Goal: Task Accomplishment & Management: Manage account settings

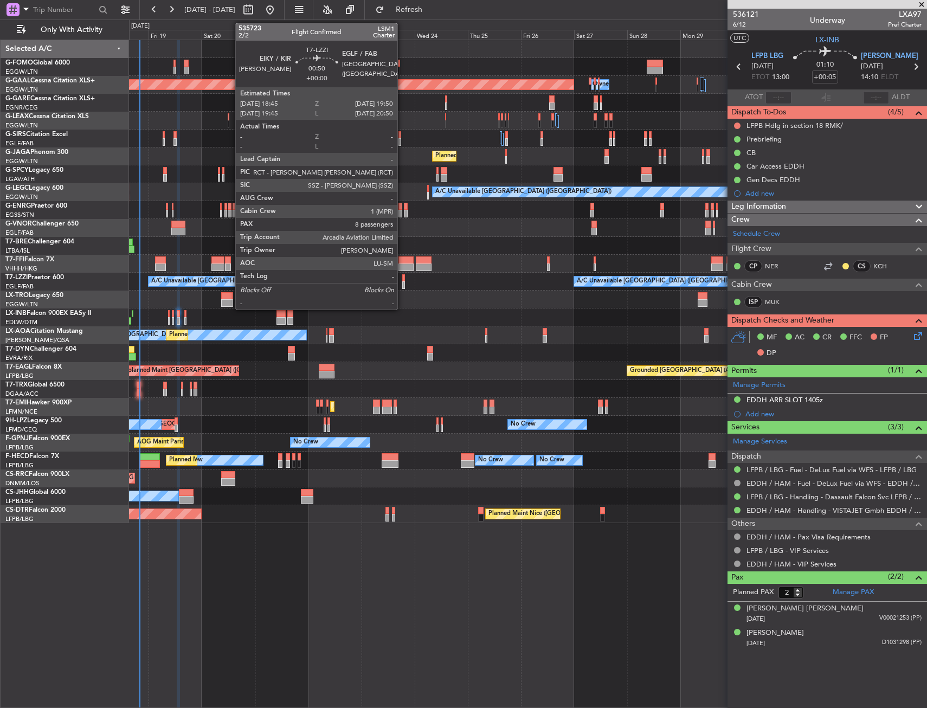
click at [402, 282] on div at bounding box center [403, 285] width 3 height 8
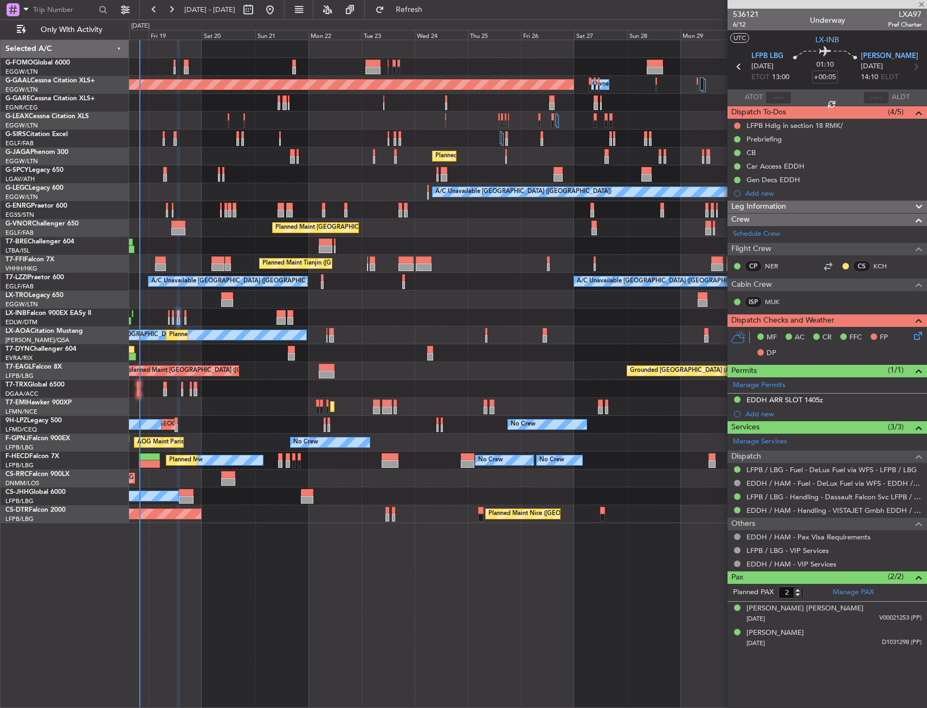
type input "8"
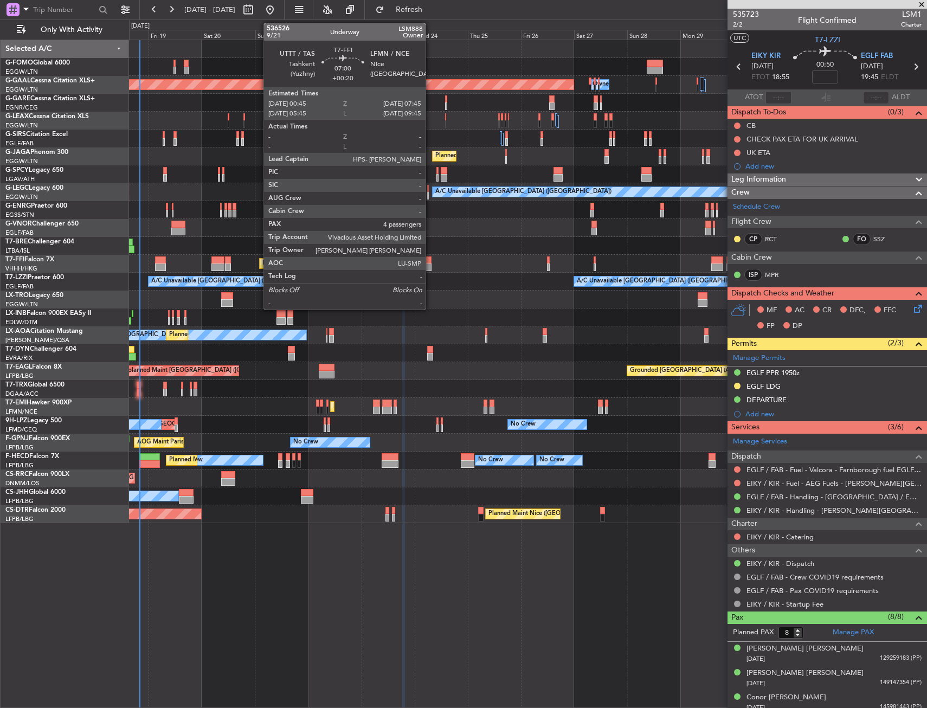
click at [430, 267] on div at bounding box center [424, 267] width 16 height 8
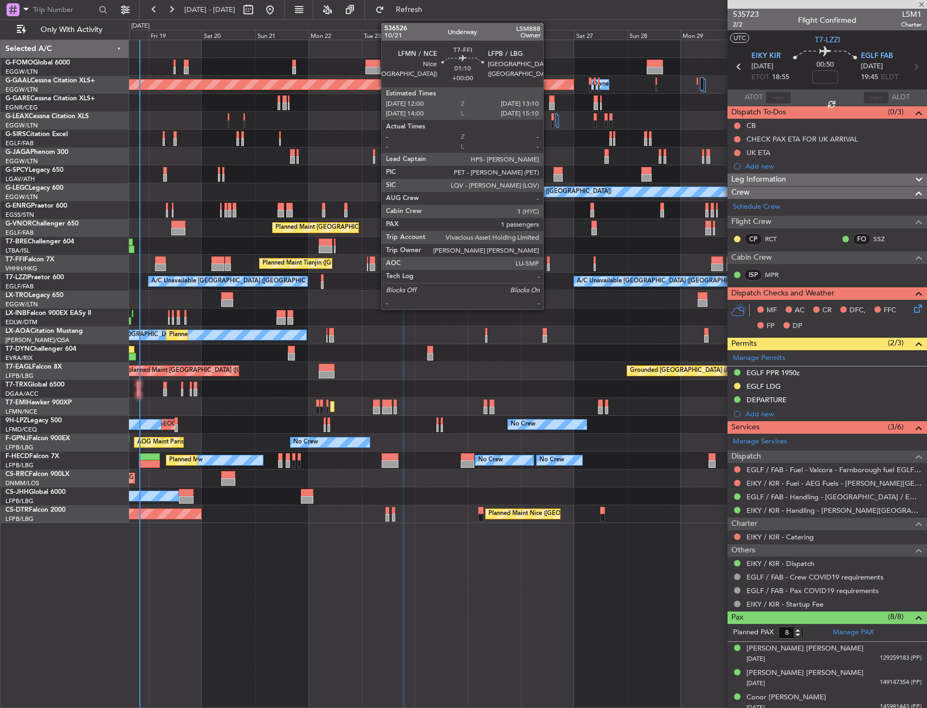
type input "+00:20"
type input "4"
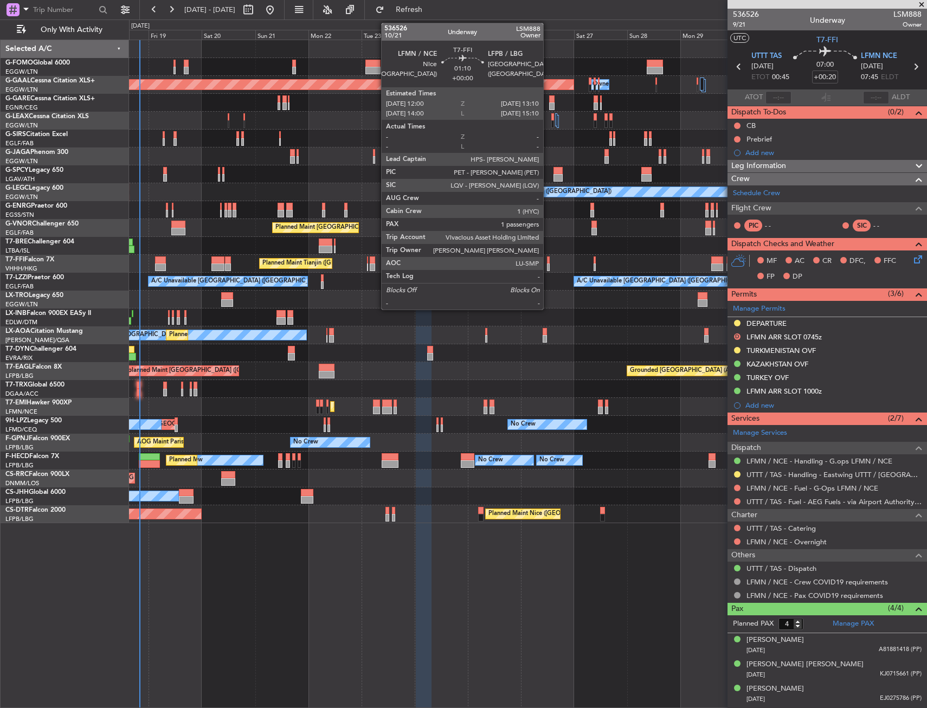
click at [548, 266] on div at bounding box center [548, 267] width 3 height 8
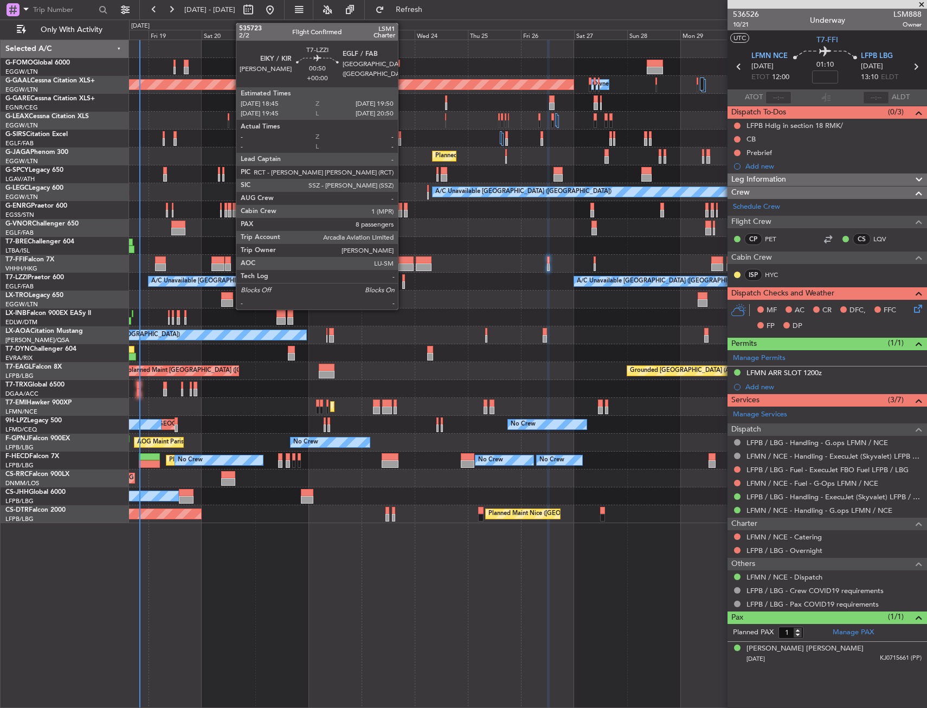
click at [403, 277] on div at bounding box center [403, 278] width 3 height 8
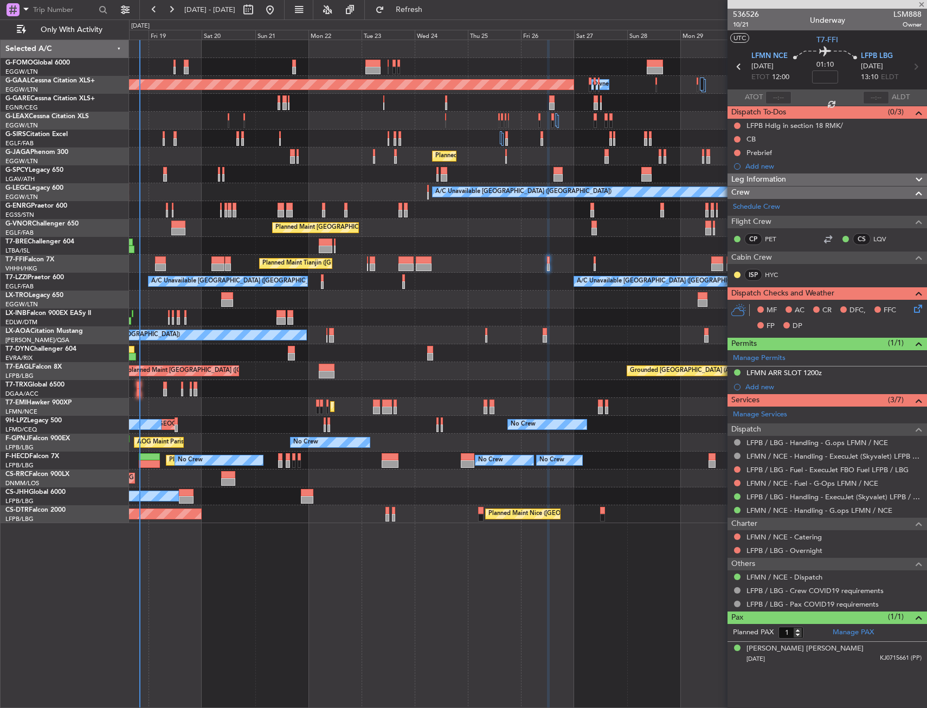
type input "8"
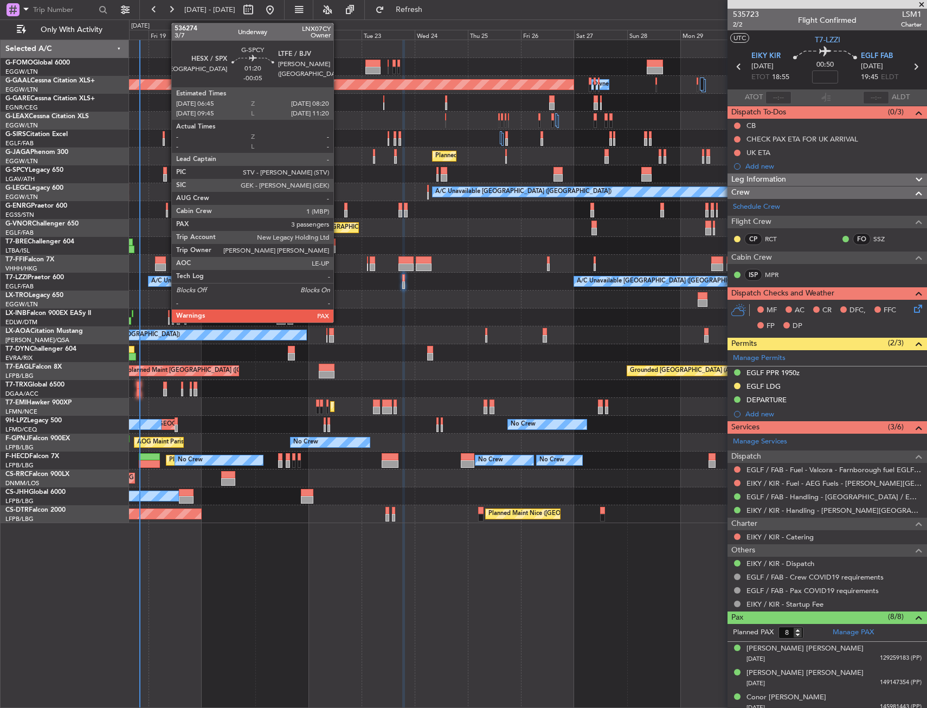
click at [166, 175] on div at bounding box center [165, 178] width 4 height 8
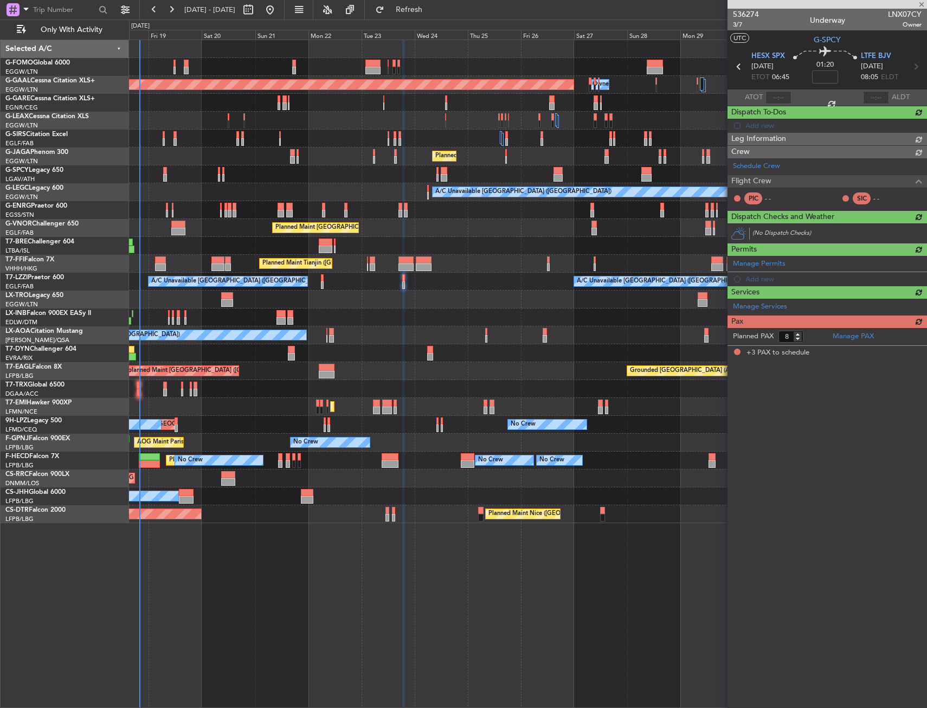
type input "-00:05"
type input "3"
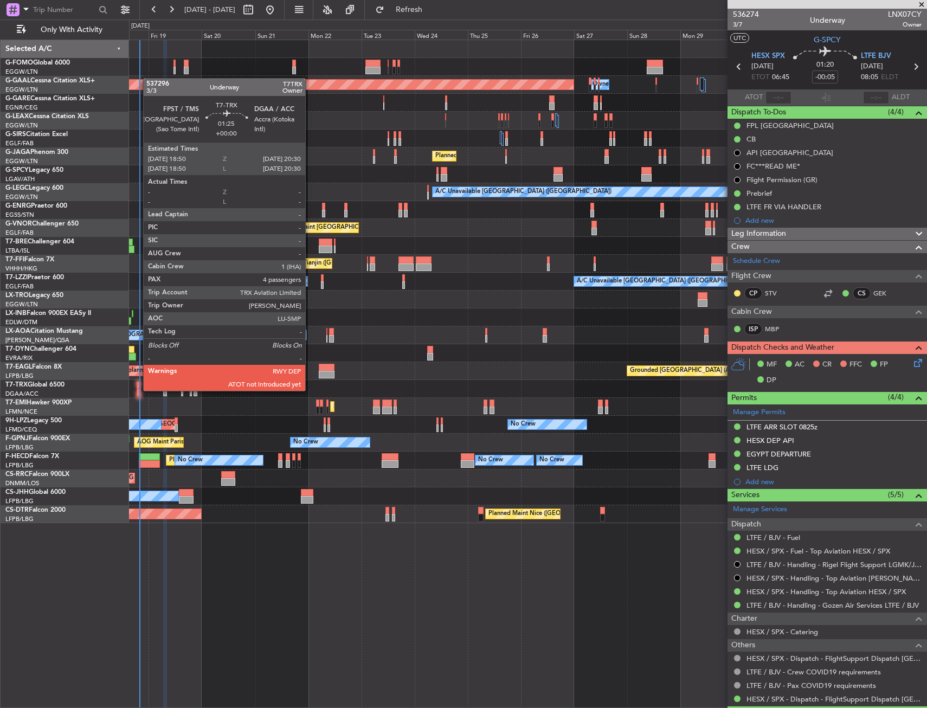
click at [137, 385] on div at bounding box center [139, 385] width 4 height 8
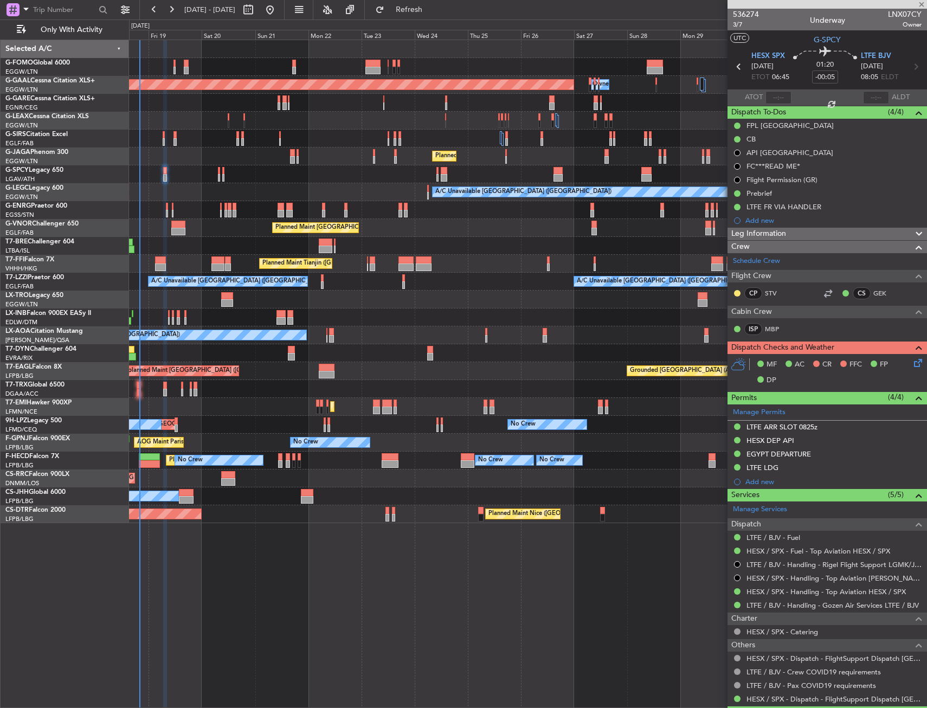
type input "4"
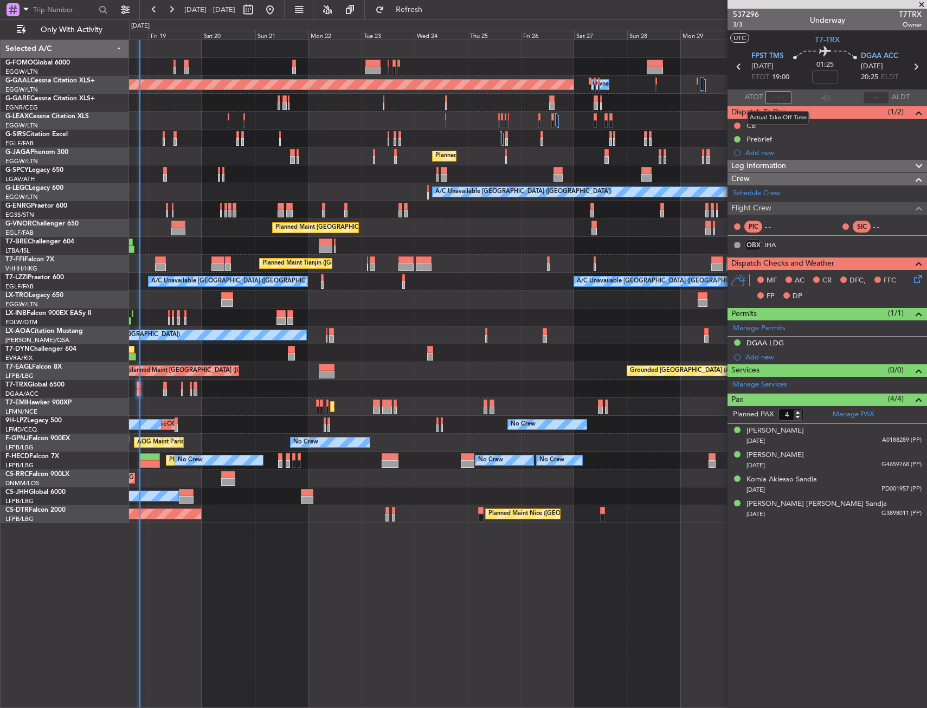
click at [777, 98] on input "text" at bounding box center [778, 97] width 26 height 13
click at [797, 43] on section "UTC T7-TRX" at bounding box center [826, 38] width 199 height 16
type input "19:49"
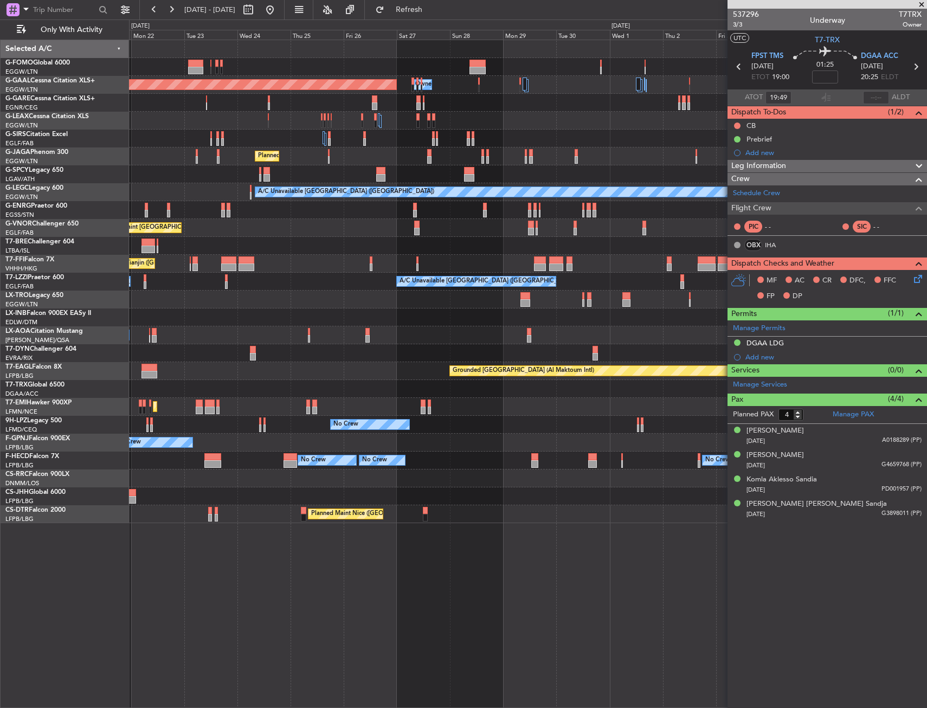
click at [482, 397] on div "A/C Booked A/C Booked" at bounding box center [527, 389] width 797 height 18
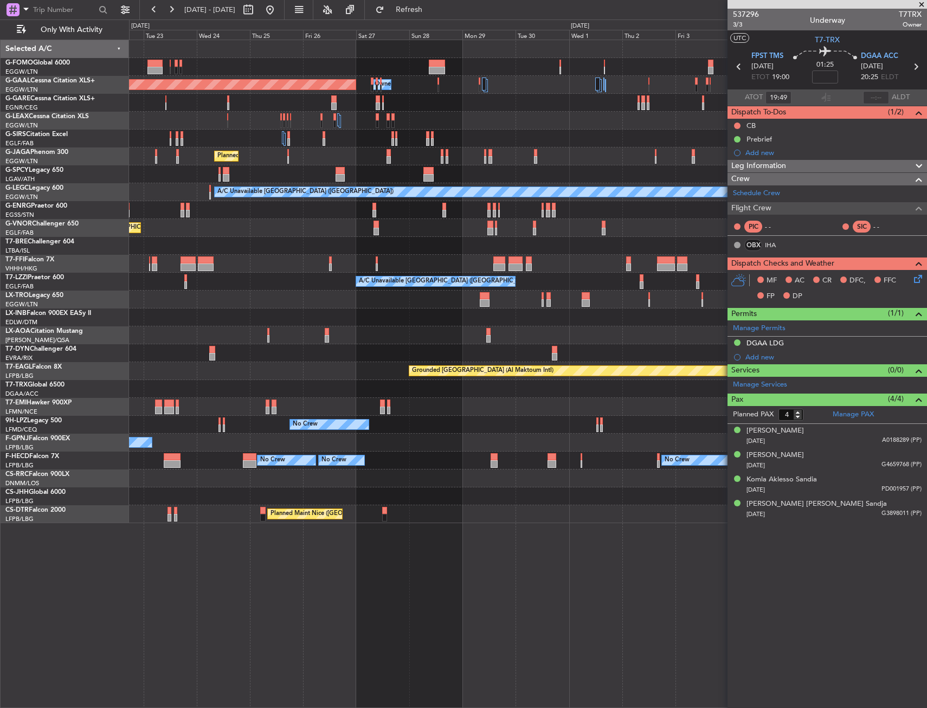
click at [363, 393] on div "Planned Maint Dusseldorf Owner Owner Owner Owner Planned Maint [GEOGRAPHIC_DATA…" at bounding box center [527, 281] width 797 height 483
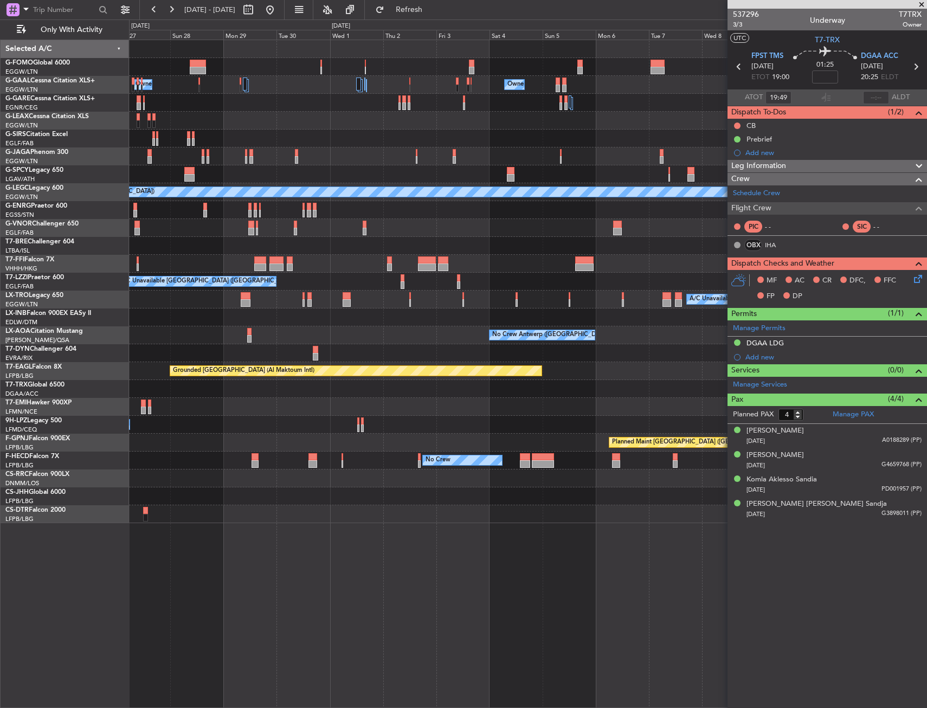
click at [326, 390] on div "Owner Owner Owner Owner Owner [GEOGRAPHIC_DATA] ([GEOGRAPHIC_DATA]) Owner Plann…" at bounding box center [527, 281] width 797 height 483
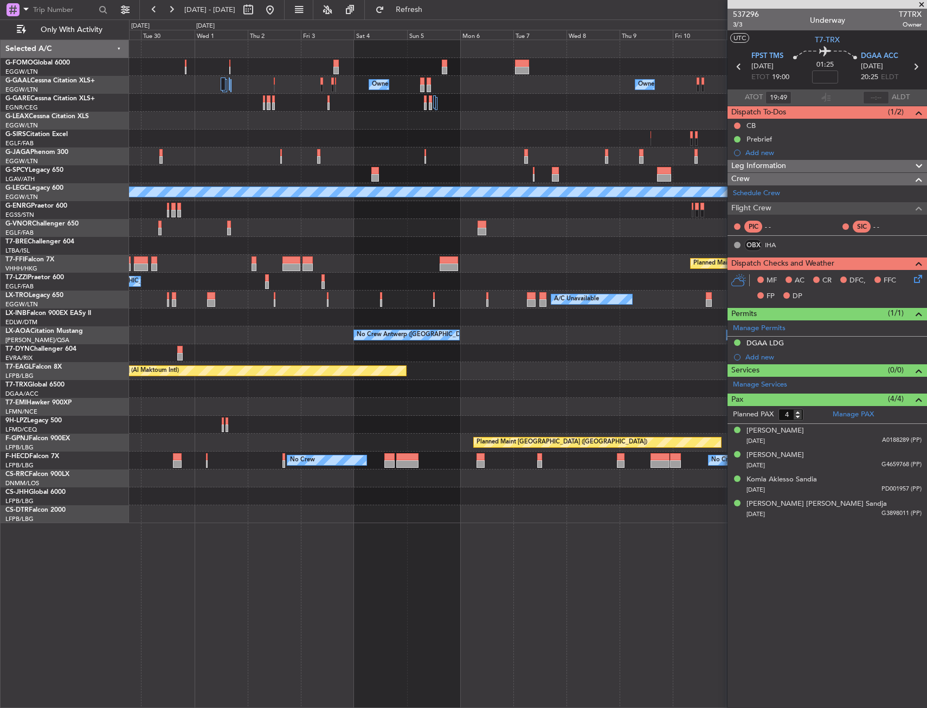
click at [313, 380] on div "Owner Owner Owner Owner Owner [GEOGRAPHIC_DATA] ([GEOGRAPHIC_DATA]) Owner Owner…" at bounding box center [527, 281] width 797 height 483
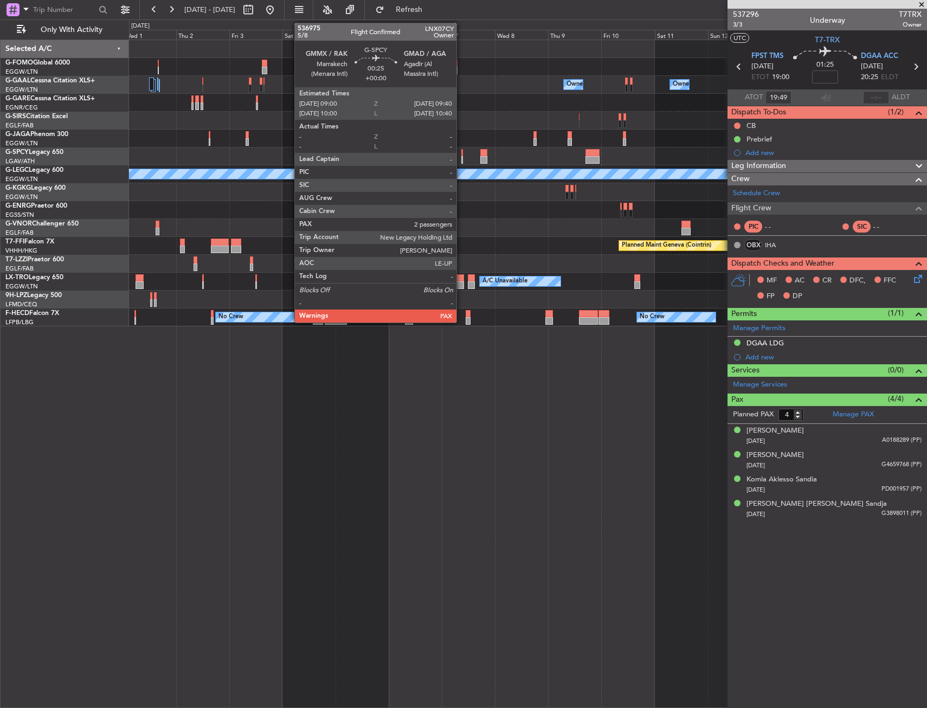
click at [461, 157] on div at bounding box center [462, 160] width 2 height 8
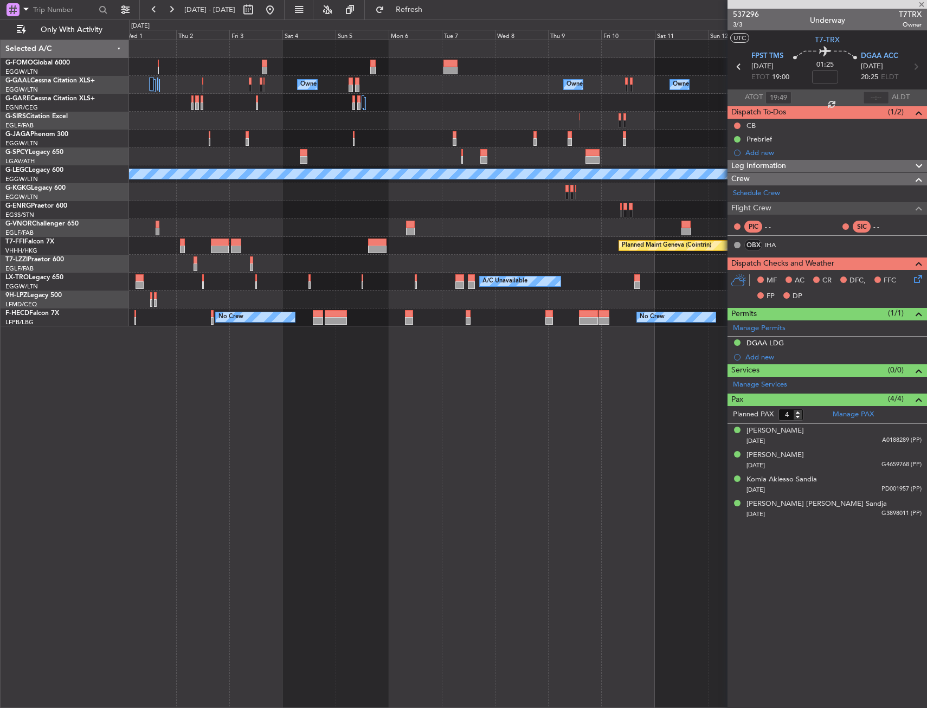
type input "2"
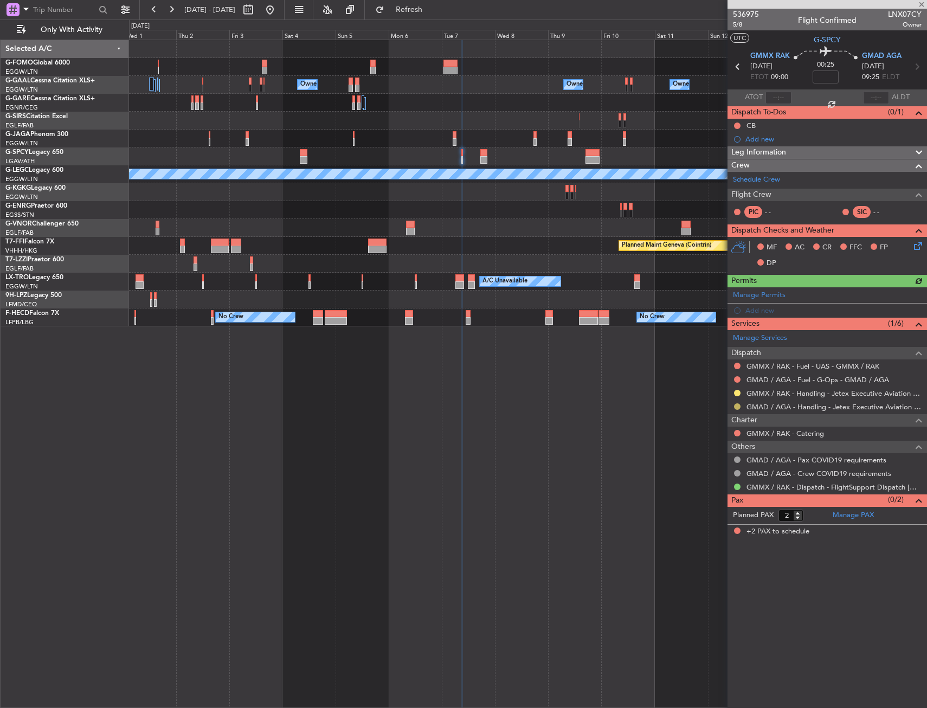
click at [734, 404] on button at bounding box center [737, 406] width 7 height 7
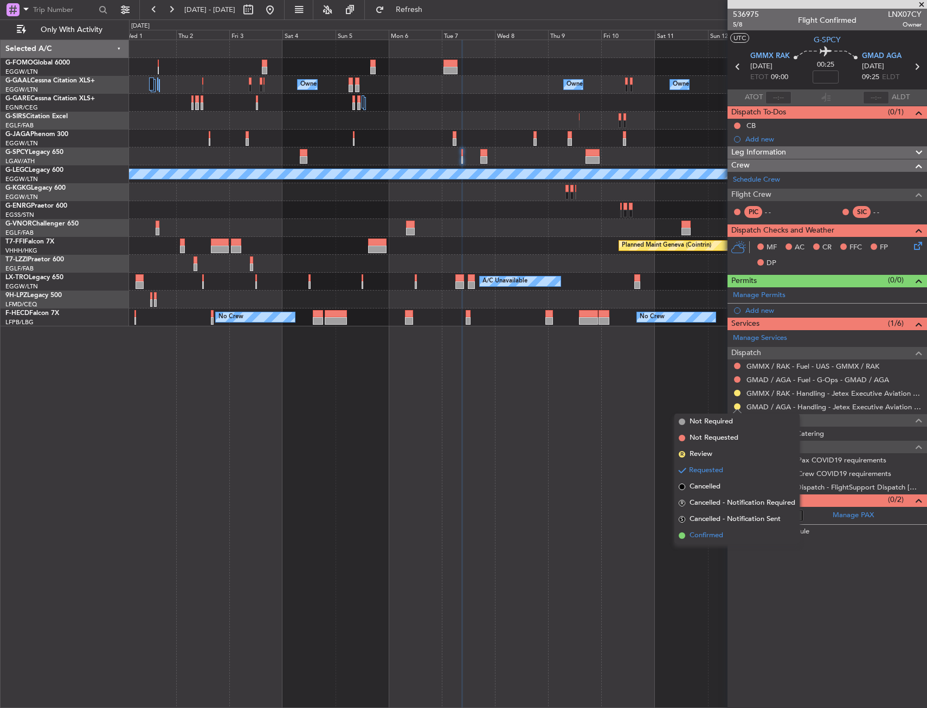
click at [701, 538] on span "Confirmed" at bounding box center [706, 535] width 34 height 11
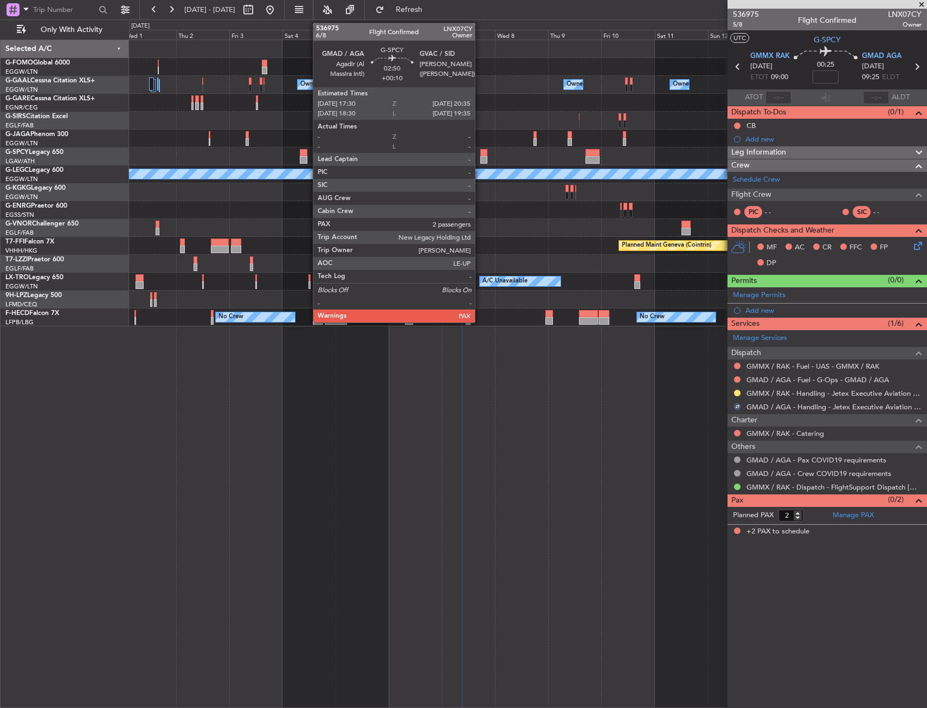
click at [480, 154] on div at bounding box center [483, 153] width 7 height 8
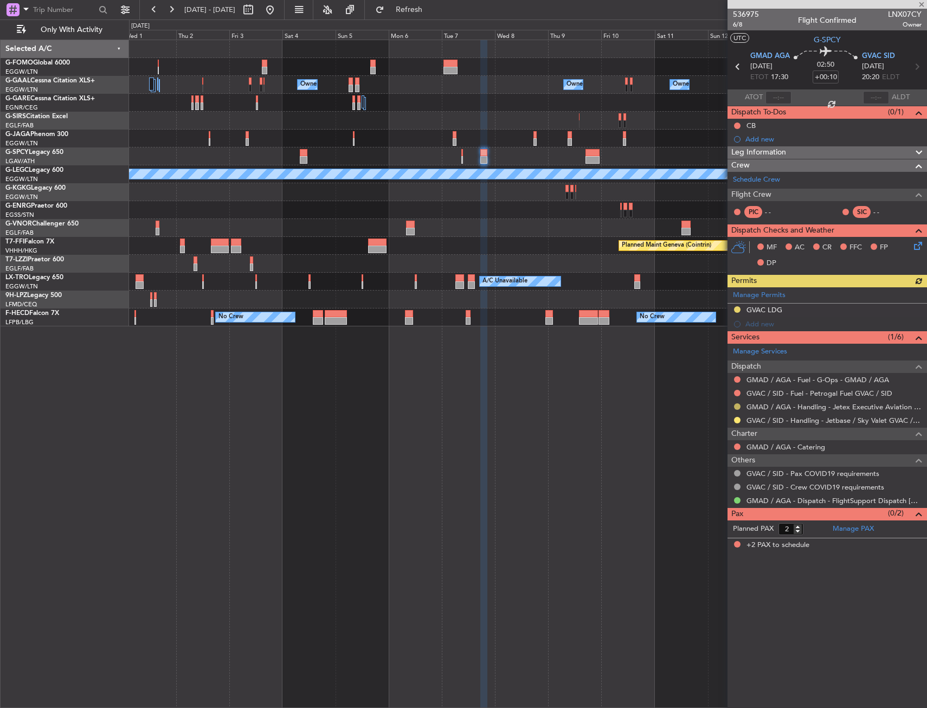
click at [735, 405] on button at bounding box center [737, 406] width 7 height 7
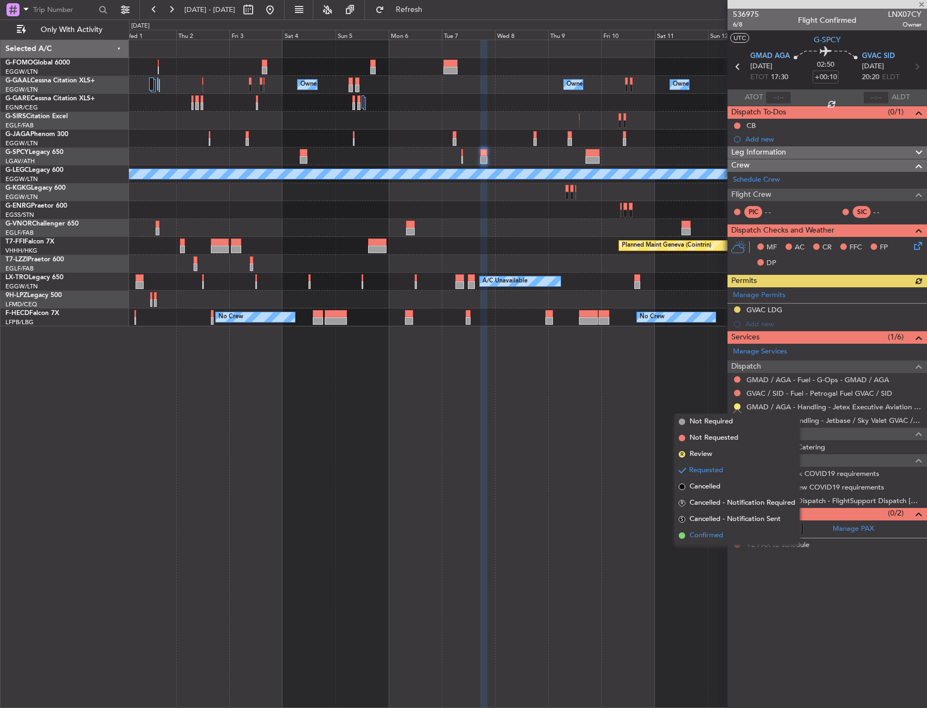
click at [708, 537] on span "Confirmed" at bounding box center [706, 535] width 34 height 11
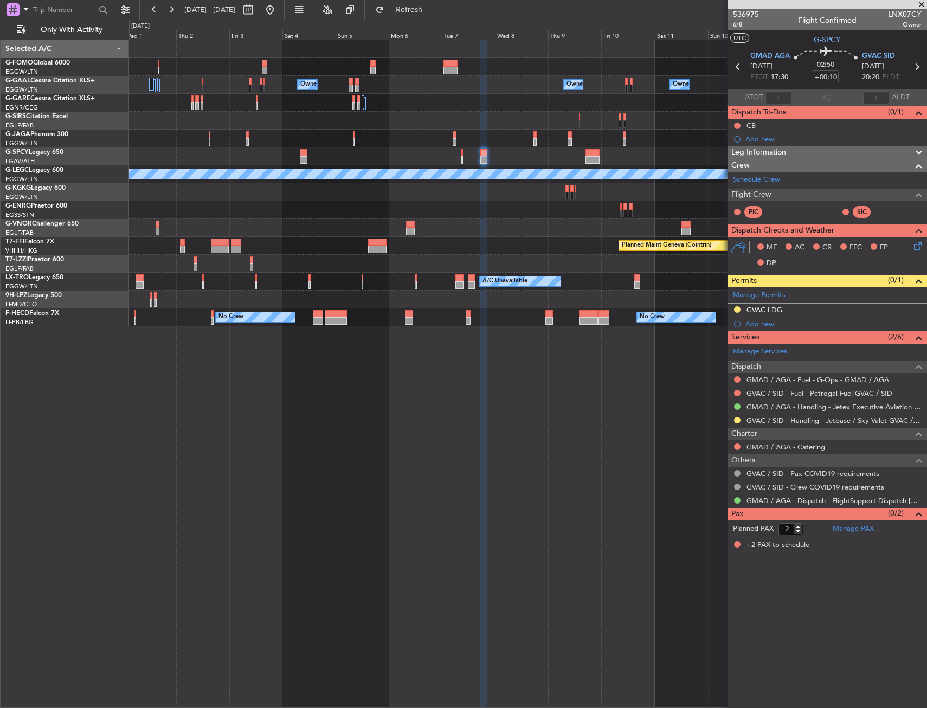
click at [572, 320] on div "No Crew No Crew Planned Maint [GEOGRAPHIC_DATA] ([GEOGRAPHIC_DATA])" at bounding box center [527, 317] width 797 height 18
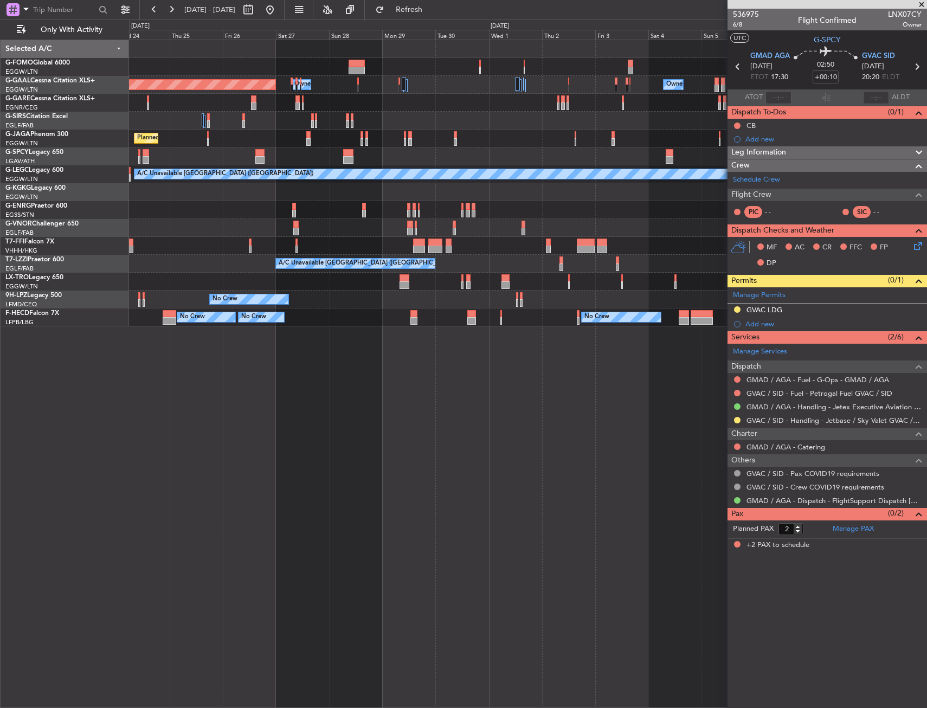
click at [502, 353] on div "Owner Owner Planned [GEOGRAPHIC_DATA] Owner Owner Planned Maint [GEOGRAPHIC_DAT…" at bounding box center [528, 374] width 798 height 668
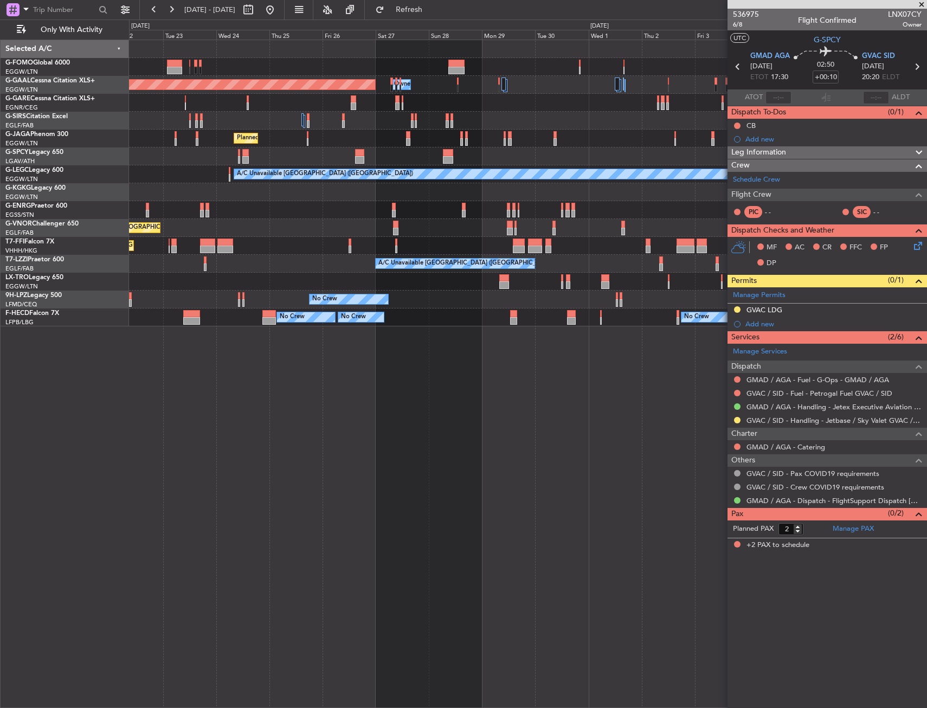
click at [517, 359] on div "Owner Owner Planned [GEOGRAPHIC_DATA] Owner Planned Maint [GEOGRAPHIC_DATA] ([G…" at bounding box center [528, 374] width 798 height 668
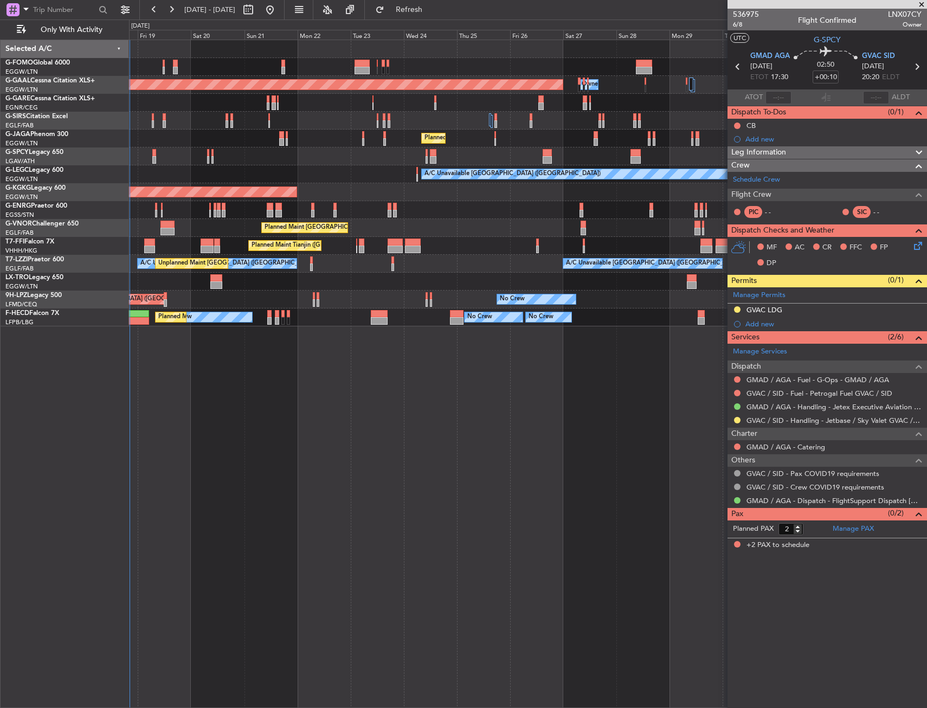
click at [540, 359] on div "Owner Planned [GEOGRAPHIC_DATA] Owner Planned Maint [GEOGRAPHIC_DATA] ([GEOGRAP…" at bounding box center [528, 374] width 798 height 668
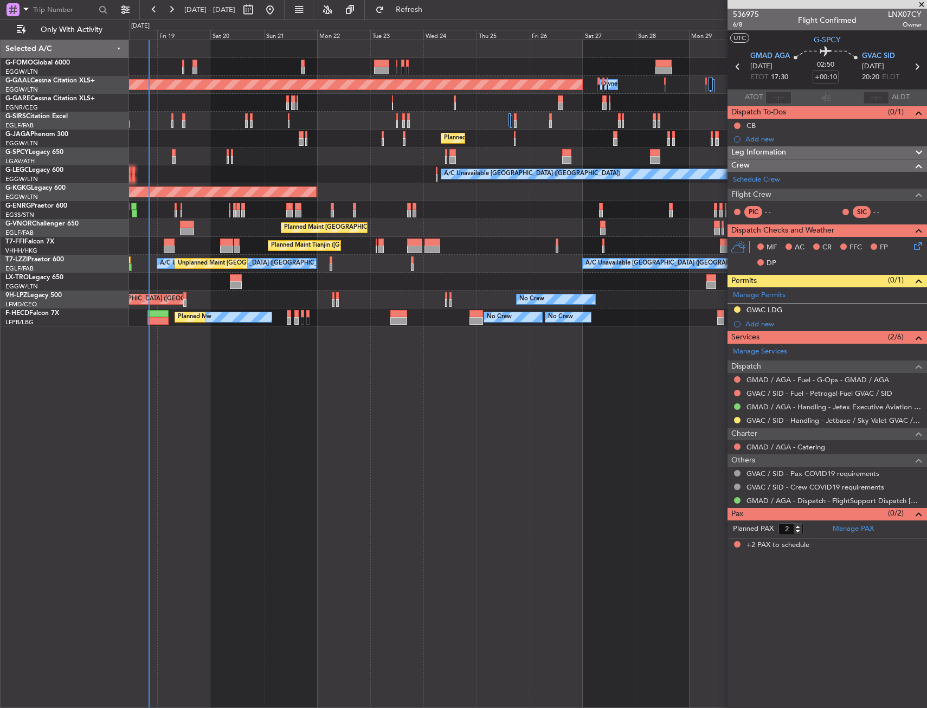
click at [445, 377] on div "Owner Planned [GEOGRAPHIC_DATA] Owner Planned Maint [GEOGRAPHIC_DATA] ([GEOGRAP…" at bounding box center [528, 374] width 798 height 668
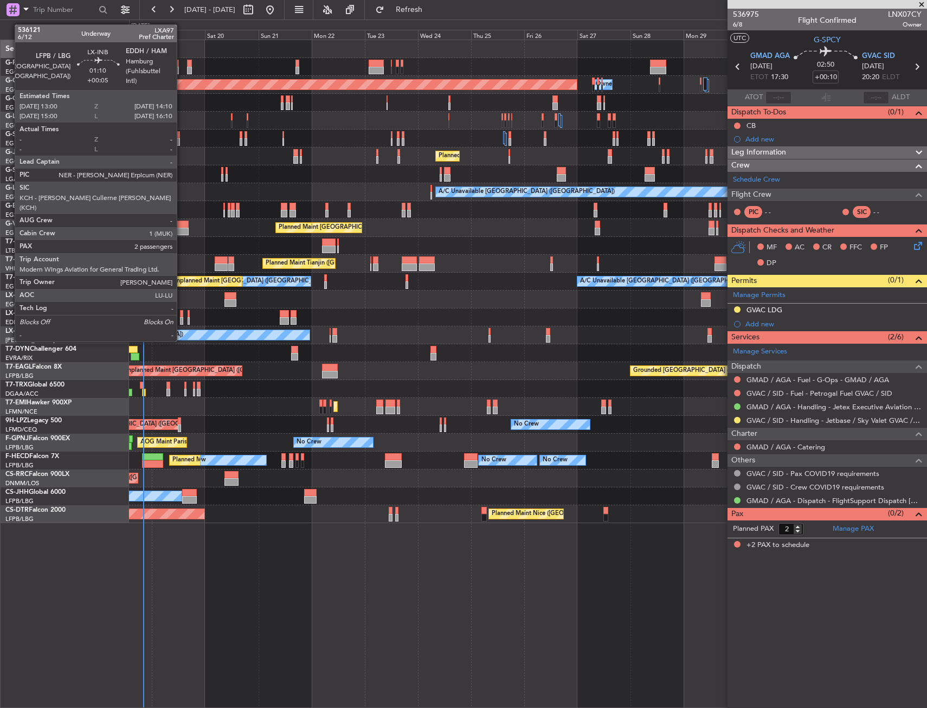
click at [182, 320] on div at bounding box center [181, 321] width 3 height 8
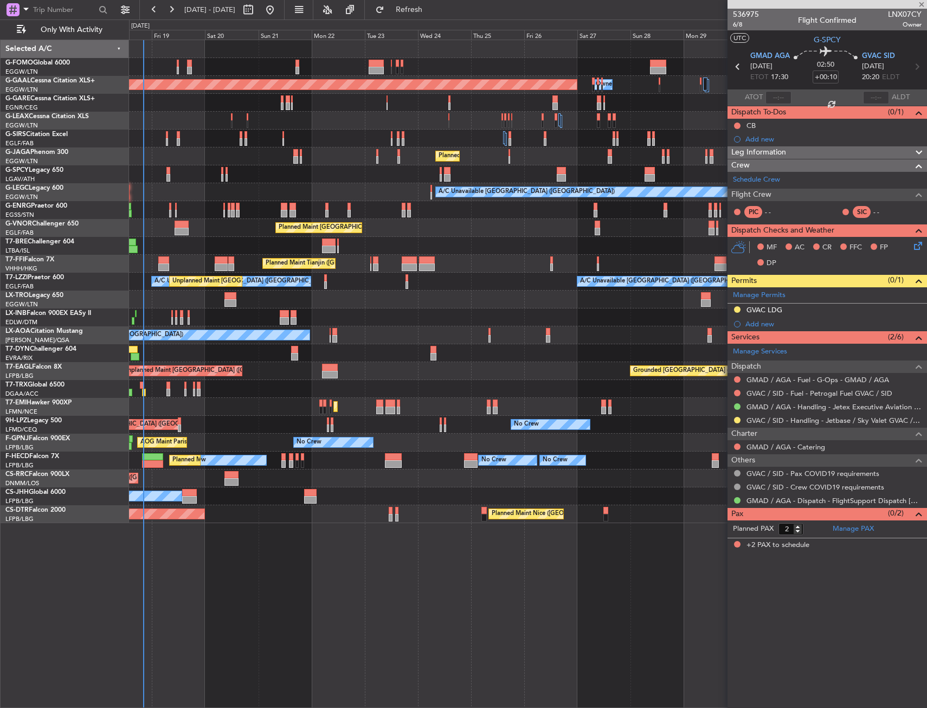
type input "+00:05"
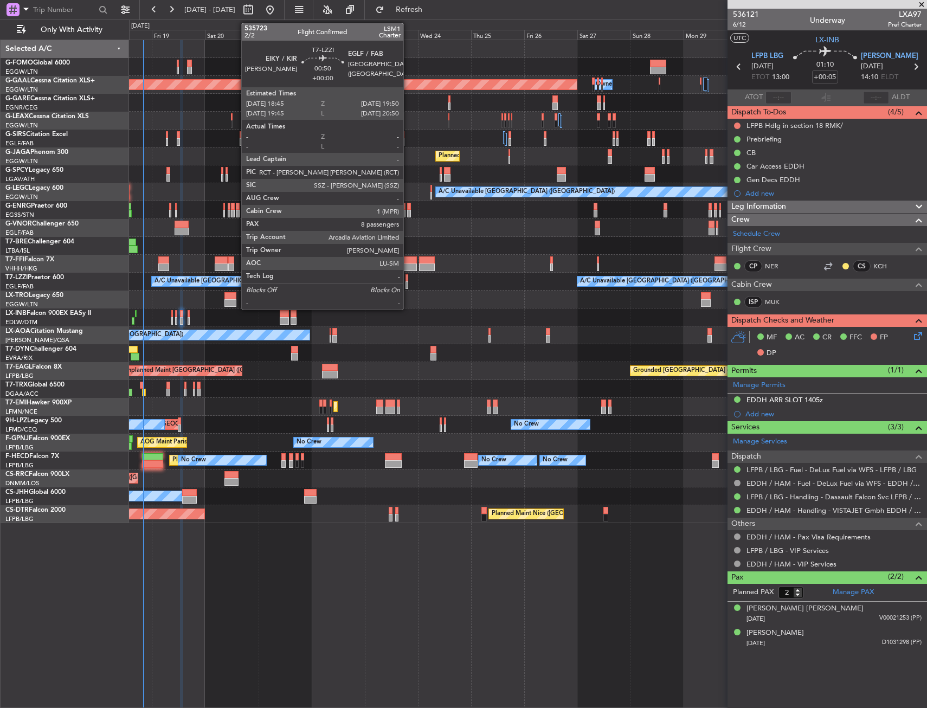
click at [408, 277] on div at bounding box center [406, 278] width 3 height 8
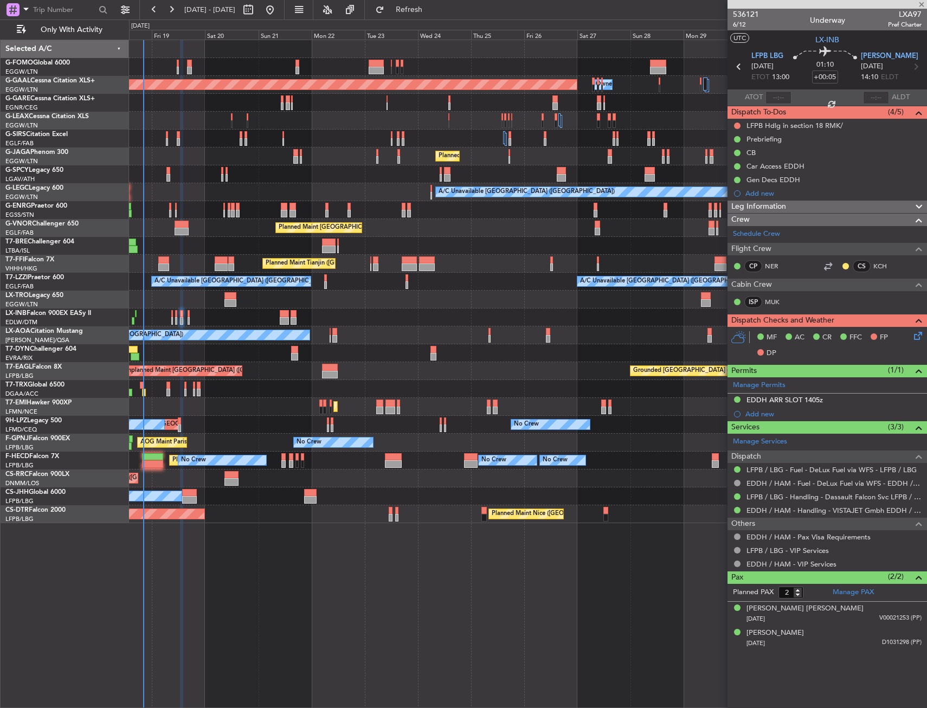
type input "8"
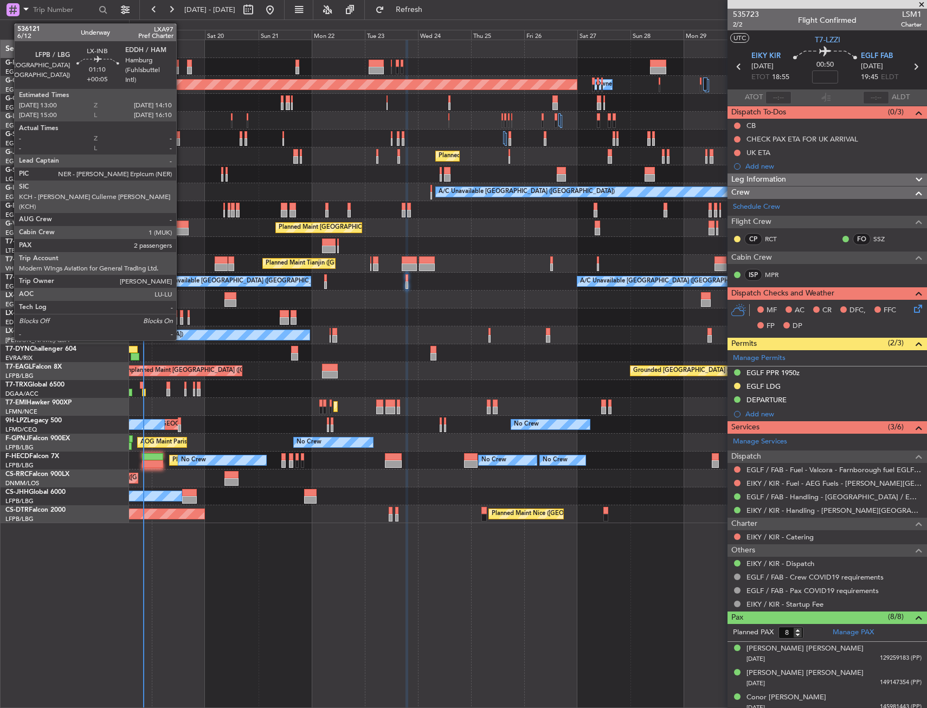
click at [181, 319] on div at bounding box center [181, 321] width 3 height 8
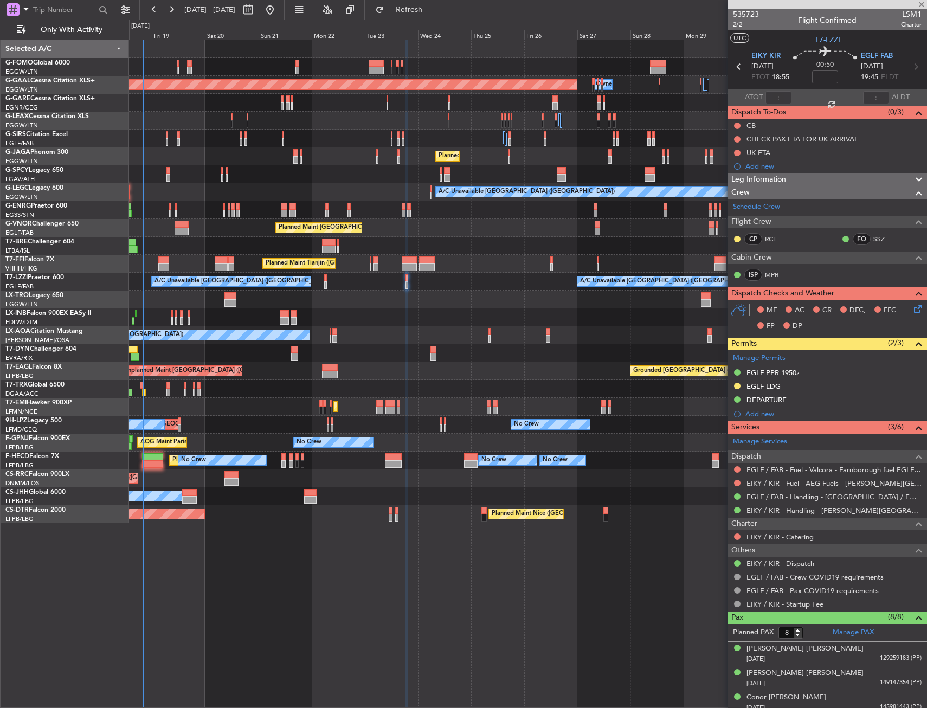
type input "+00:05"
type input "2"
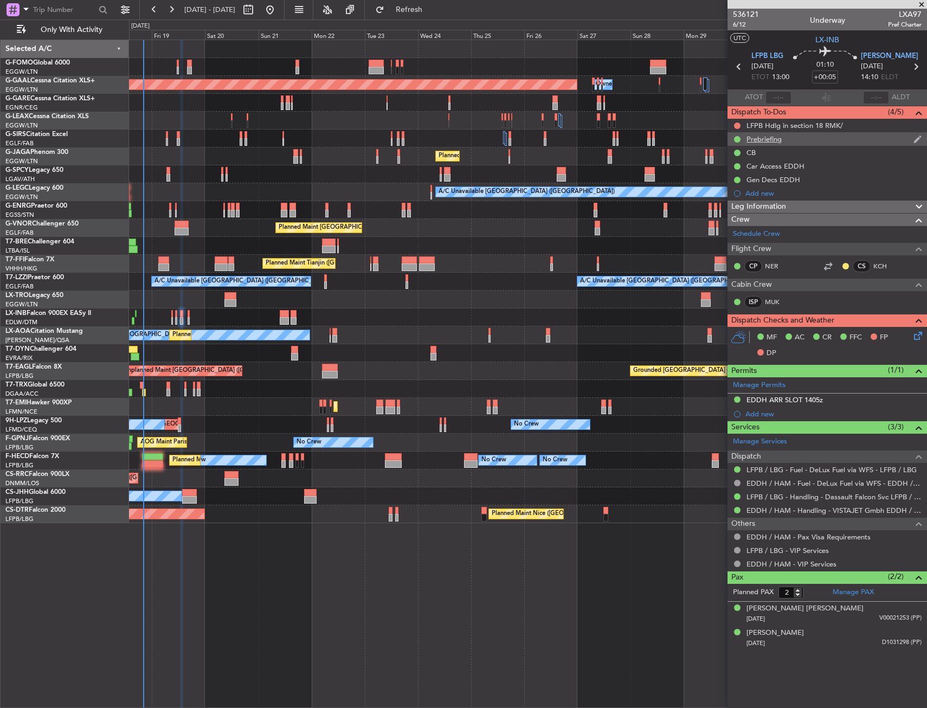
click at [836, 135] on div "Prebriefing" at bounding box center [826, 139] width 199 height 14
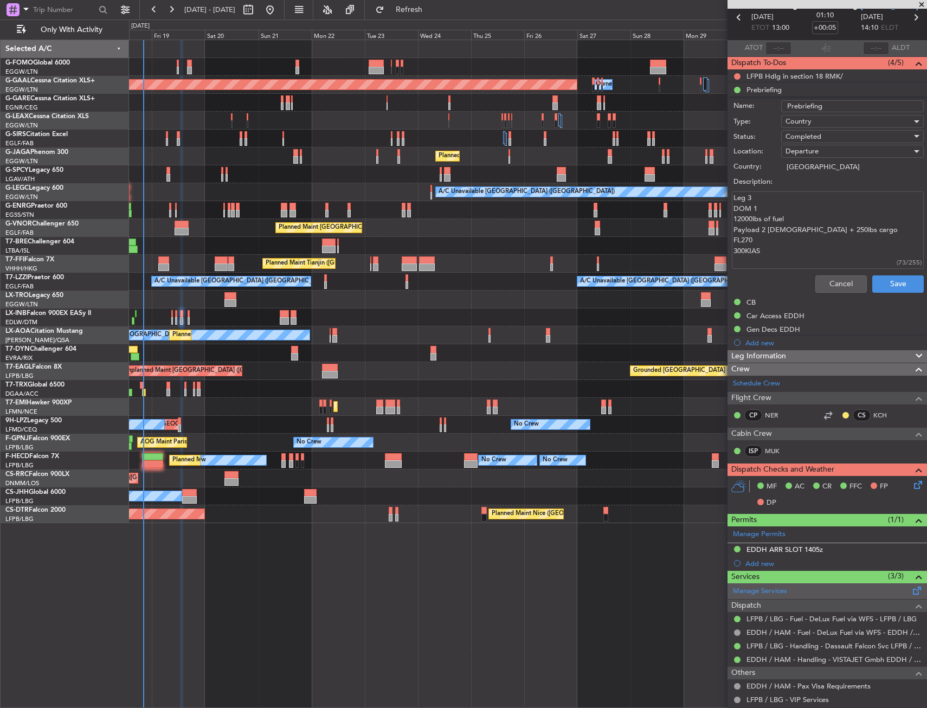
scroll to position [108, 0]
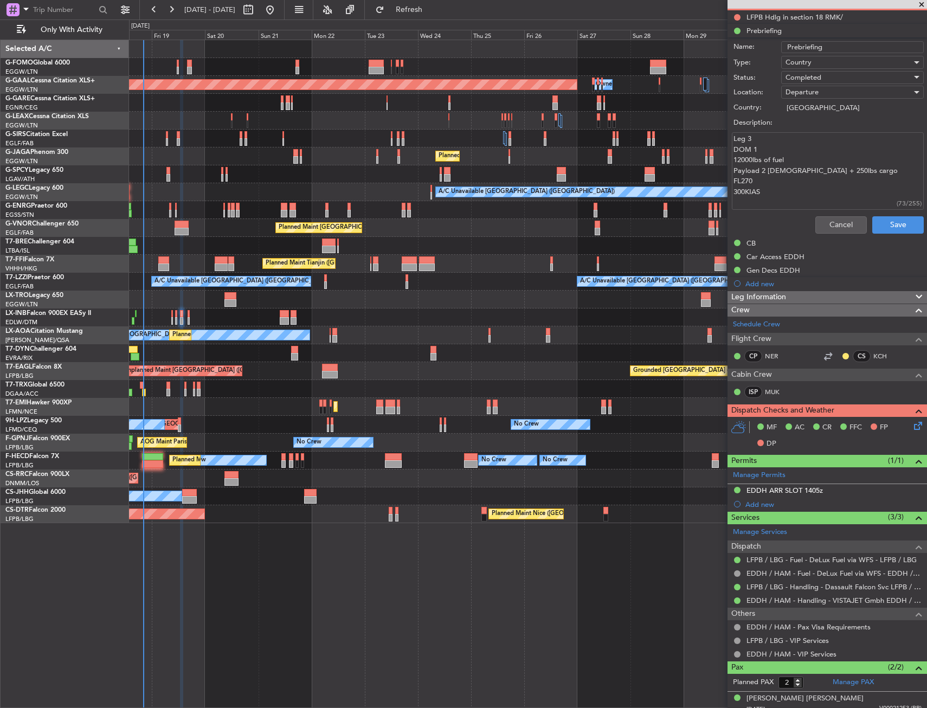
click at [837, 487] on div "EDDH ARR SLOT 1405z" at bounding box center [826, 491] width 199 height 14
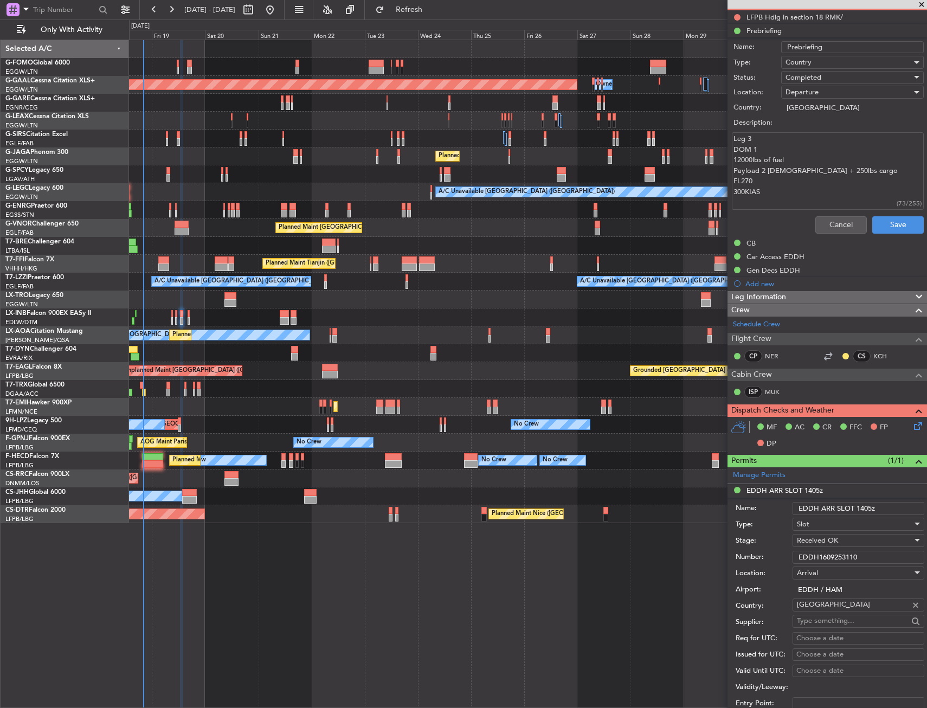
click at [829, 553] on input "EDDH1609253110" at bounding box center [858, 557] width 132 height 13
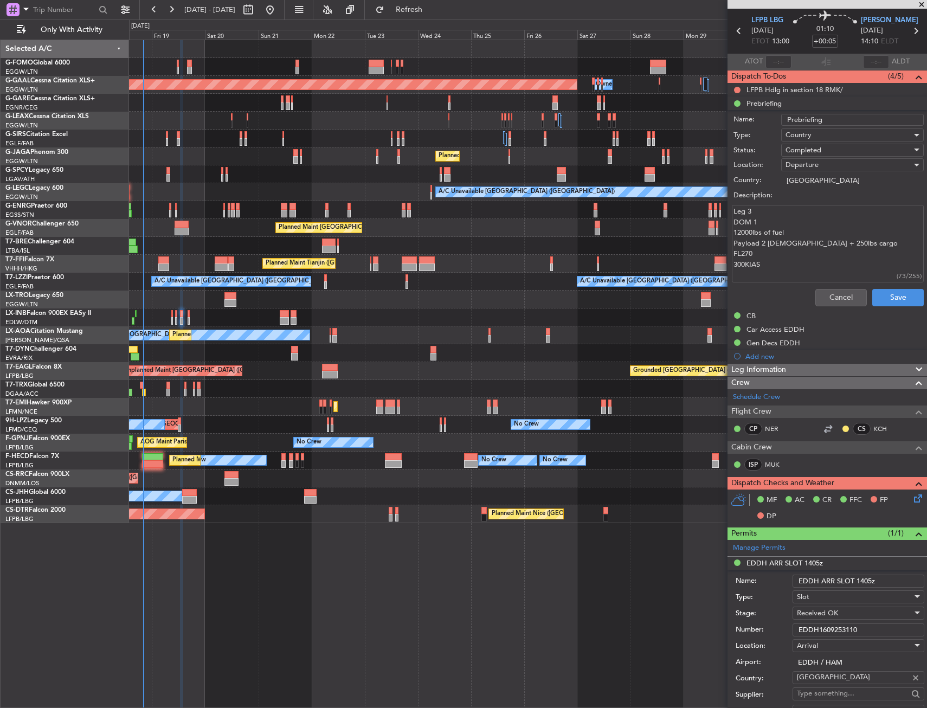
scroll to position [0, 0]
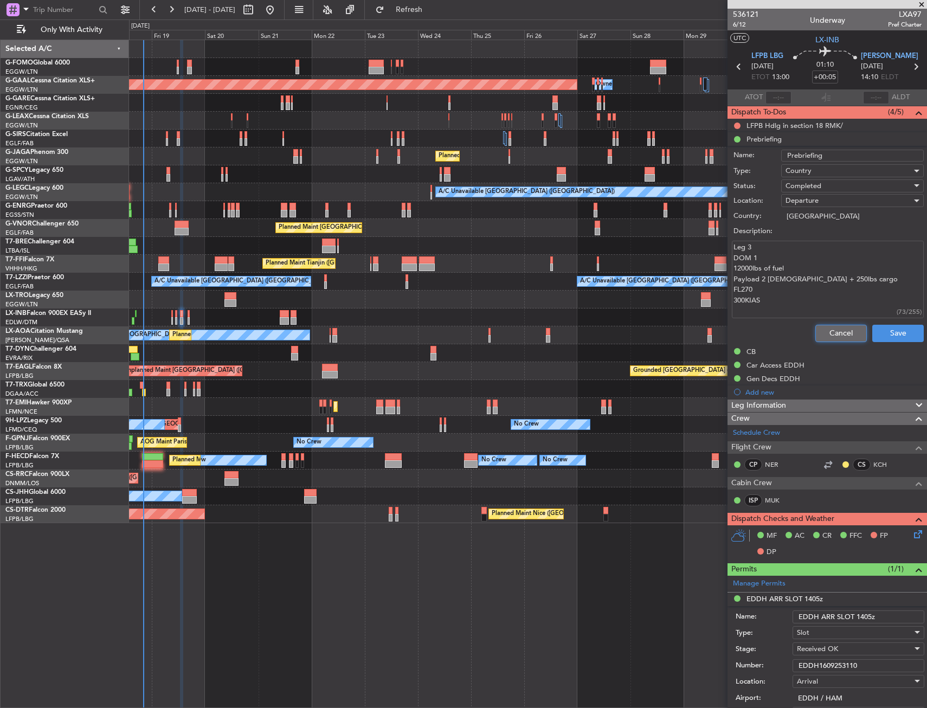
click at [819, 329] on button "Cancel" at bounding box center [840, 333] width 51 height 17
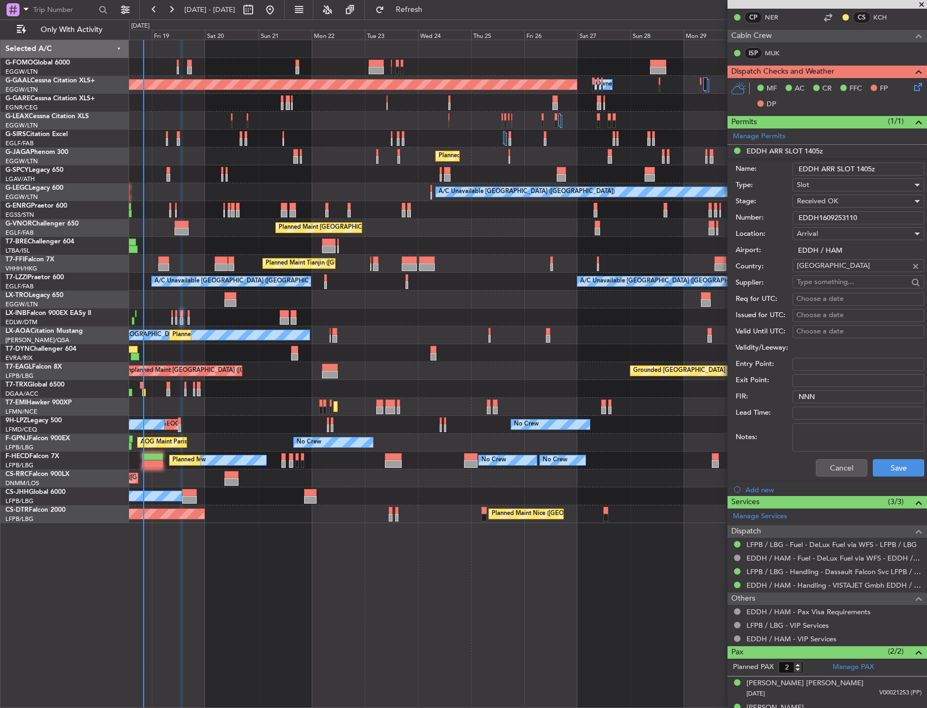
scroll to position [266, 0]
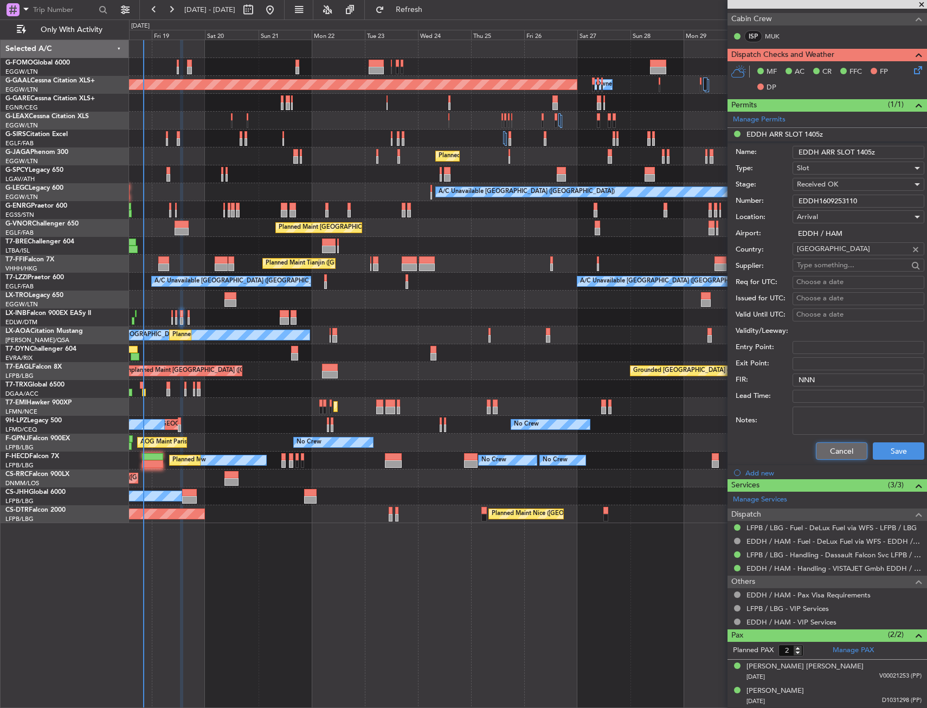
click at [821, 455] on button "Cancel" at bounding box center [841, 450] width 51 height 17
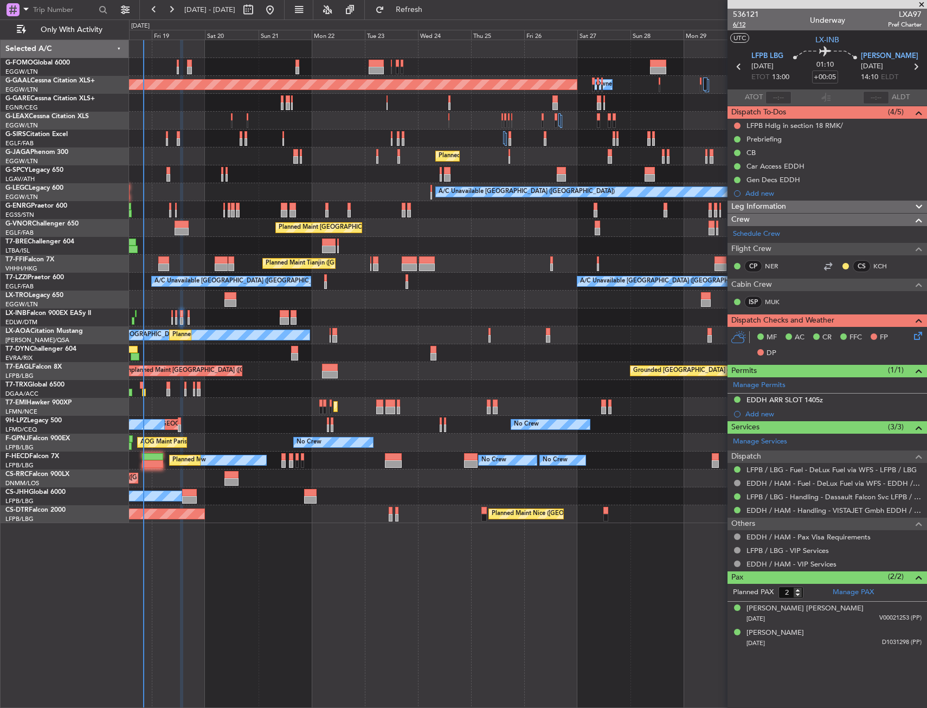
click at [742, 26] on span "6/12" at bounding box center [746, 24] width 26 height 9
click at [738, 124] on button at bounding box center [737, 125] width 7 height 7
click at [738, 177] on span "Completed" at bounding box center [742, 173] width 36 height 11
click at [920, 333] on icon at bounding box center [915, 333] width 9 height 9
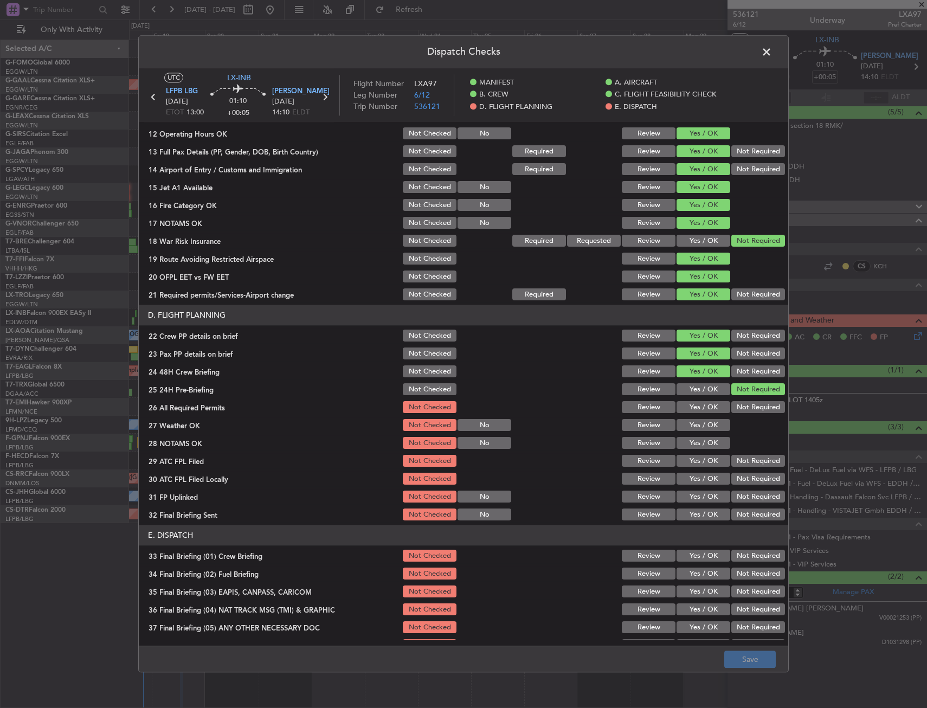
scroll to position [325, 0]
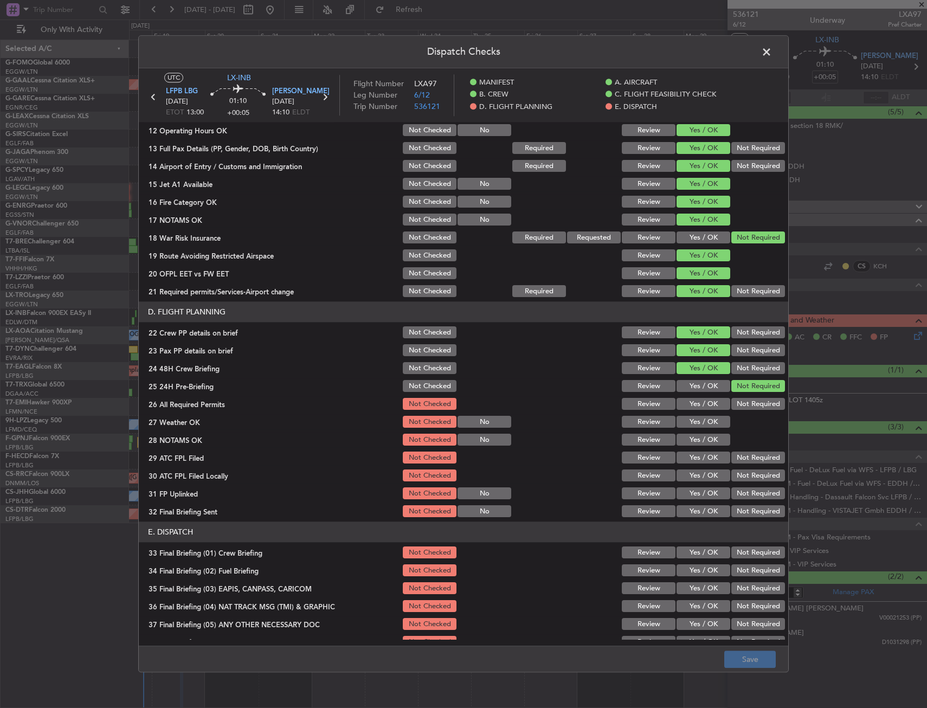
click at [701, 405] on button "Yes / OK" at bounding box center [703, 404] width 54 height 12
click at [701, 427] on button "Yes / OK" at bounding box center [703, 422] width 54 height 12
click at [701, 438] on button "Yes / OK" at bounding box center [703, 440] width 54 height 12
click at [702, 456] on button "Yes / OK" at bounding box center [703, 458] width 54 height 12
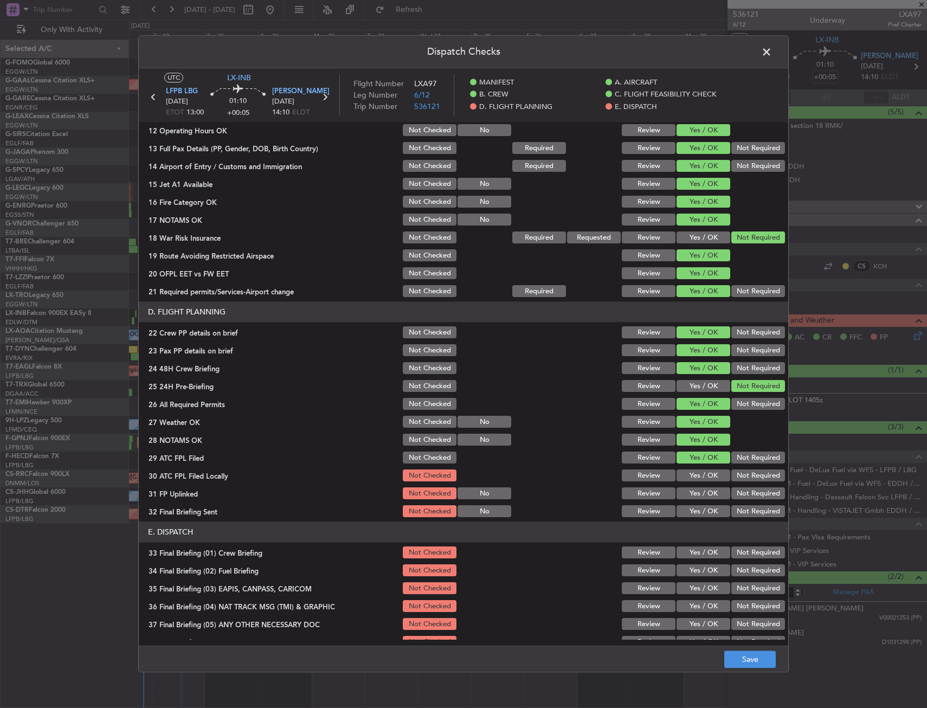
click at [705, 470] on button "Yes / OK" at bounding box center [703, 476] width 54 height 12
click at [704, 489] on button "Yes / OK" at bounding box center [703, 494] width 54 height 12
click at [696, 515] on button "Yes / OK" at bounding box center [703, 512] width 54 height 12
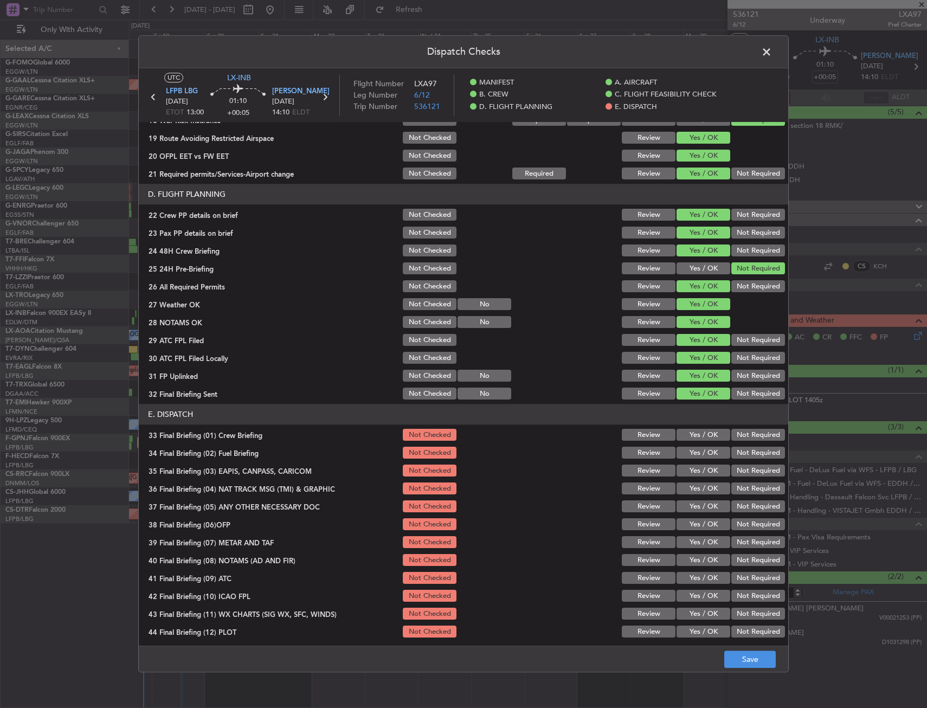
scroll to position [445, 0]
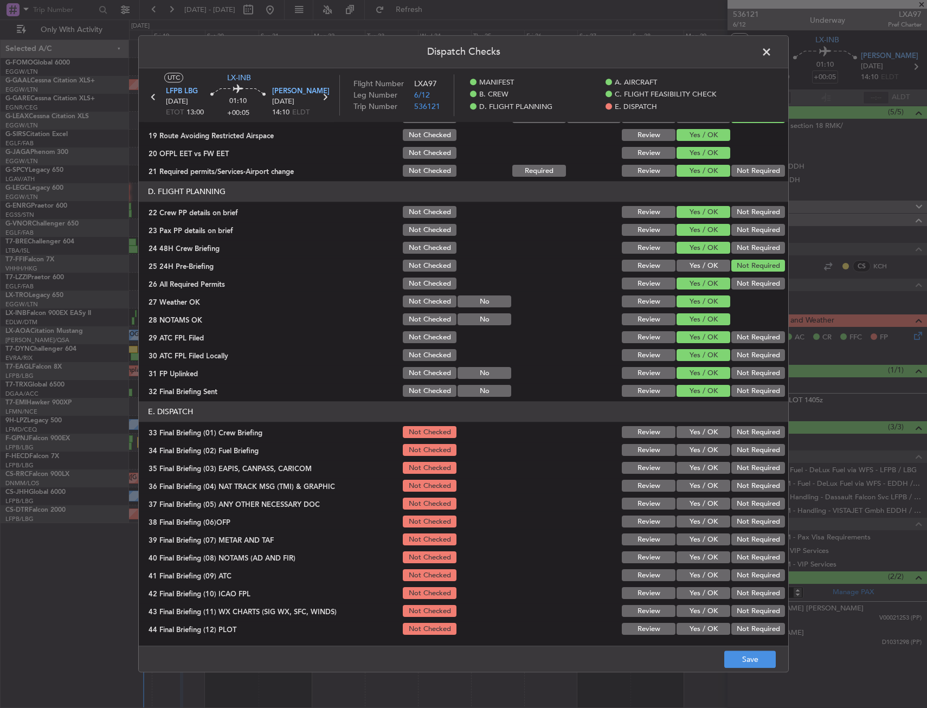
click at [691, 436] on button "Yes / OK" at bounding box center [703, 432] width 54 height 12
click at [694, 455] on button "Yes / OK" at bounding box center [703, 450] width 54 height 12
click at [736, 471] on button "Not Required" at bounding box center [758, 468] width 54 height 12
drag, startPoint x: 737, startPoint y: 483, endPoint x: 739, endPoint y: 503, distance: 20.1
click at [737, 483] on button "Not Required" at bounding box center [758, 486] width 54 height 12
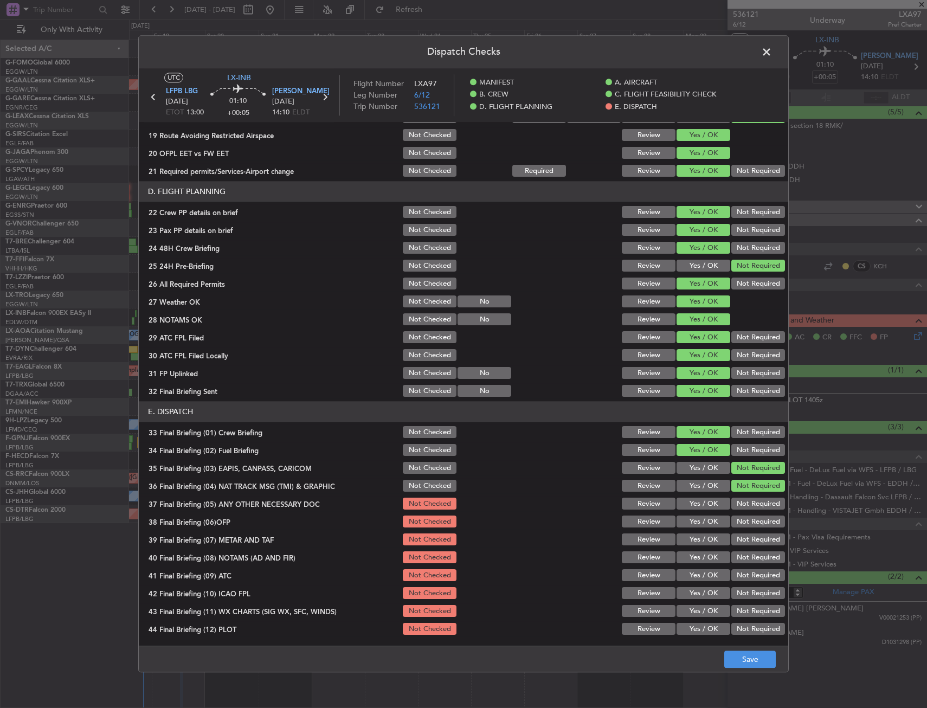
click at [739, 503] on button "Not Required" at bounding box center [758, 504] width 54 height 12
drag, startPoint x: 706, startPoint y: 523, endPoint x: 708, endPoint y: 542, distance: 18.6
click at [706, 523] on button "Yes / OK" at bounding box center [703, 522] width 54 height 12
click at [707, 545] on button "Yes / OK" at bounding box center [703, 540] width 54 height 12
click at [704, 557] on button "Yes / OK" at bounding box center [703, 558] width 54 height 12
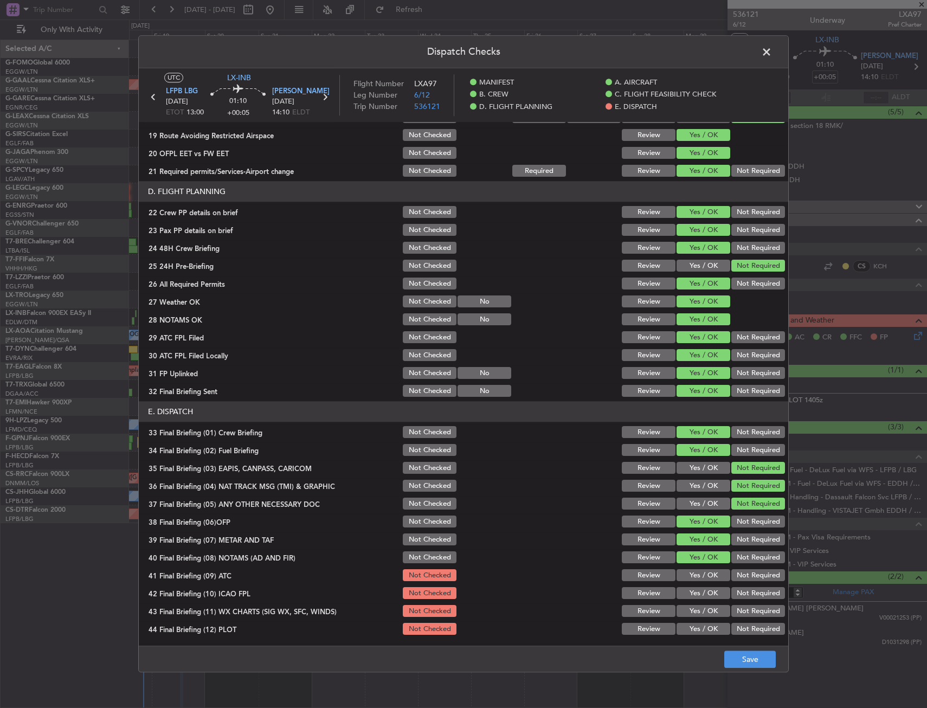
click at [697, 584] on section "E. DISPATCH 33 Final Briefing (01) Crew Briefing Not Checked Review Yes / OK No…" at bounding box center [463, 519] width 649 height 235
click at [697, 583] on div "Yes / OK" at bounding box center [702, 575] width 55 height 15
drag, startPoint x: 697, startPoint y: 583, endPoint x: 699, endPoint y: 572, distance: 10.5
click at [699, 572] on button "Yes / OK" at bounding box center [703, 576] width 54 height 12
click at [693, 587] on button "Yes / OK" at bounding box center [703, 593] width 54 height 12
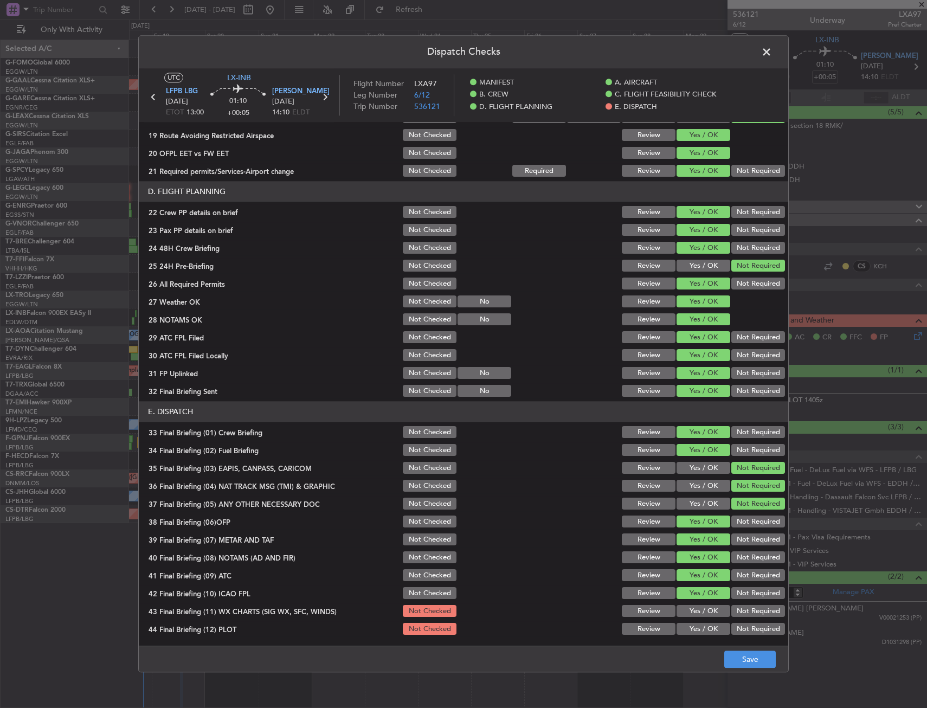
click at [694, 604] on div "Yes / OK" at bounding box center [702, 611] width 55 height 15
click at [695, 612] on button "Yes / OK" at bounding box center [703, 611] width 54 height 12
click at [694, 625] on button "Yes / OK" at bounding box center [703, 629] width 54 height 12
click at [733, 657] on button "Save" at bounding box center [749, 659] width 51 height 17
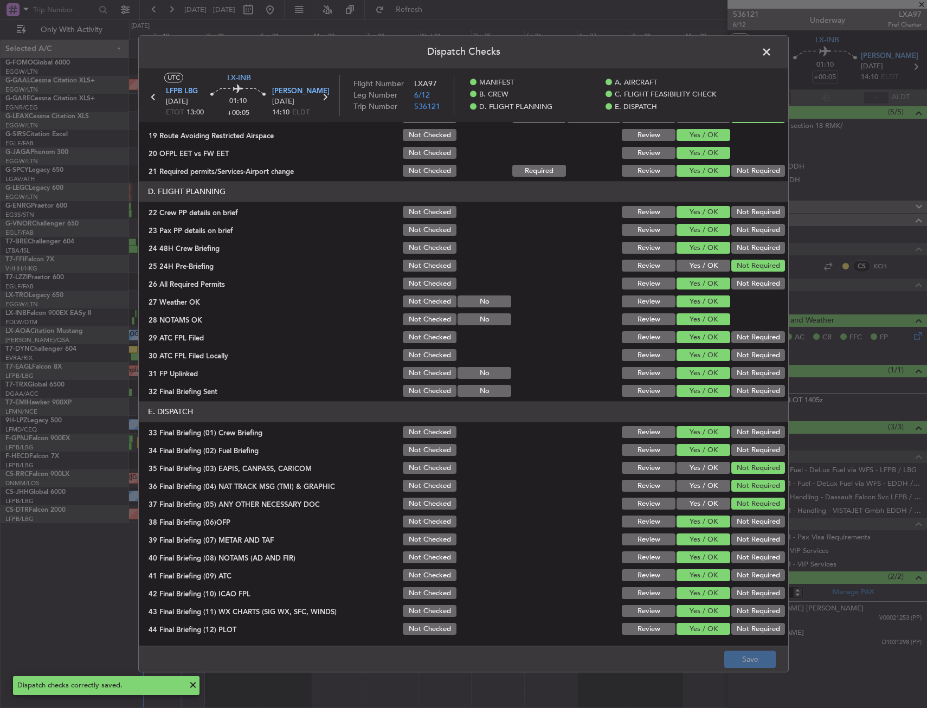
click at [772, 49] on span at bounding box center [772, 55] width 0 height 22
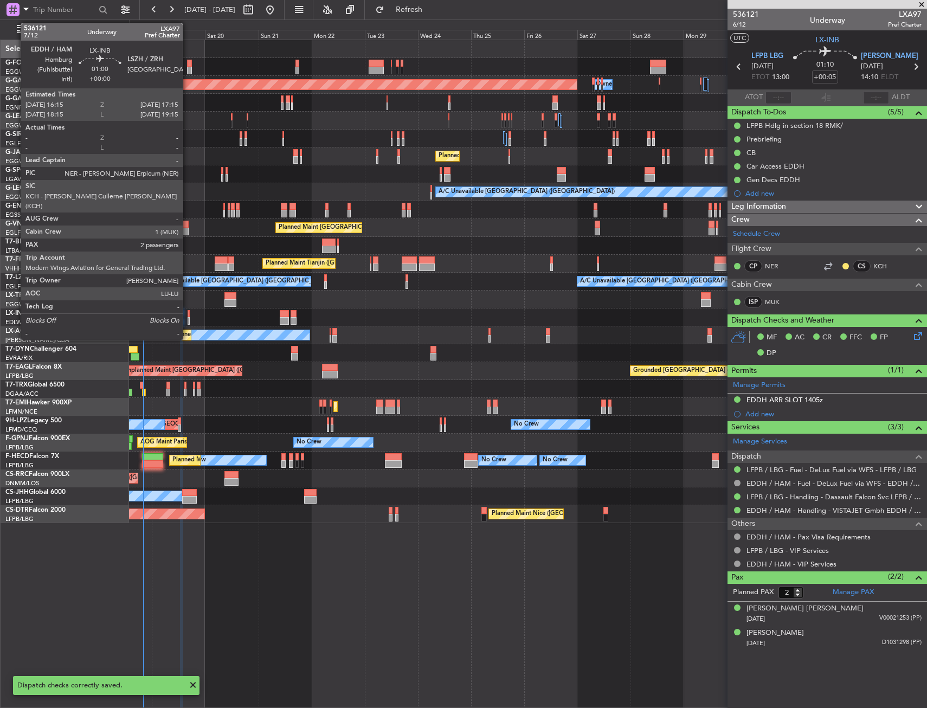
click at [187, 318] on div at bounding box center [188, 321] width 3 height 8
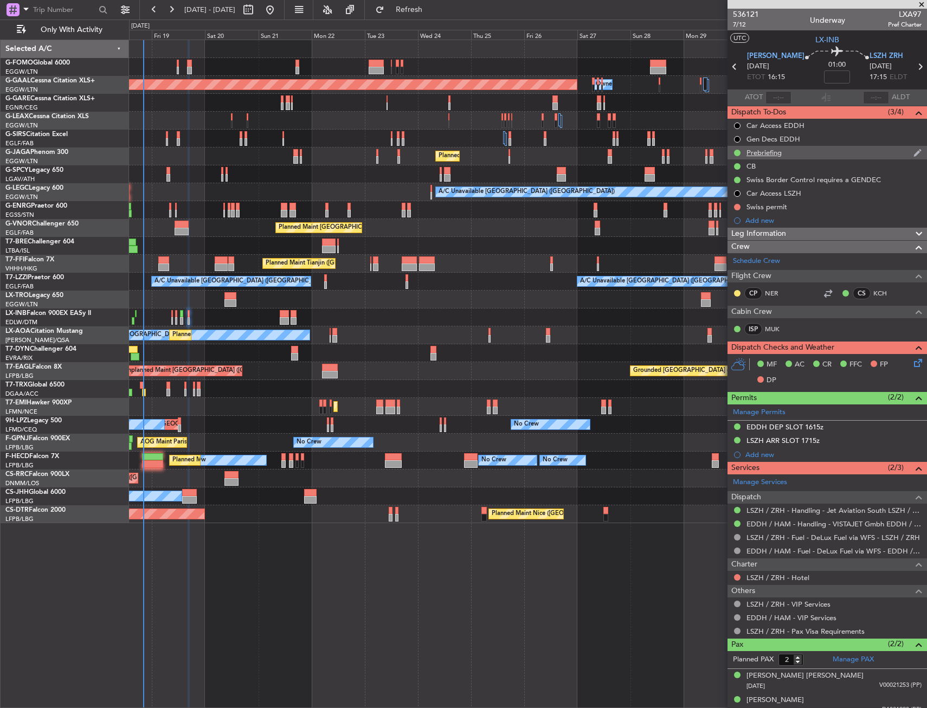
click at [807, 153] on div "Prebriefing" at bounding box center [826, 153] width 199 height 14
click at [798, 208] on div "Swiss permit" at bounding box center [826, 207] width 199 height 14
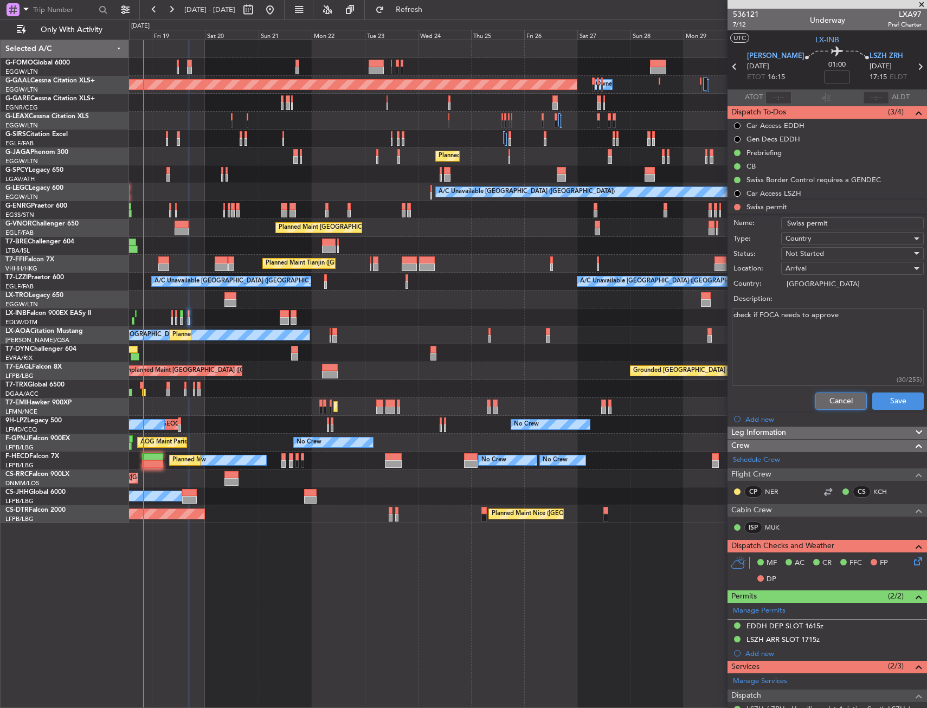
click at [818, 394] on button "Cancel" at bounding box center [840, 400] width 51 height 17
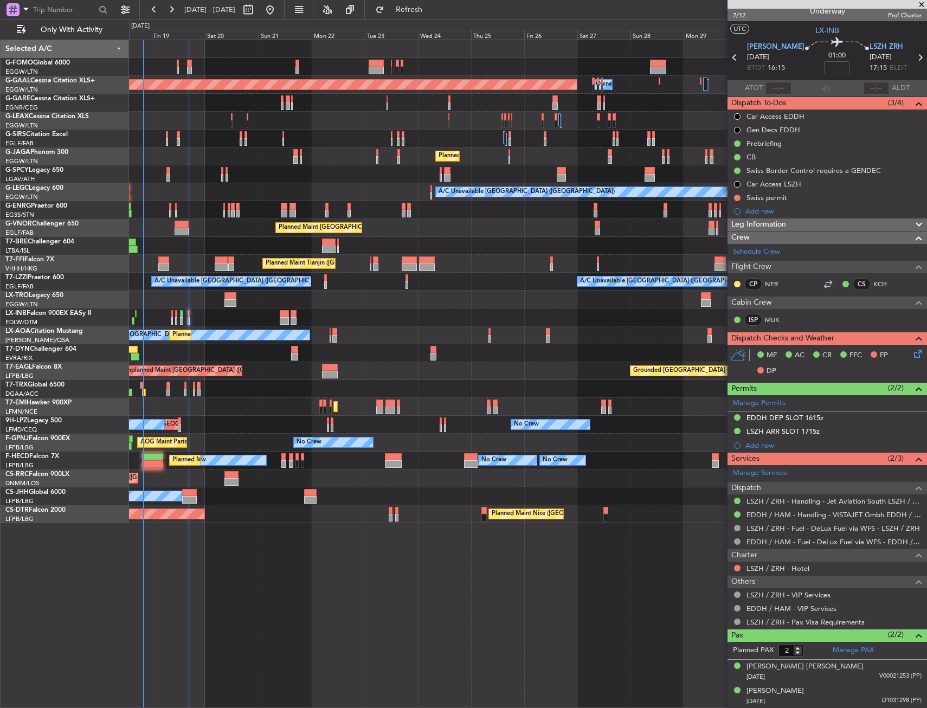
scroll to position [0, 0]
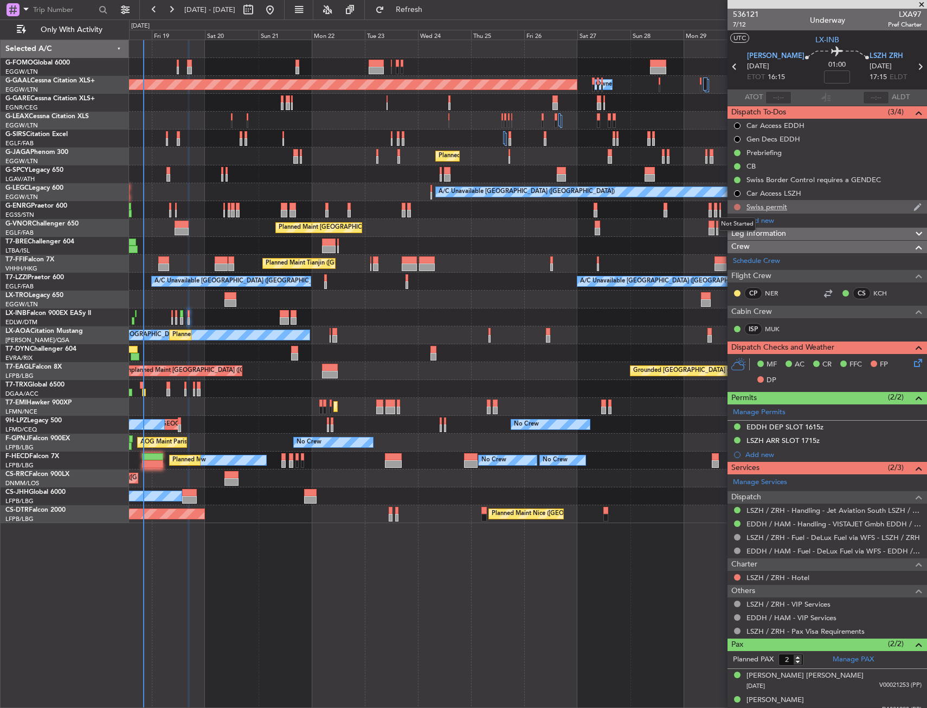
click at [737, 204] on button at bounding box center [737, 207] width 7 height 7
click at [736, 265] on li "Cancelled" at bounding box center [737, 271] width 57 height 16
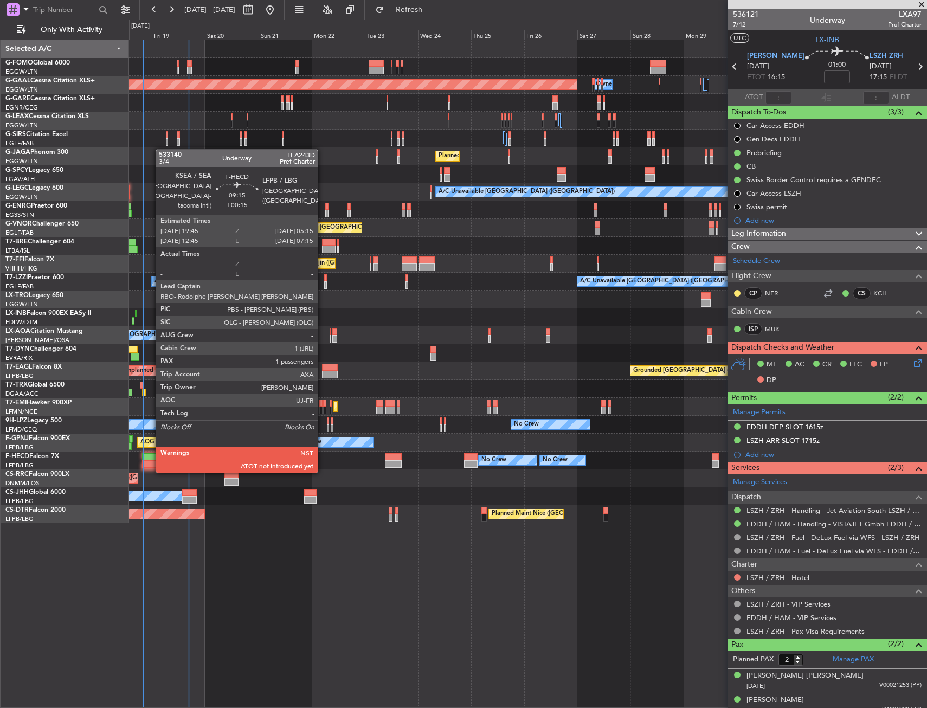
click at [150, 459] on div at bounding box center [152, 457] width 21 height 8
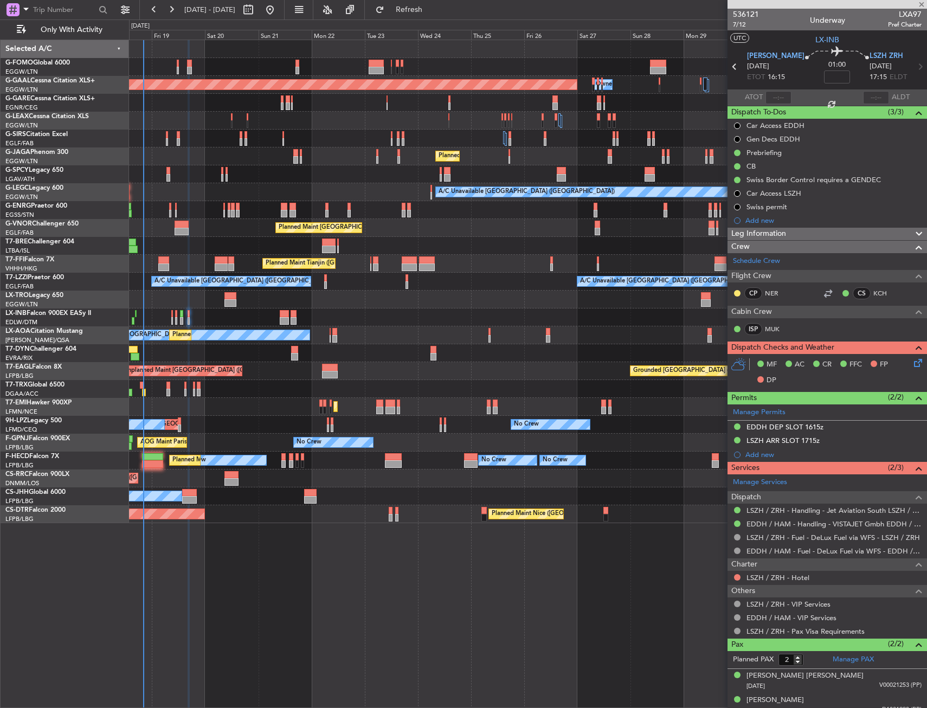
type input "+00:15"
type input "1"
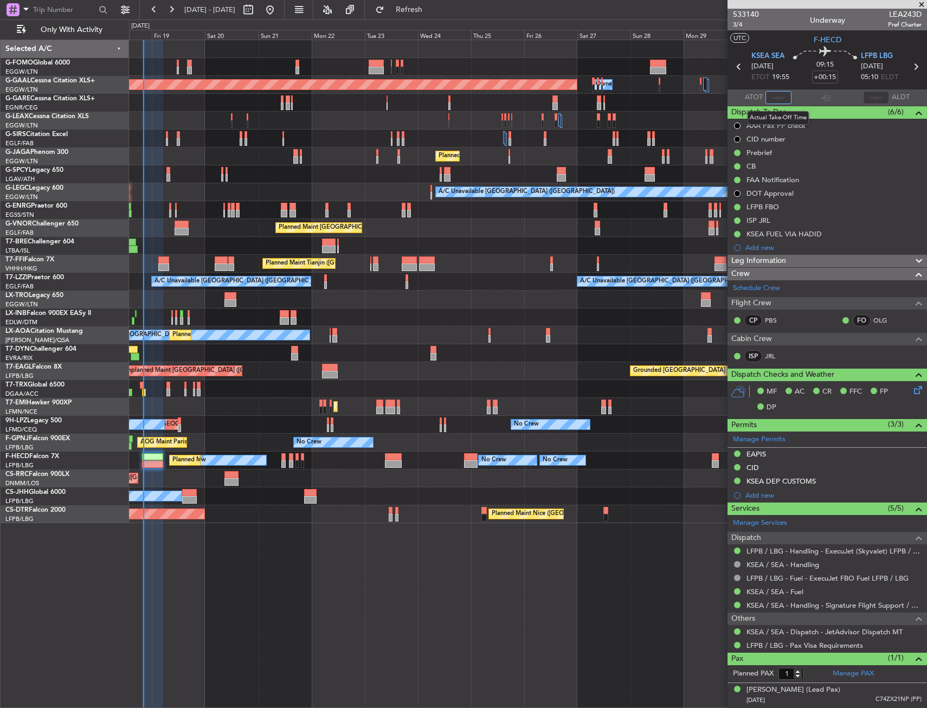
click at [780, 98] on input "text" at bounding box center [778, 97] width 26 height 13
click at [780, 33] on section "UTC F-HECD" at bounding box center [826, 38] width 199 height 16
type input "20:10"
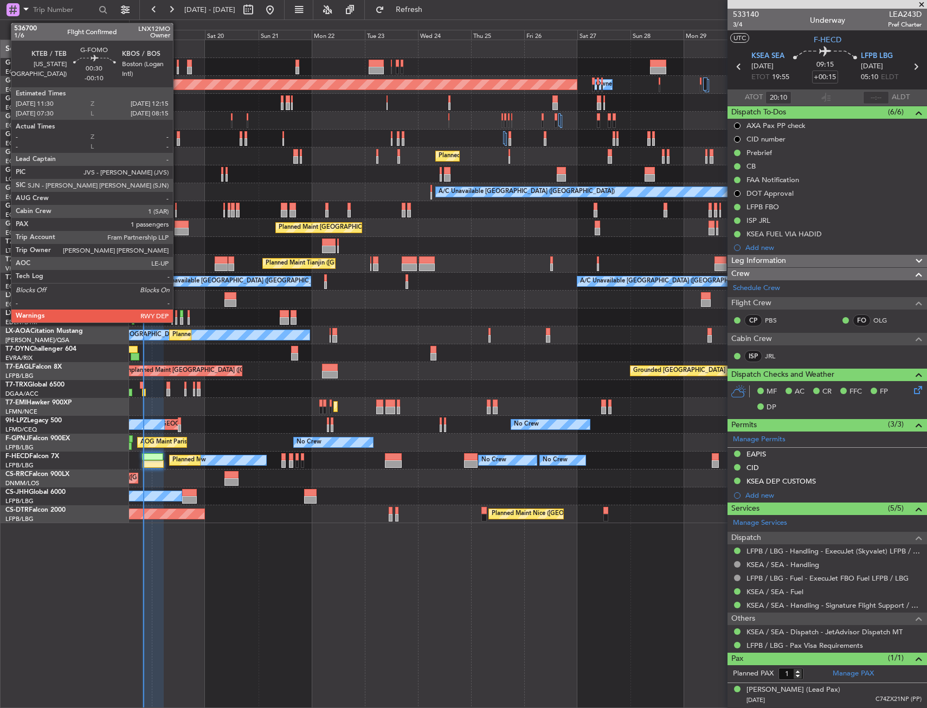
click at [178, 64] on div at bounding box center [178, 64] width 2 height 8
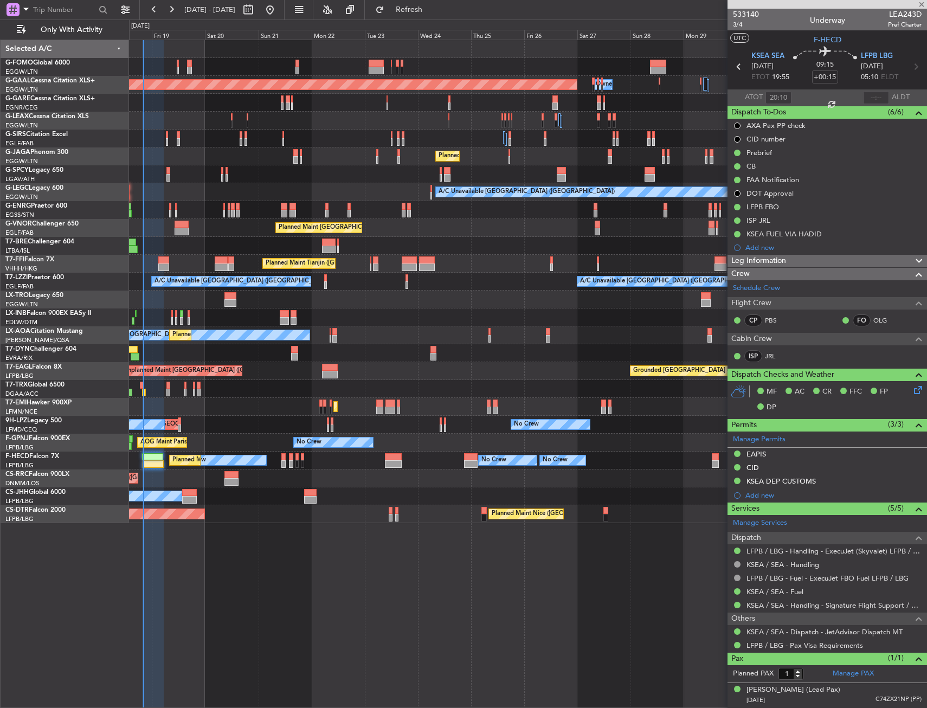
type input "-00:10"
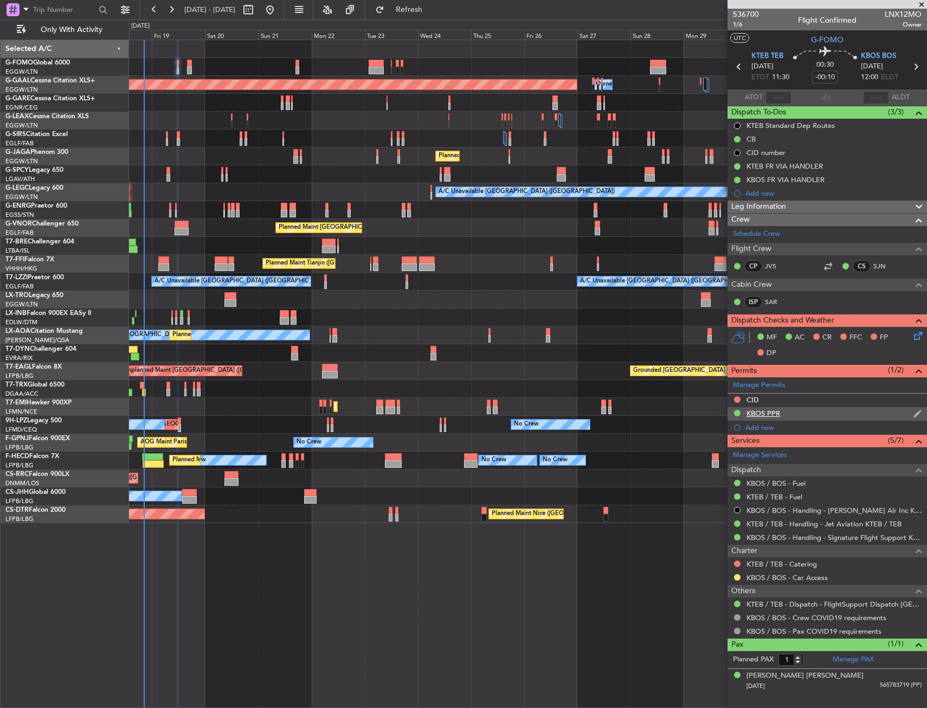
click at [793, 412] on div "KBOS PPR" at bounding box center [826, 414] width 199 height 14
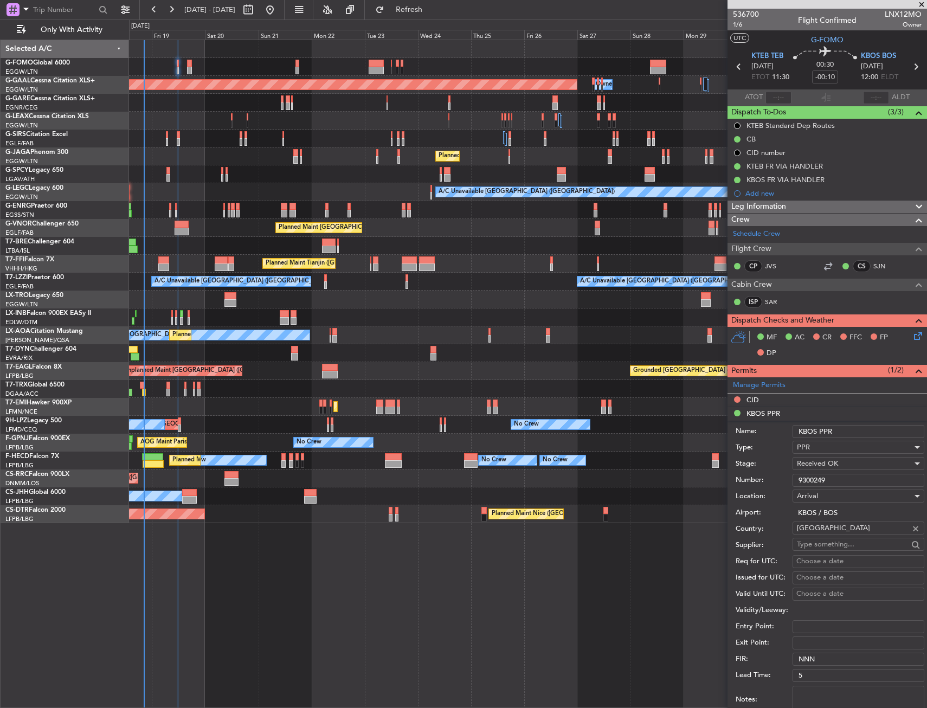
drag, startPoint x: 842, startPoint y: 477, endPoint x: 794, endPoint y: 473, distance: 47.8
click at [794, 474] on input "9300249" at bounding box center [858, 480] width 132 height 13
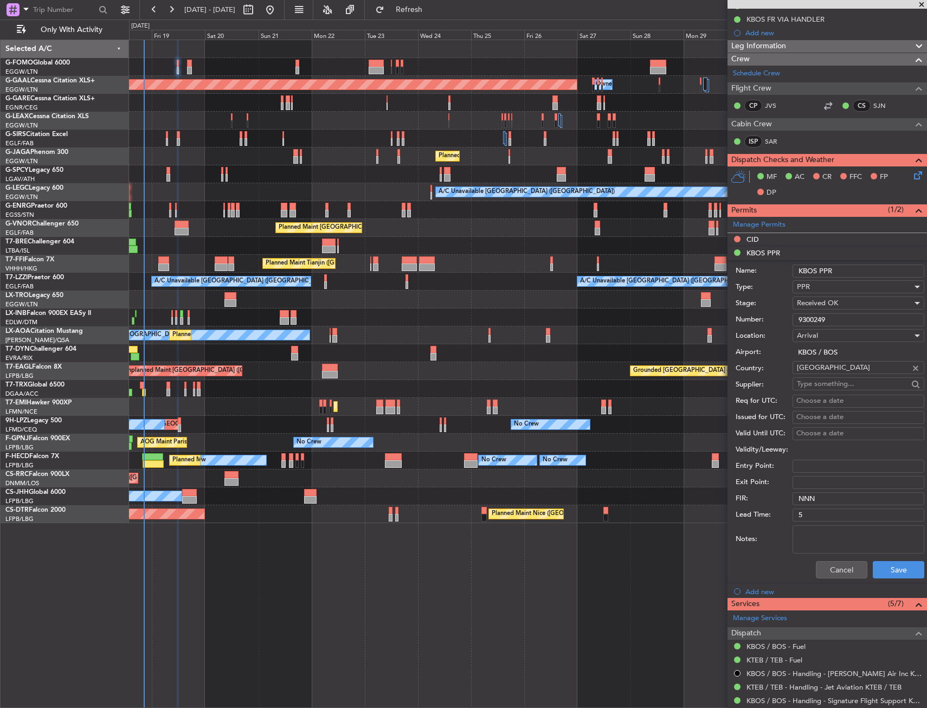
scroll to position [163, 0]
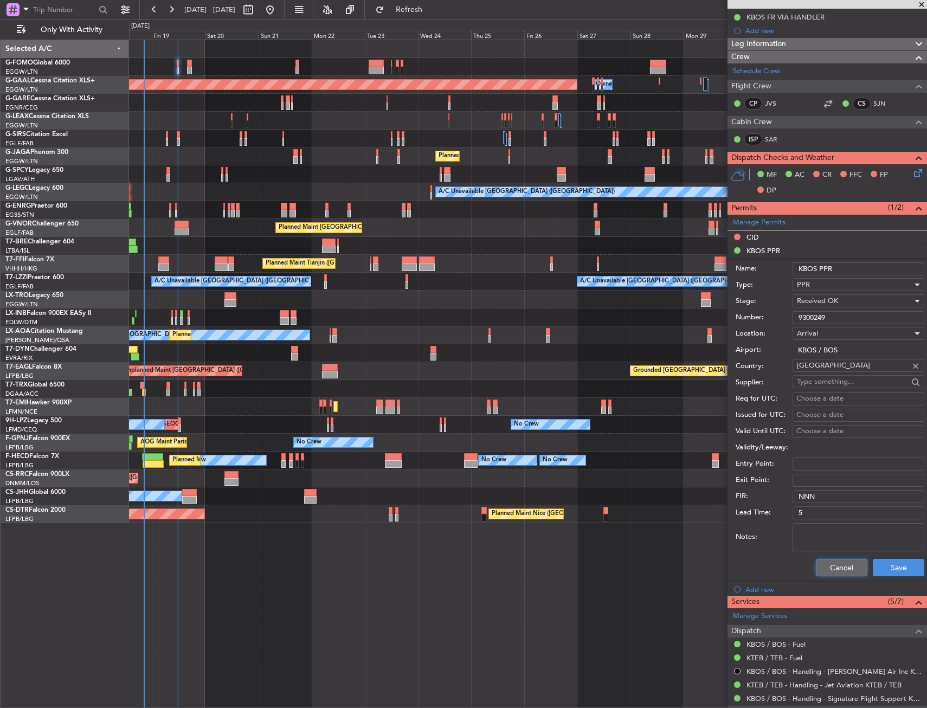
click at [834, 566] on button "Cancel" at bounding box center [841, 567] width 51 height 17
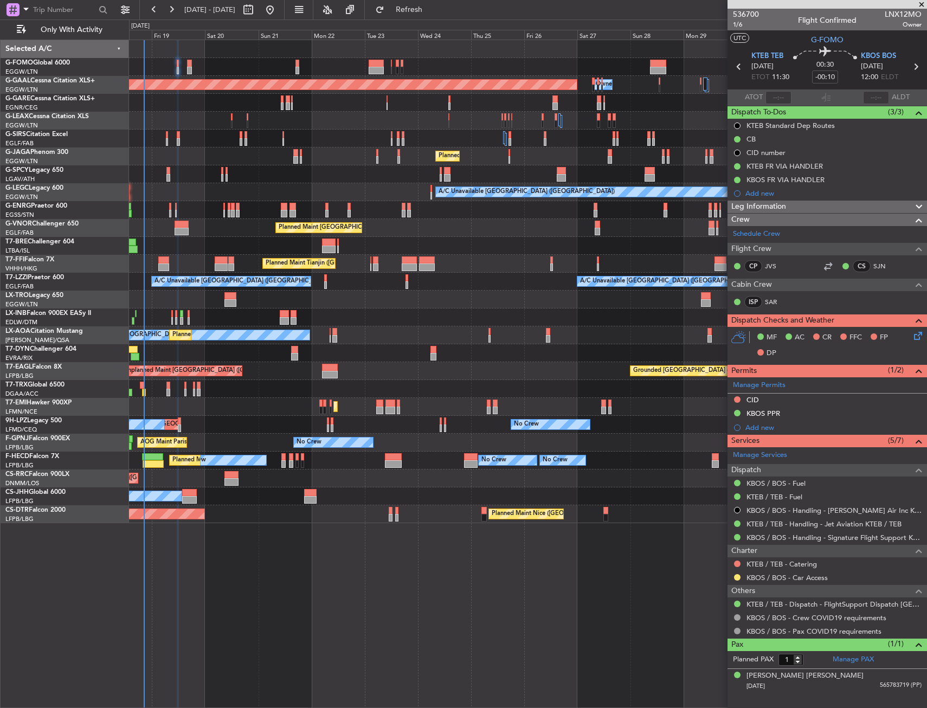
scroll to position [0, 0]
click at [806, 401] on mat-tooltip-component "Incomplete" at bounding box center [827, 391] width 50 height 29
click at [793, 398] on div "CID" at bounding box center [826, 400] width 199 height 14
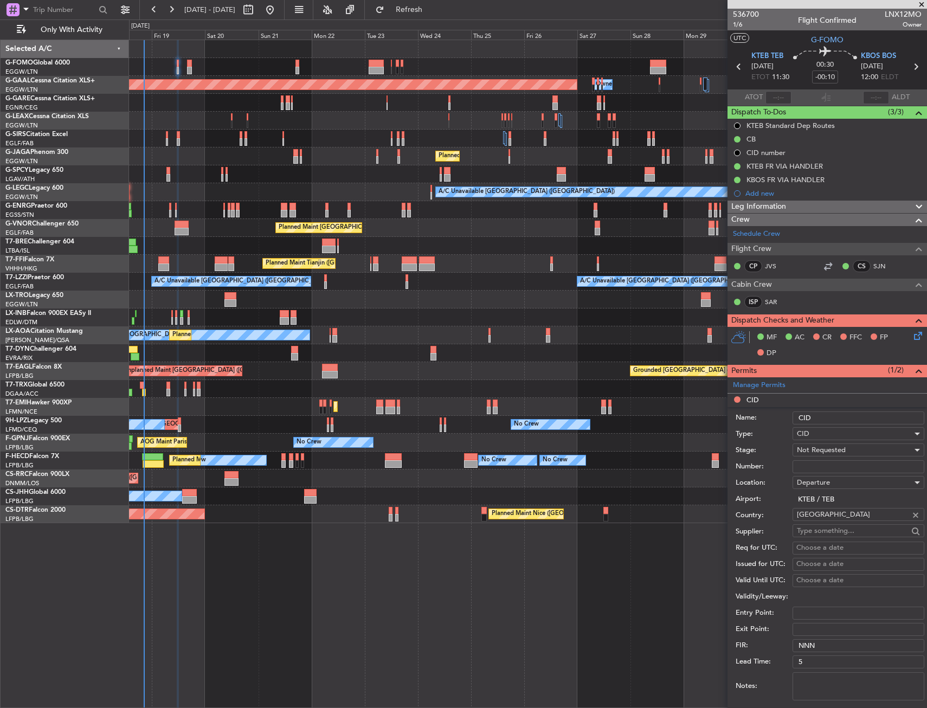
click at [813, 468] on input "Number:" at bounding box center [858, 466] width 132 height 13
paste input "630"
type input "630"
click at [813, 453] on span "Not Requested" at bounding box center [821, 450] width 49 height 10
click at [825, 534] on span "Received OK" at bounding box center [854, 537] width 114 height 16
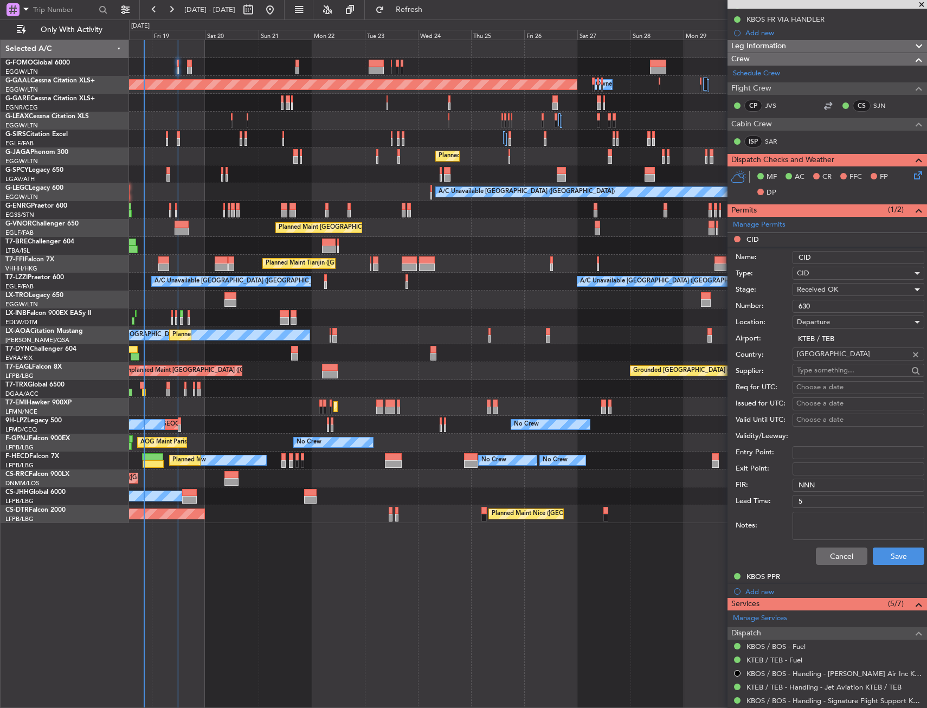
scroll to position [163, 0]
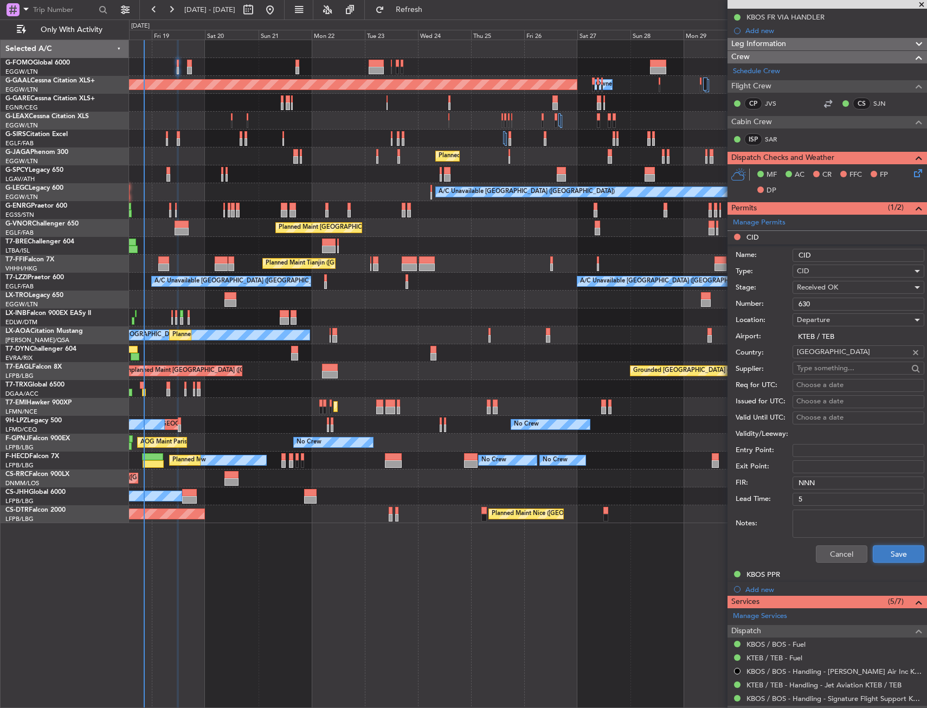
click at [874, 558] on button "Save" at bounding box center [897, 553] width 51 height 17
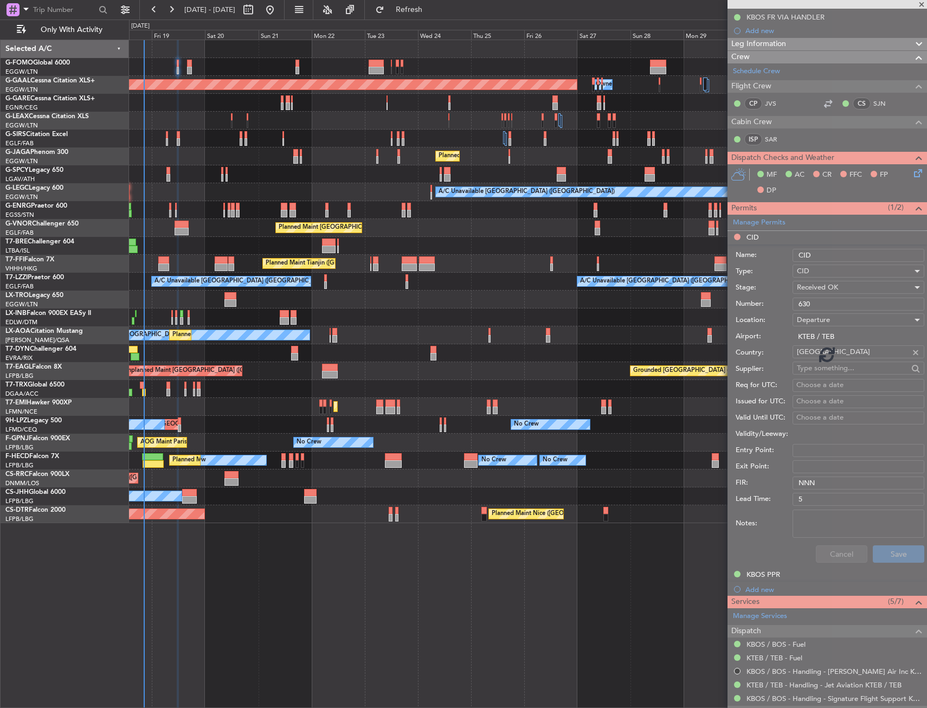
scroll to position [0, 0]
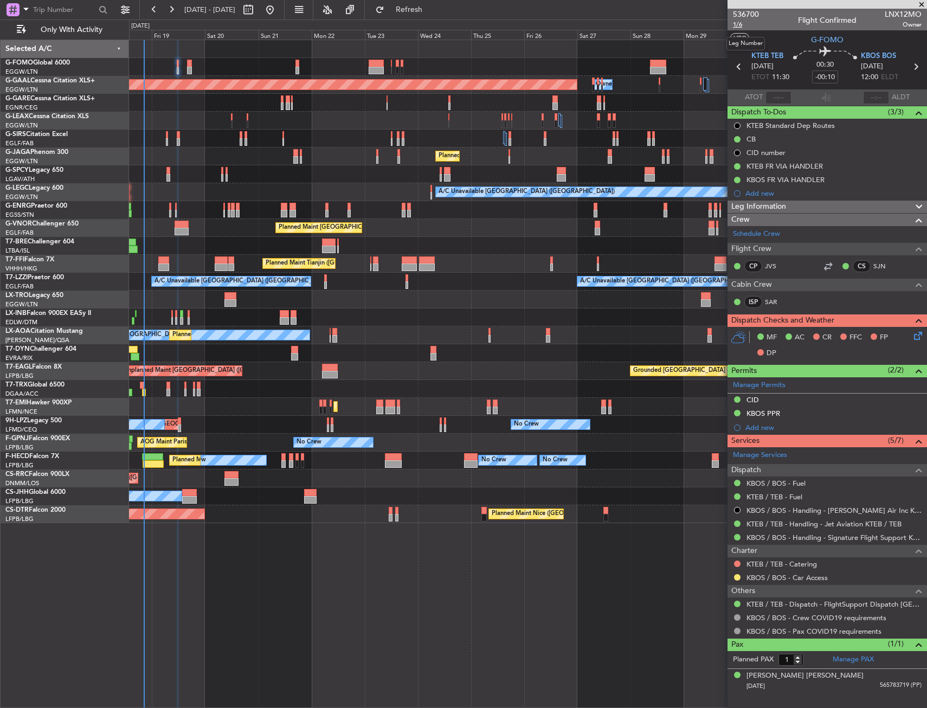
click at [739, 26] on span "1/6" at bounding box center [746, 24] width 26 height 9
click at [919, 338] on icon at bounding box center [915, 333] width 9 height 9
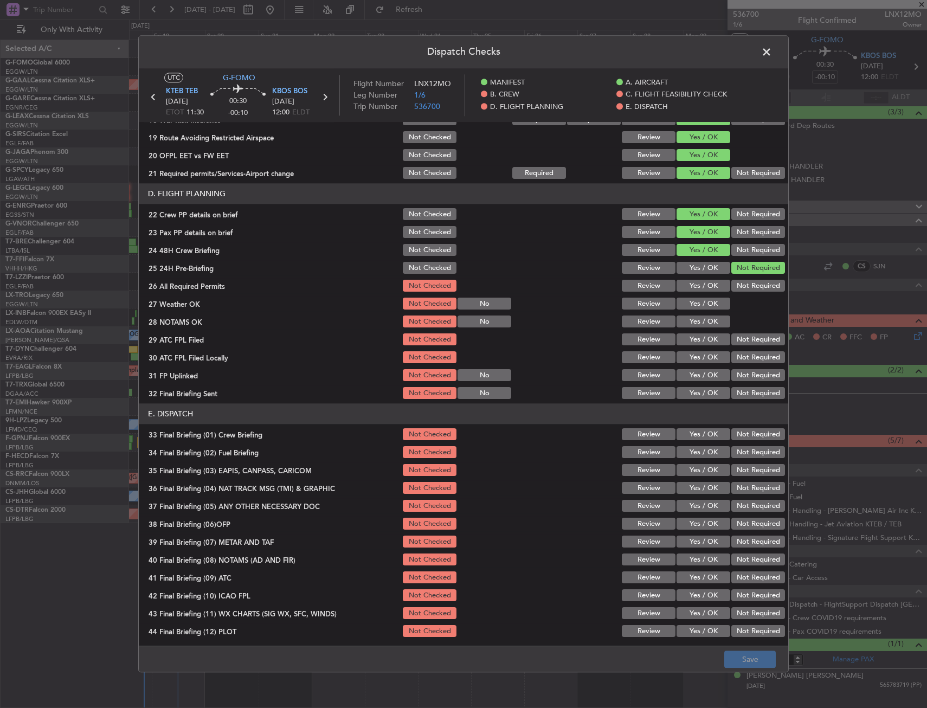
scroll to position [445, 0]
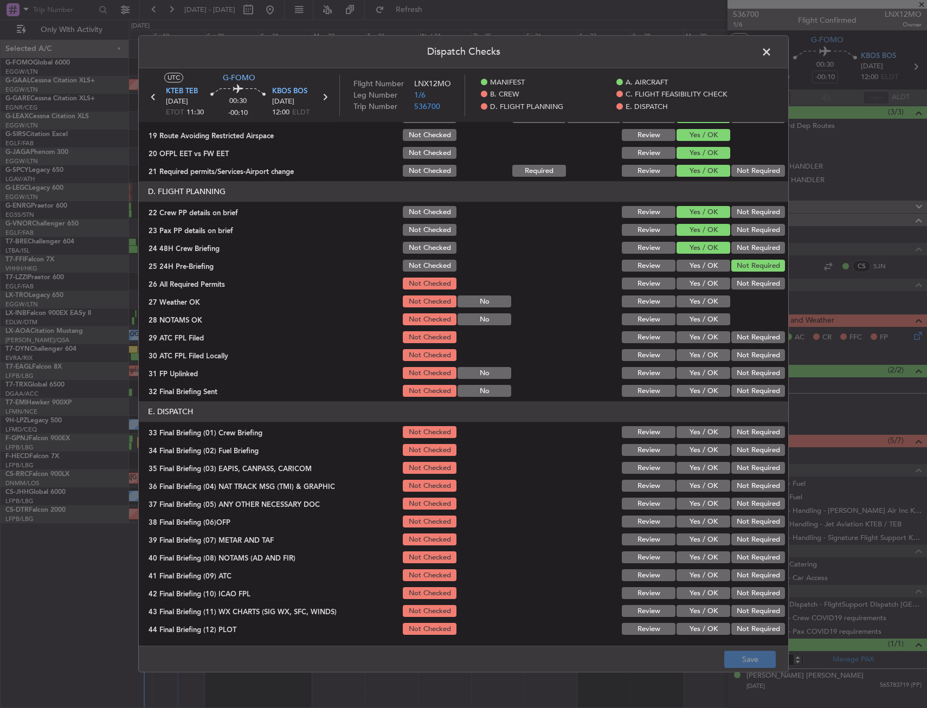
click at [697, 286] on button "Yes / OK" at bounding box center [703, 284] width 54 height 12
click at [701, 306] on button "Yes / OK" at bounding box center [703, 302] width 54 height 12
click at [702, 321] on button "Yes / OK" at bounding box center [703, 320] width 54 height 12
click at [702, 335] on button "Yes / OK" at bounding box center [703, 338] width 54 height 12
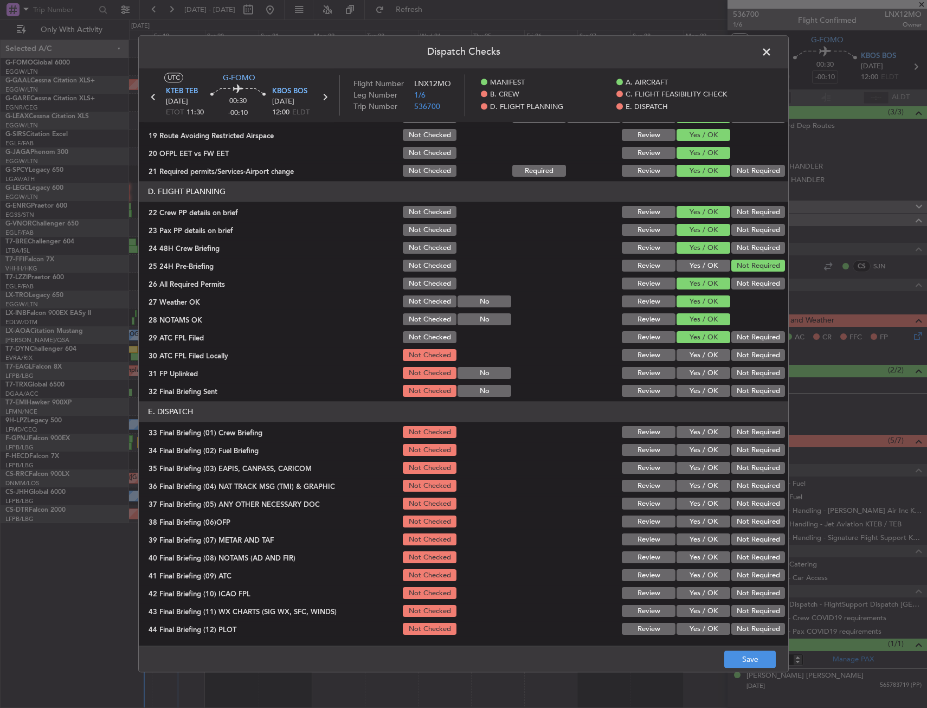
click at [703, 360] on button "Yes / OK" at bounding box center [703, 356] width 54 height 12
click at [703, 377] on button "Yes / OK" at bounding box center [703, 373] width 54 height 12
click at [703, 392] on button "Yes / OK" at bounding box center [703, 391] width 54 height 12
click at [702, 434] on button "Yes / OK" at bounding box center [703, 432] width 54 height 12
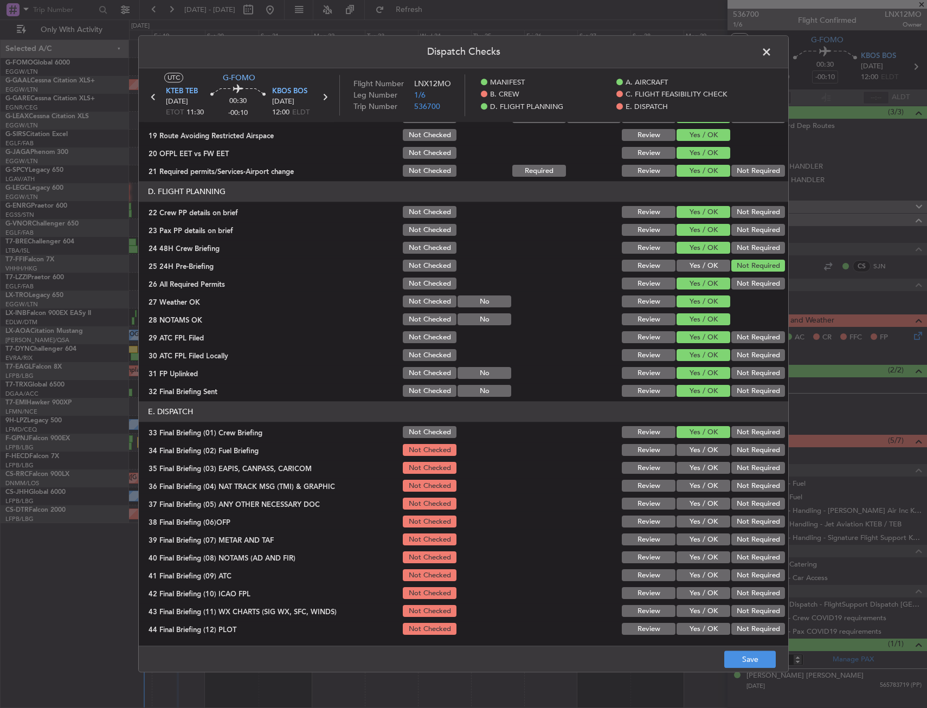
click at [702, 450] on button "Yes / OK" at bounding box center [703, 450] width 54 height 12
click at [738, 470] on button "Not Required" at bounding box center [758, 468] width 54 height 12
click at [742, 491] on button "Not Required" at bounding box center [758, 486] width 54 height 12
click at [745, 509] on button "Not Required" at bounding box center [758, 504] width 54 height 12
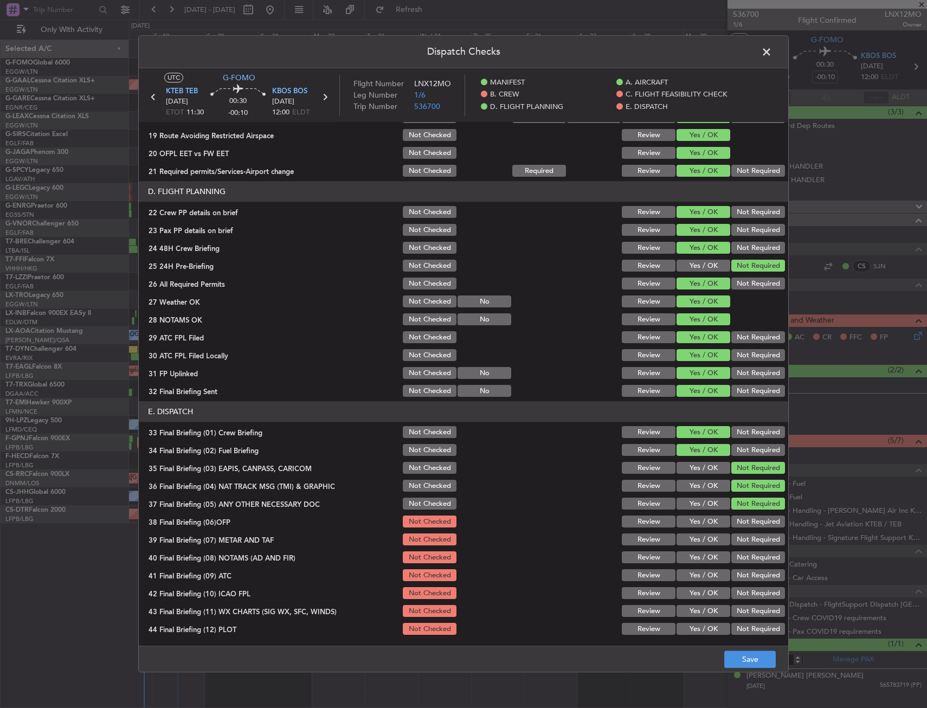
click at [707, 522] on button "Yes / OK" at bounding box center [703, 522] width 54 height 12
drag, startPoint x: 704, startPoint y: 539, endPoint x: 703, endPoint y: 548, distance: 9.8
click at [704, 539] on button "Yes / OK" at bounding box center [703, 540] width 54 height 12
click at [703, 560] on button "Yes / OK" at bounding box center [703, 558] width 54 height 12
click at [702, 580] on button "Yes / OK" at bounding box center [703, 576] width 54 height 12
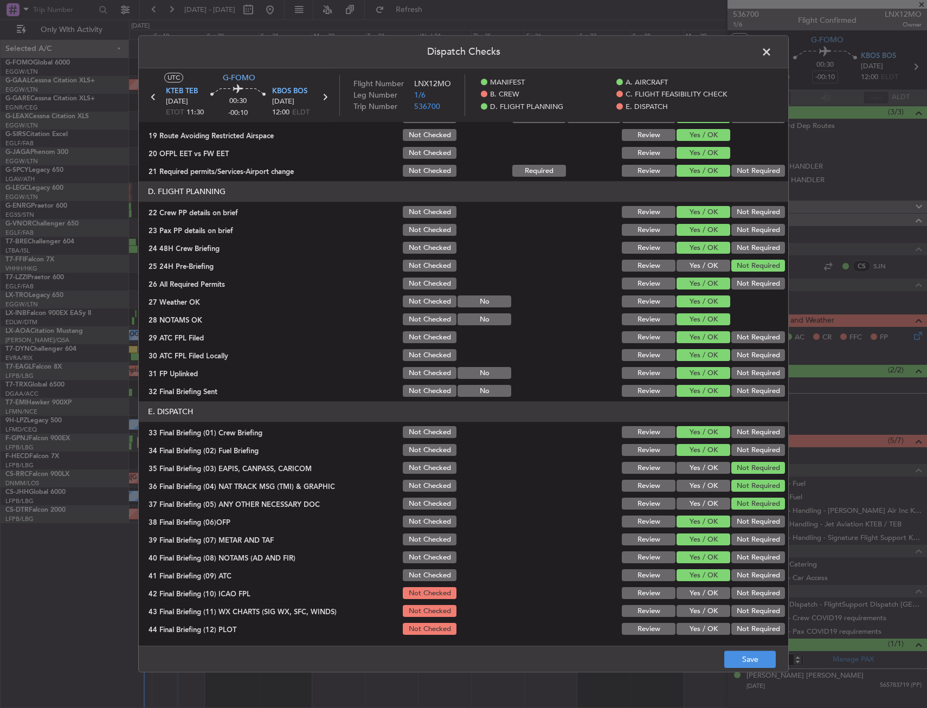
click at [699, 591] on button "Yes / OK" at bounding box center [703, 593] width 54 height 12
click at [699, 613] on button "Yes / OK" at bounding box center [703, 611] width 54 height 12
click at [701, 629] on button "Yes / OK" at bounding box center [703, 629] width 54 height 12
click at [741, 658] on button "Save" at bounding box center [749, 659] width 51 height 17
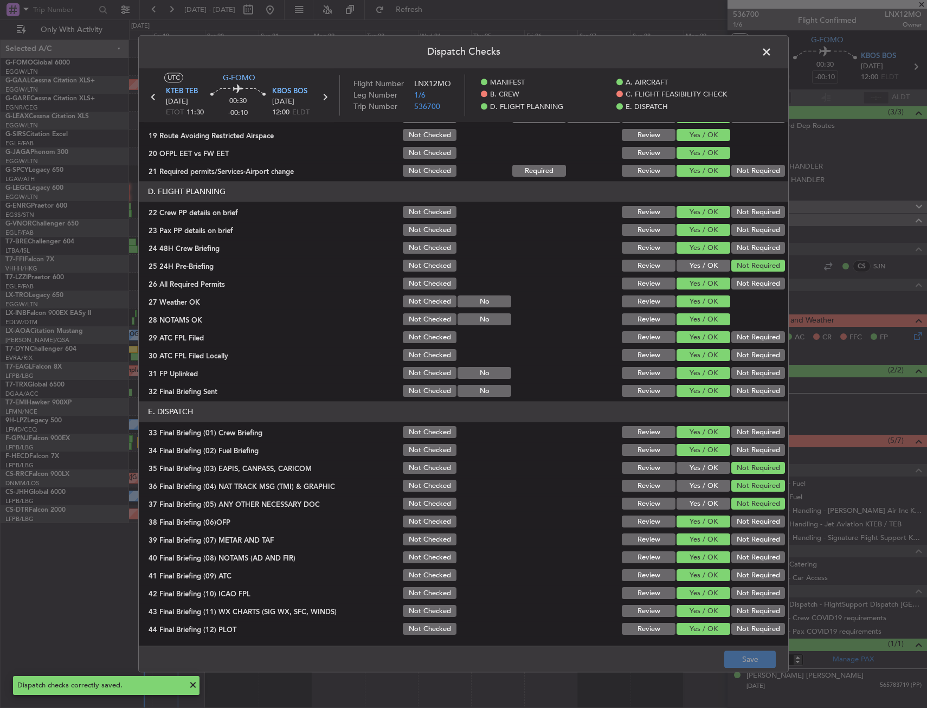
click at [772, 51] on span at bounding box center [772, 55] width 0 height 22
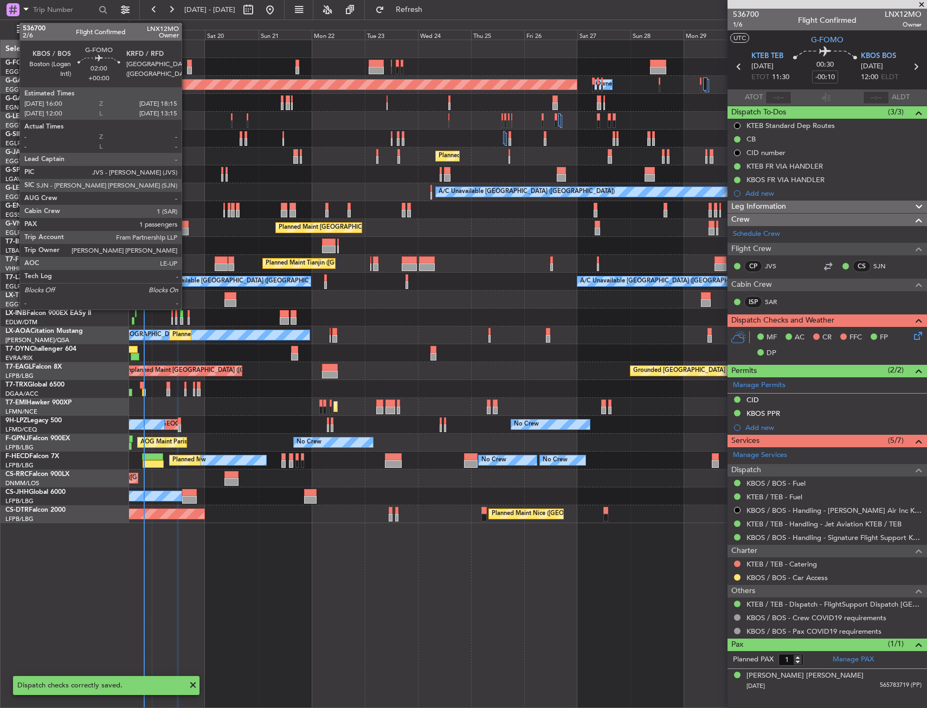
click at [188, 64] on div at bounding box center [189, 64] width 5 height 8
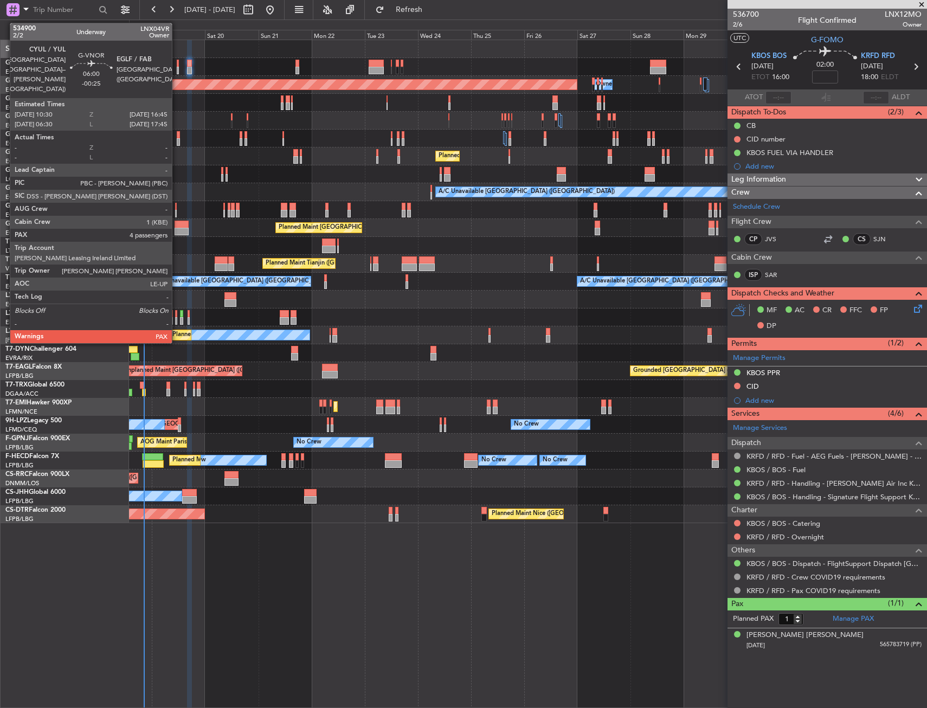
click at [177, 223] on div at bounding box center [181, 225] width 14 height 8
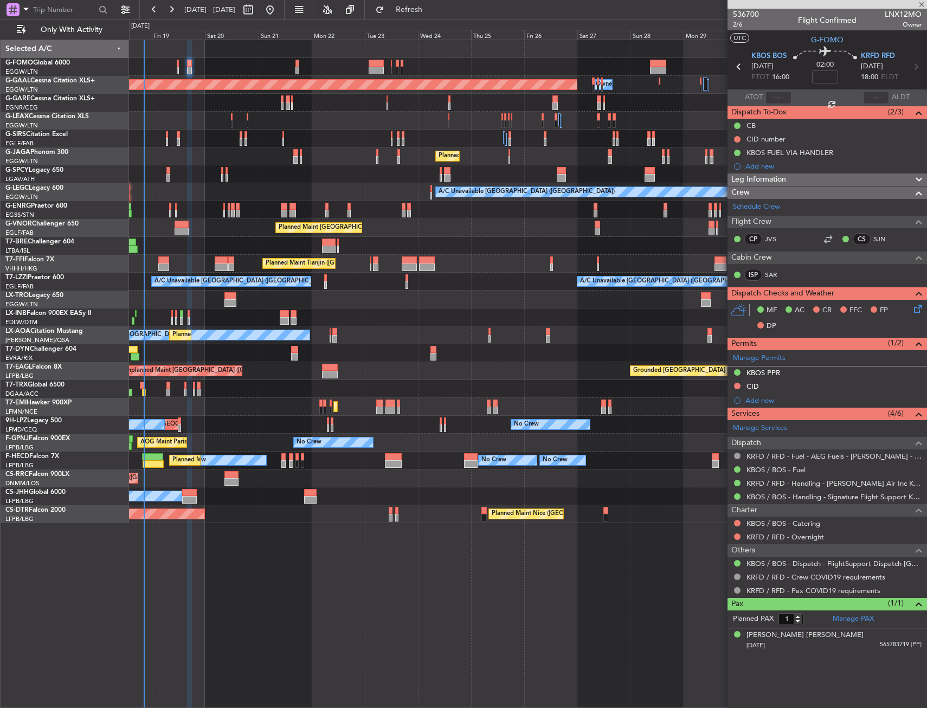
type input "-00:25"
type input "4"
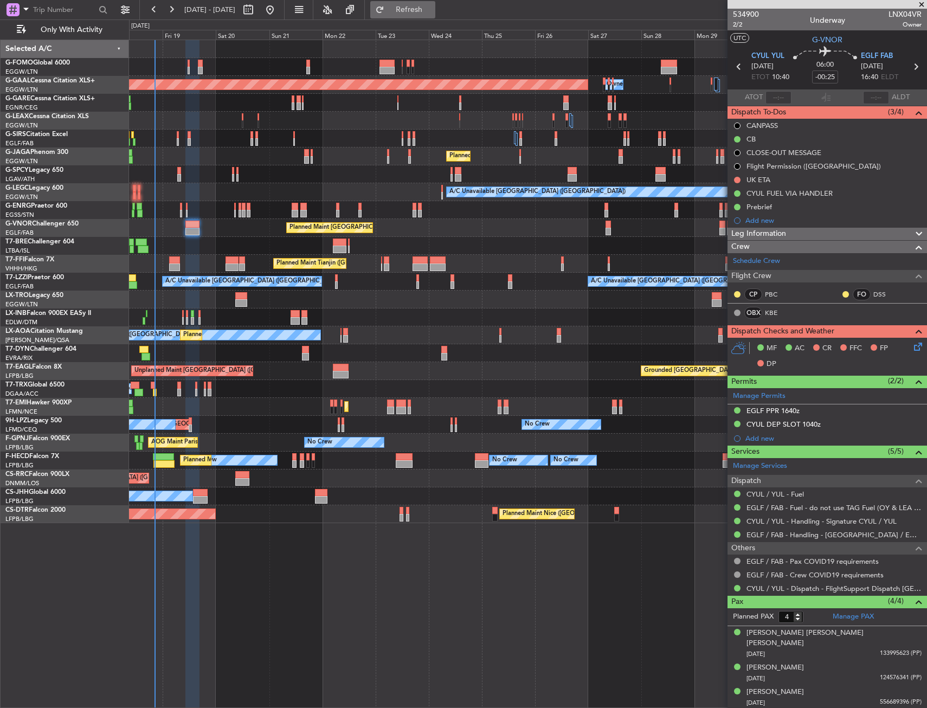
click at [432, 7] on span "Refresh" at bounding box center [409, 10] width 46 height 8
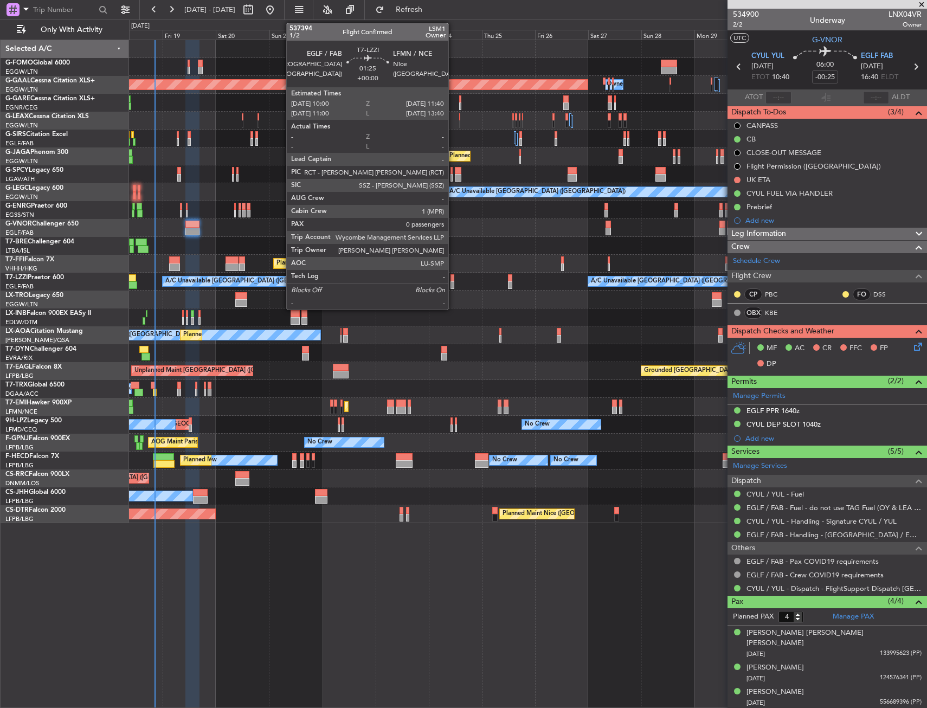
click at [453, 279] on div at bounding box center [452, 278] width 4 height 8
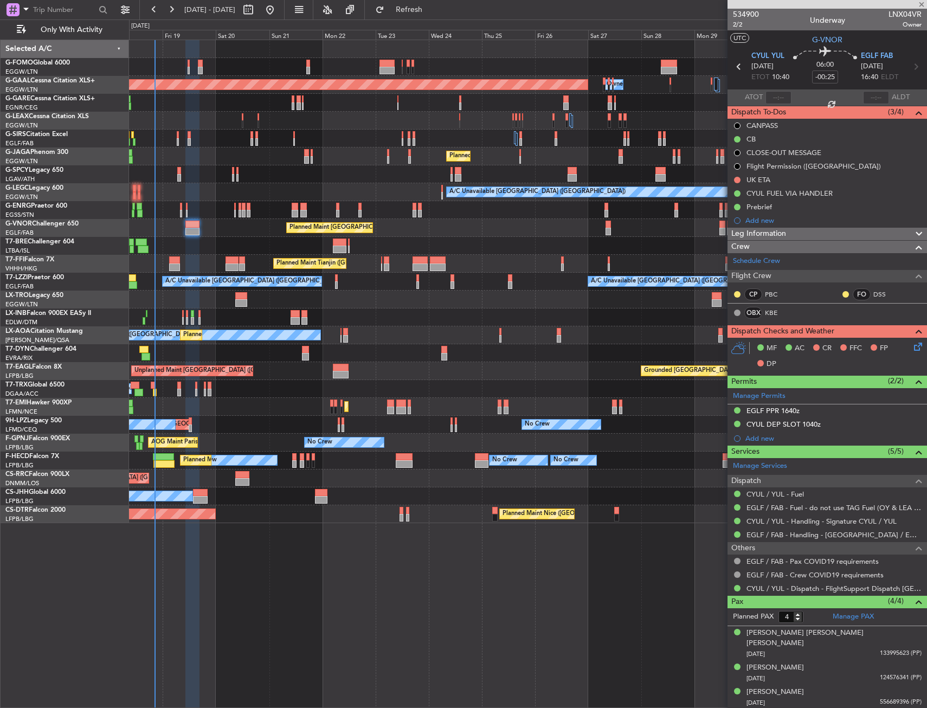
type input "0"
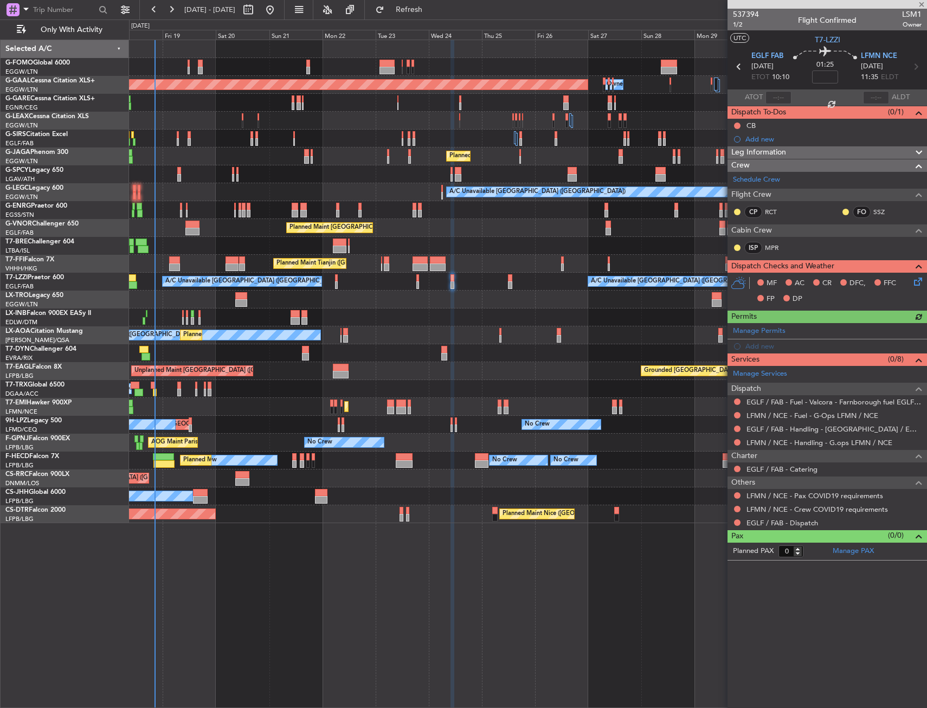
click at [755, 344] on div "Manage Permits Add new" at bounding box center [826, 338] width 199 height 30
click at [756, 348] on div "Add new" at bounding box center [833, 345] width 176 height 9
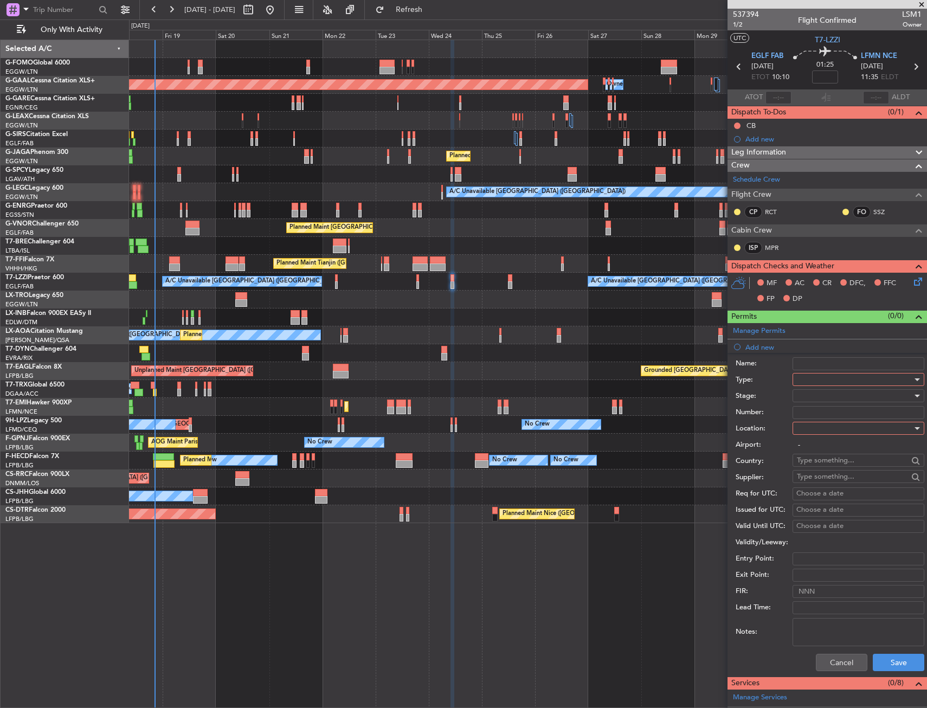
click at [811, 383] on div at bounding box center [854, 379] width 115 height 16
click at [813, 432] on span "PPR" at bounding box center [854, 433] width 114 height 16
click at [813, 432] on div at bounding box center [854, 428] width 115 height 16
click at [814, 454] on span "Departure" at bounding box center [854, 450] width 114 height 16
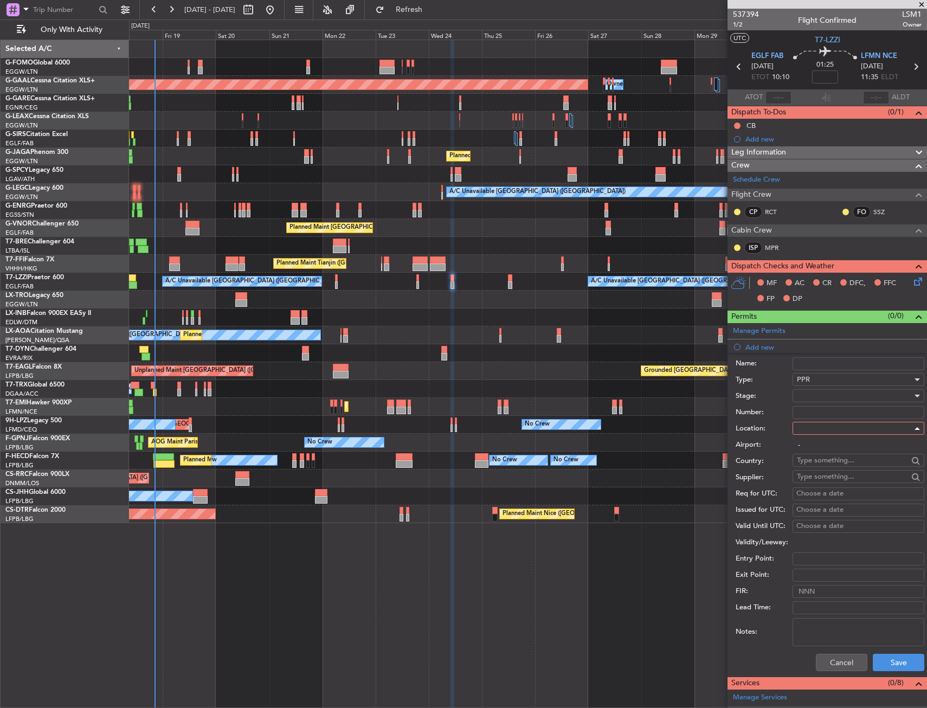
type input "EGLF / FAB"
click at [879, 657] on button "Save" at bounding box center [897, 662] width 51 height 17
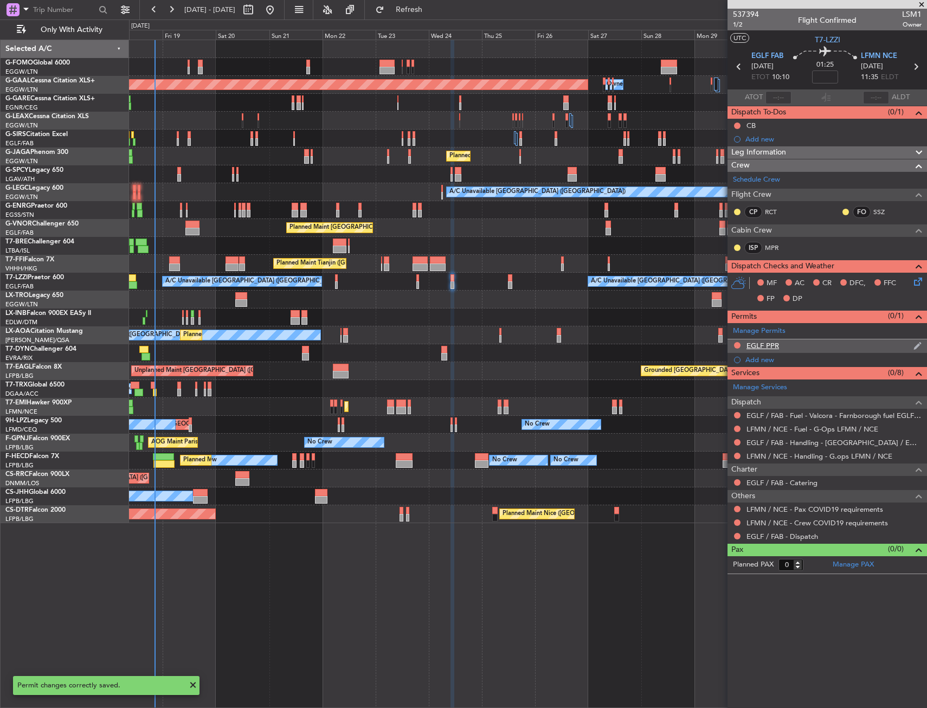
click at [804, 346] on div "EGLF PPR" at bounding box center [826, 346] width 199 height 14
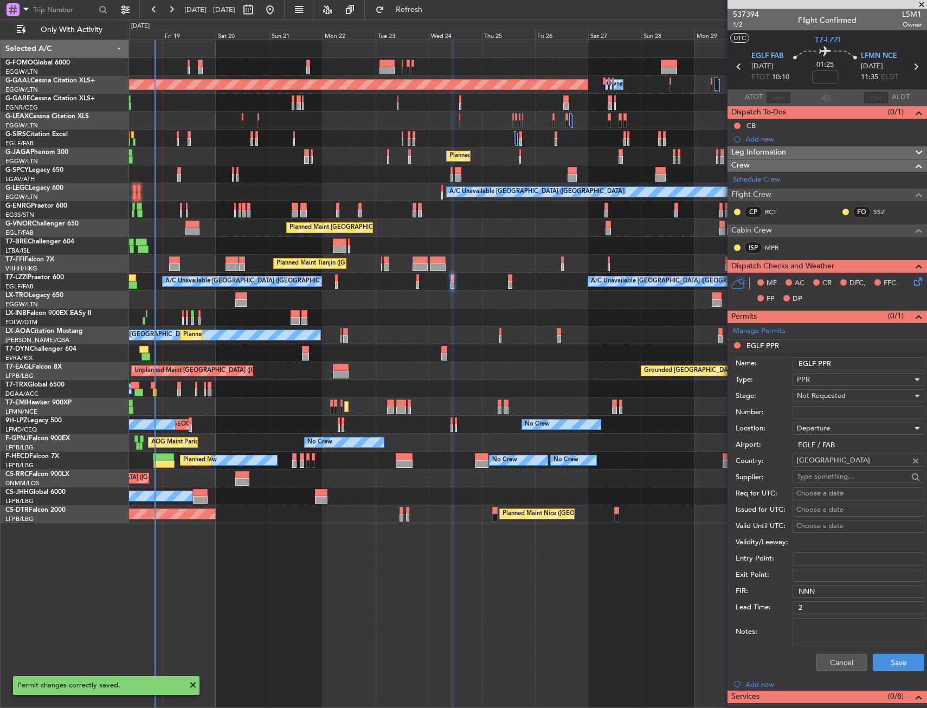
click at [853, 363] on input "EGLF PPR" at bounding box center [858, 363] width 132 height 13
type input "EGLF PPR 1000Z"
click at [843, 392] on span "Not Requested" at bounding box center [821, 396] width 49 height 10
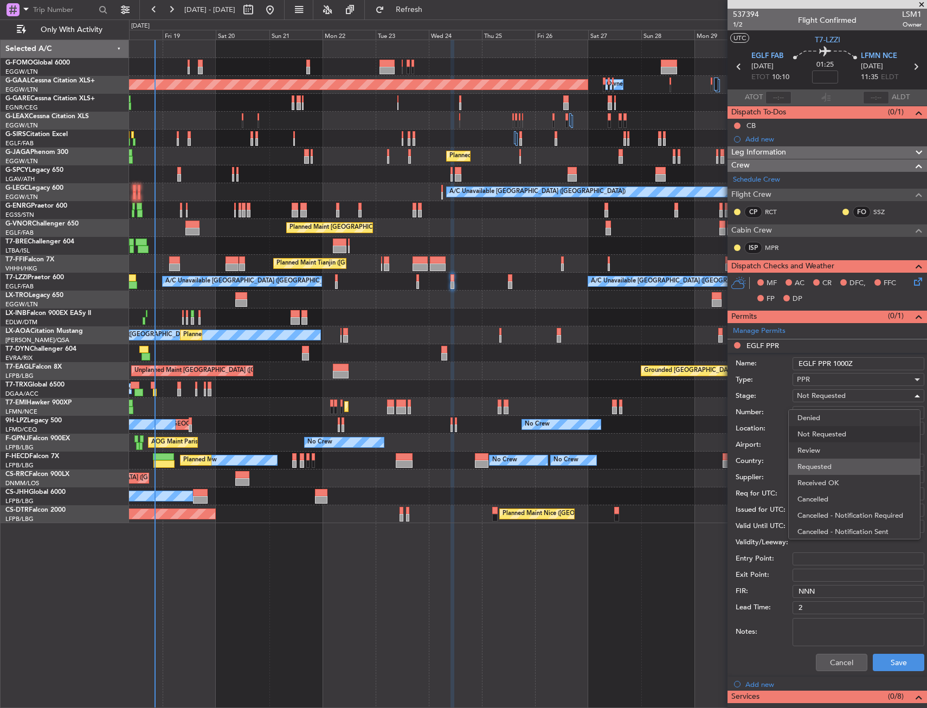
click at [844, 463] on span "Requested" at bounding box center [854, 466] width 114 height 16
click at [876, 661] on button "Save" at bounding box center [897, 662] width 51 height 17
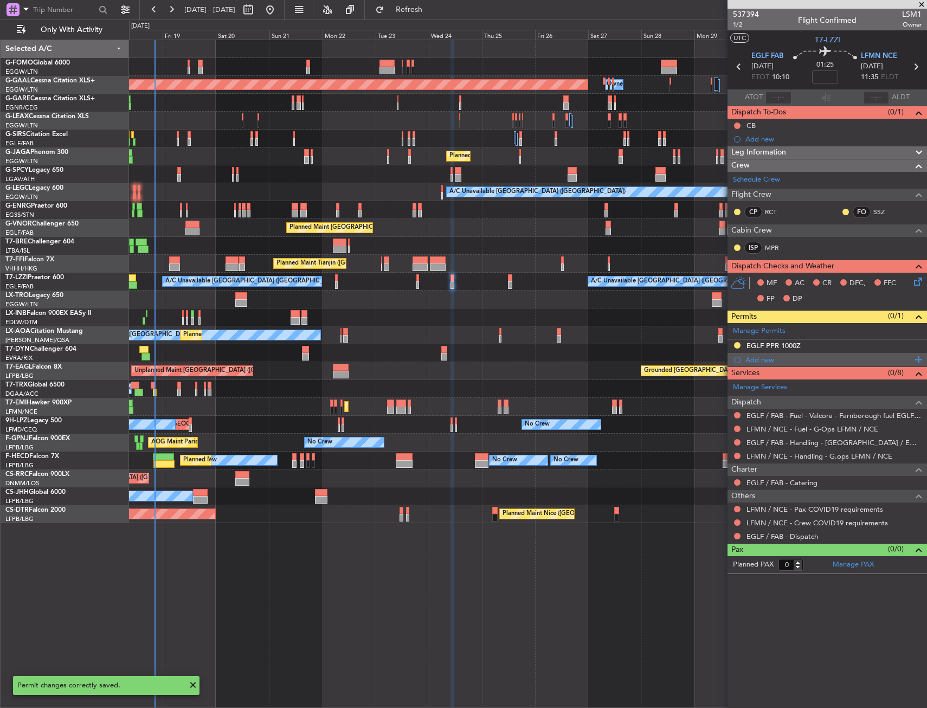
click at [753, 363] on div "Add new" at bounding box center [828, 359] width 166 height 9
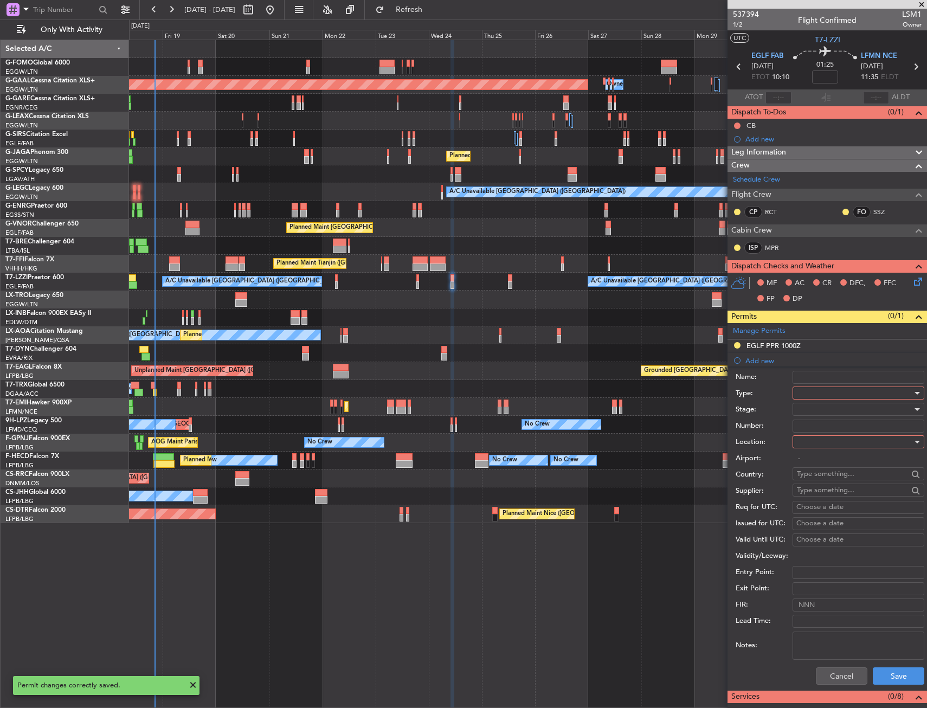
click at [815, 391] on div at bounding box center [854, 393] width 115 height 16
click at [823, 492] on span "Slot" at bounding box center [854, 495] width 114 height 16
click at [811, 440] on div at bounding box center [854, 442] width 115 height 16
click at [811, 497] on span "Arrival" at bounding box center [854, 496] width 114 height 16
type input "LFMN / NCE"
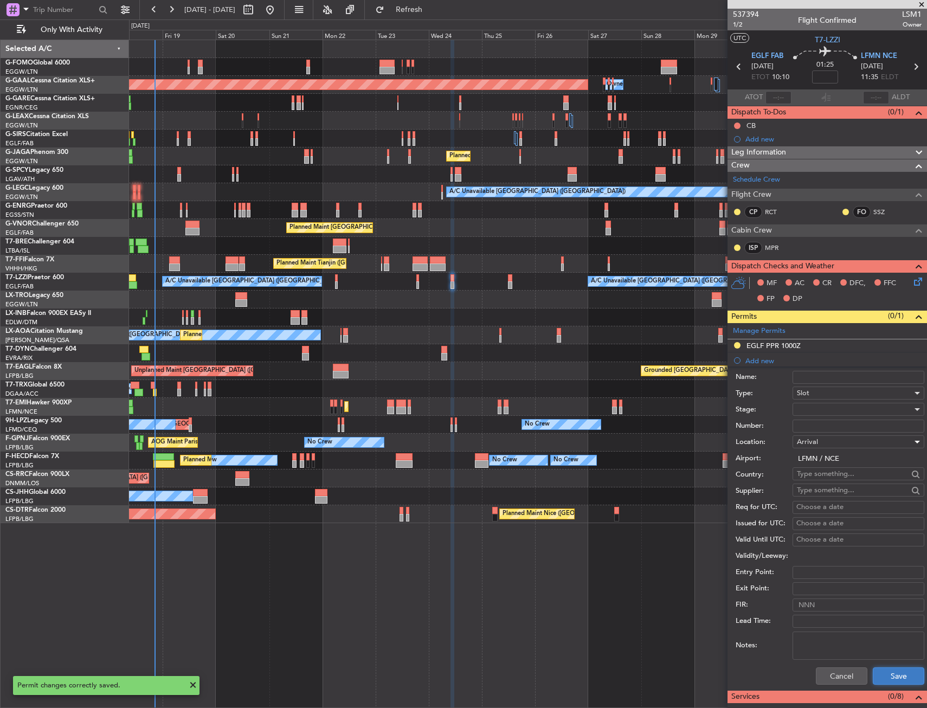
click at [889, 667] on button "Save" at bounding box center [897, 675] width 51 height 17
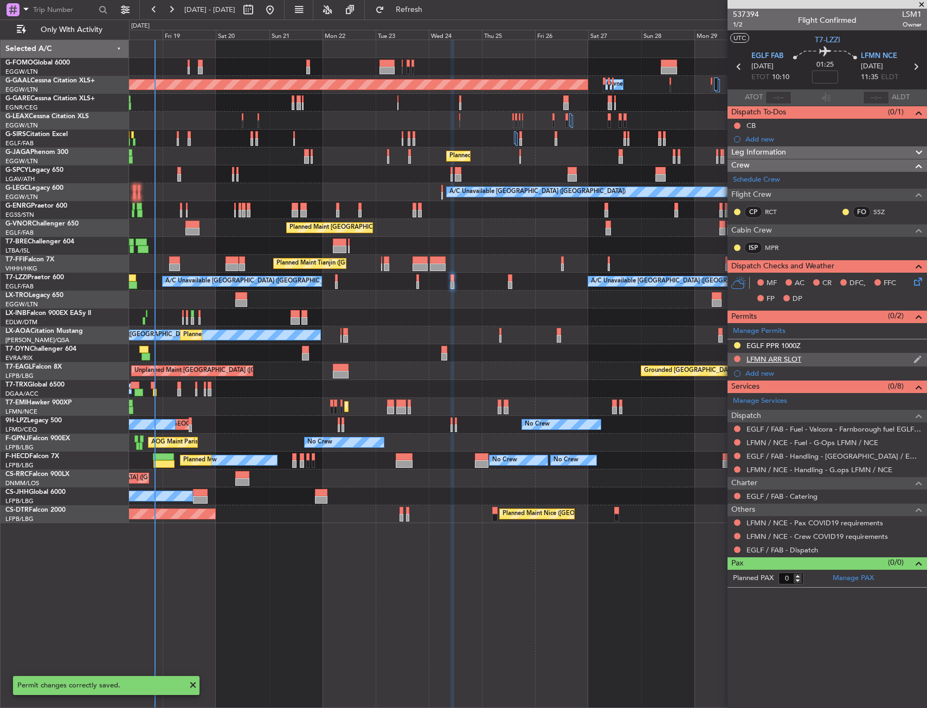
click at [823, 362] on div "LFMN ARR SLOT" at bounding box center [826, 360] width 199 height 14
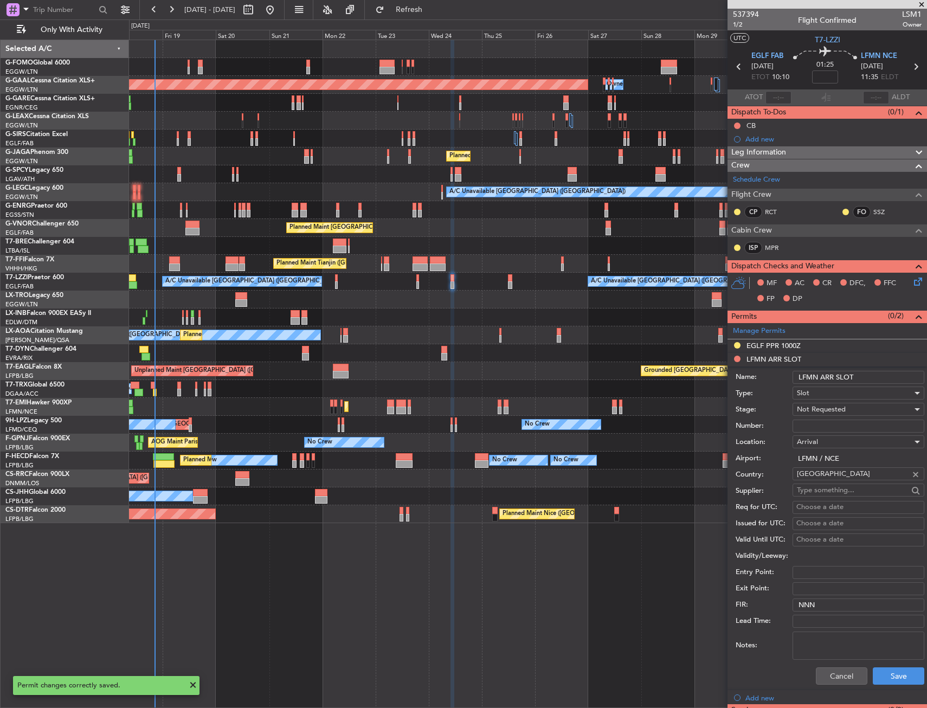
click at [867, 379] on input "LFMN ARR SLOT" at bounding box center [858, 377] width 132 height 13
type input "LFMN ARR SLOT 1140Z"
click at [851, 407] on div "Not Requested" at bounding box center [854, 409] width 115 height 16
click at [840, 480] on span "Requested" at bounding box center [854, 480] width 114 height 16
click at [892, 666] on div "Cancel Save" at bounding box center [829, 676] width 189 height 28
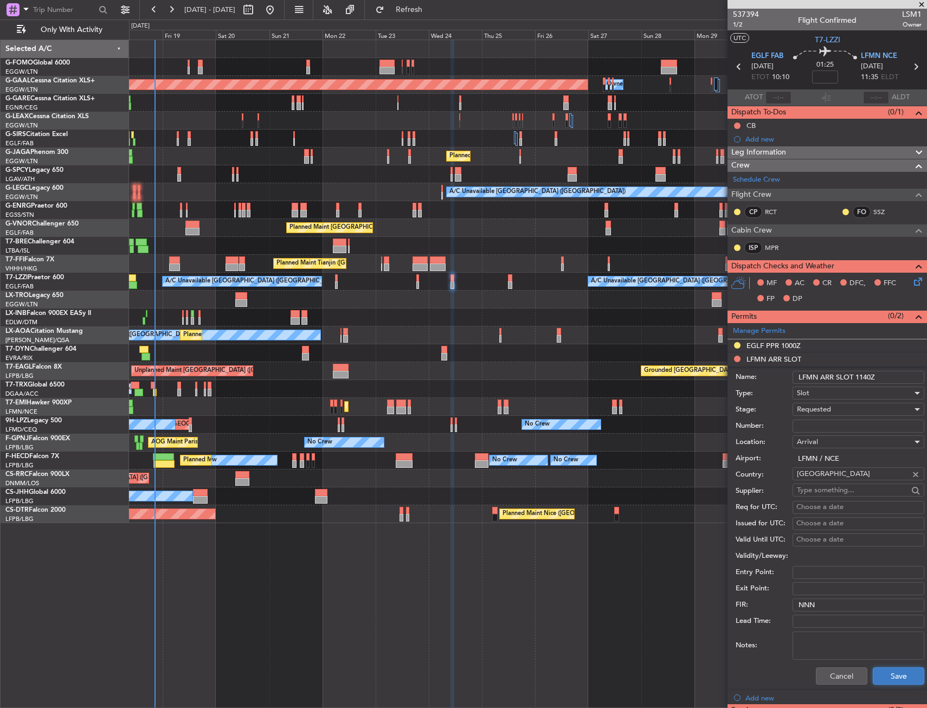
click at [893, 672] on button "Save" at bounding box center [897, 675] width 51 height 17
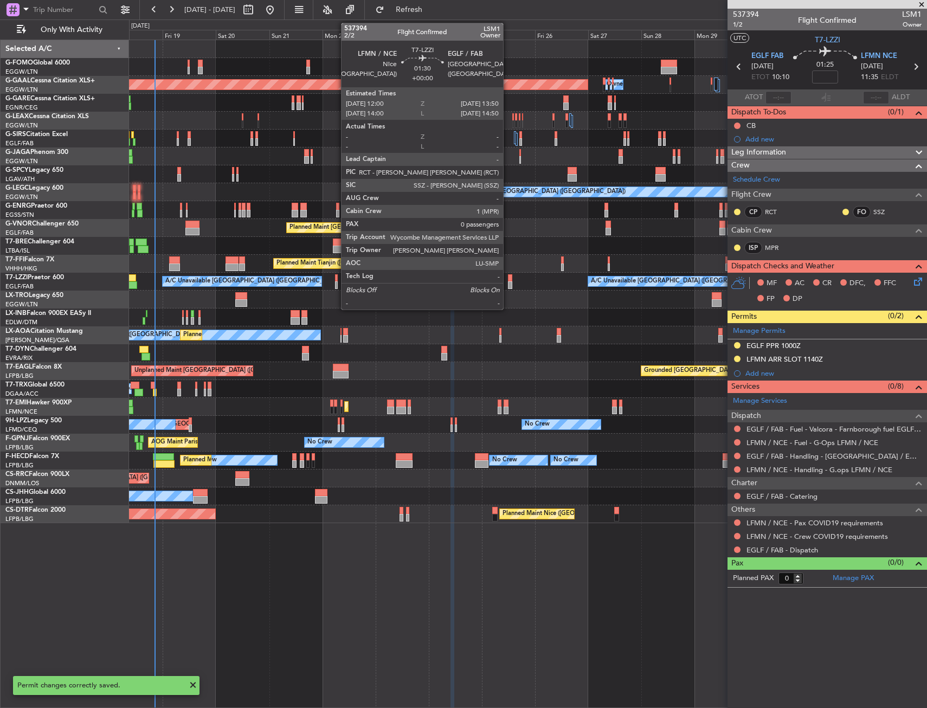
click at [509, 279] on div at bounding box center [510, 278] width 4 height 8
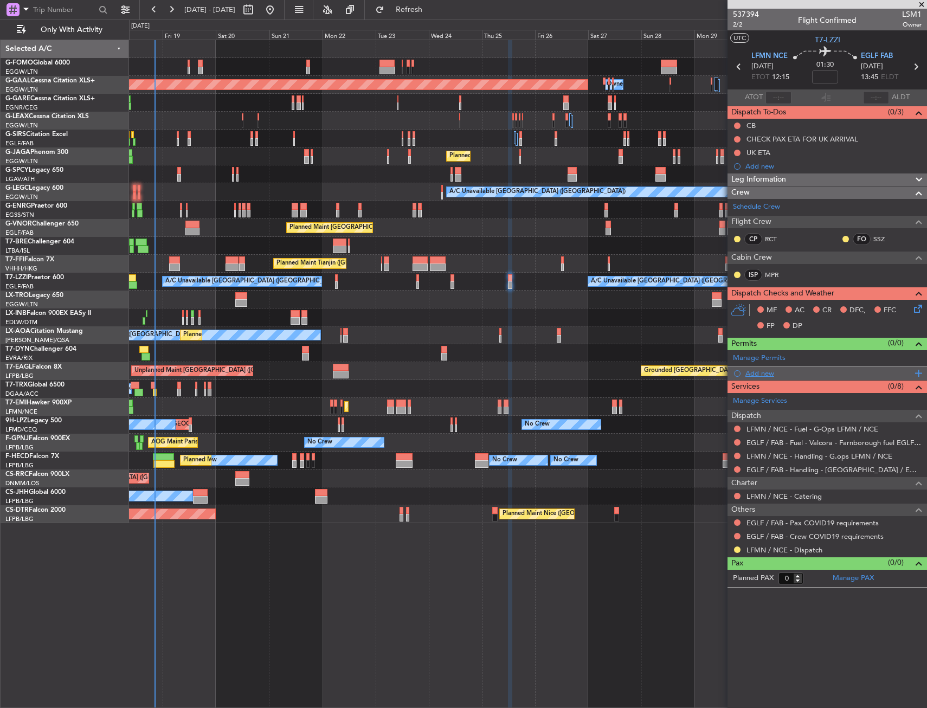
click at [766, 374] on div "Add new" at bounding box center [828, 372] width 166 height 9
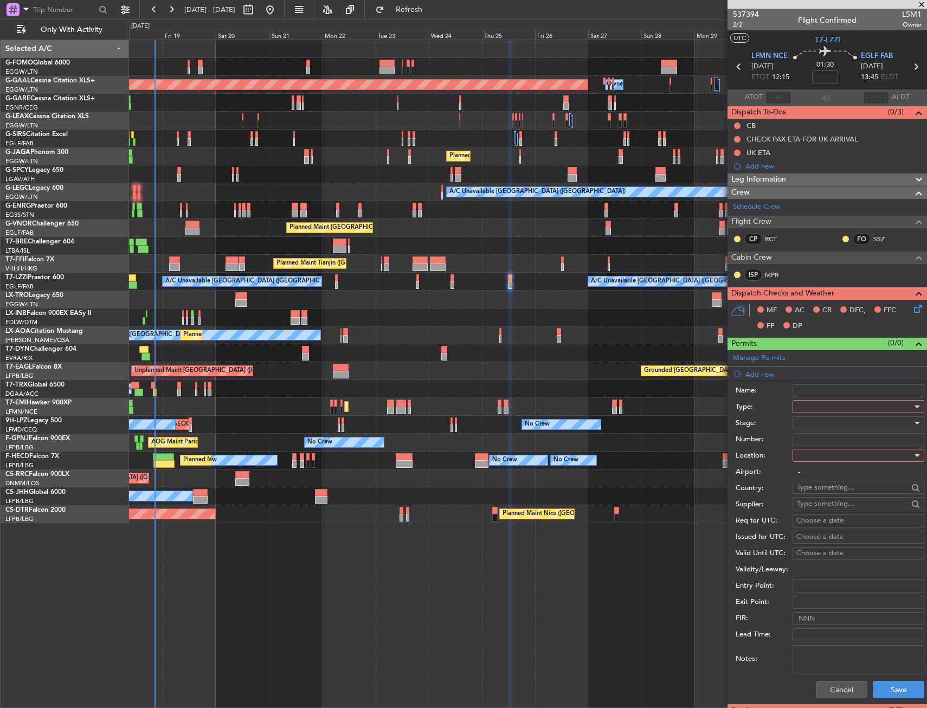
click at [826, 409] on div at bounding box center [854, 406] width 115 height 16
click at [823, 501] on span "Slot" at bounding box center [854, 509] width 114 height 16
click at [819, 462] on div at bounding box center [854, 455] width 115 height 16
click at [823, 475] on span "Departure" at bounding box center [854, 477] width 114 height 16
type input "LFMN / NCE"
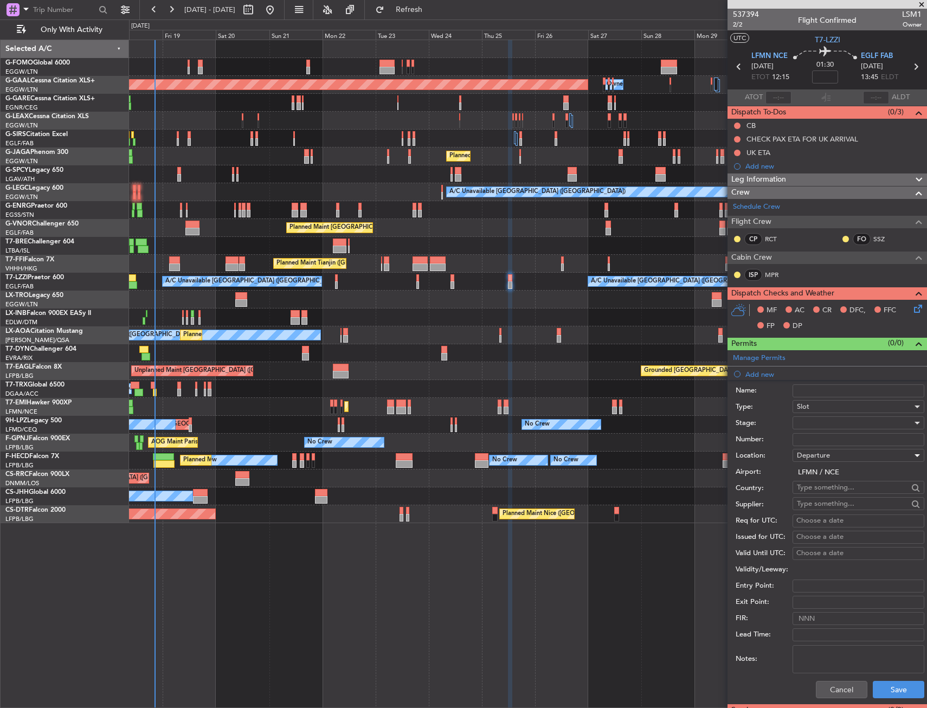
click at [887, 697] on div "Cancel Save" at bounding box center [829, 689] width 189 height 28
click at [879, 683] on button "Save" at bounding box center [897, 689] width 51 height 17
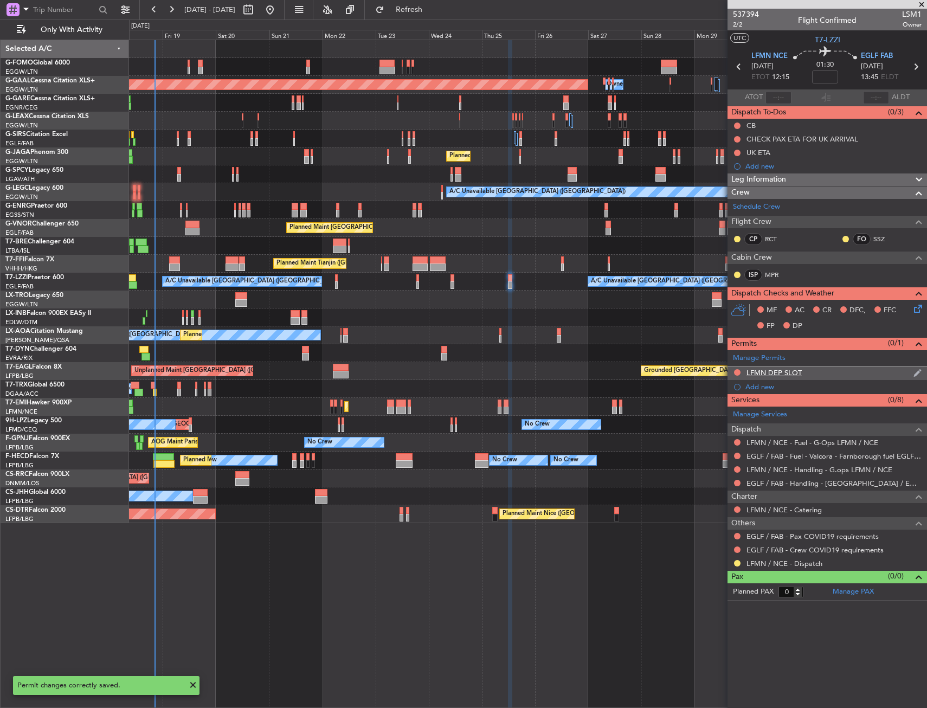
click at [827, 368] on div "LFMN DEP SLOT" at bounding box center [826, 373] width 199 height 14
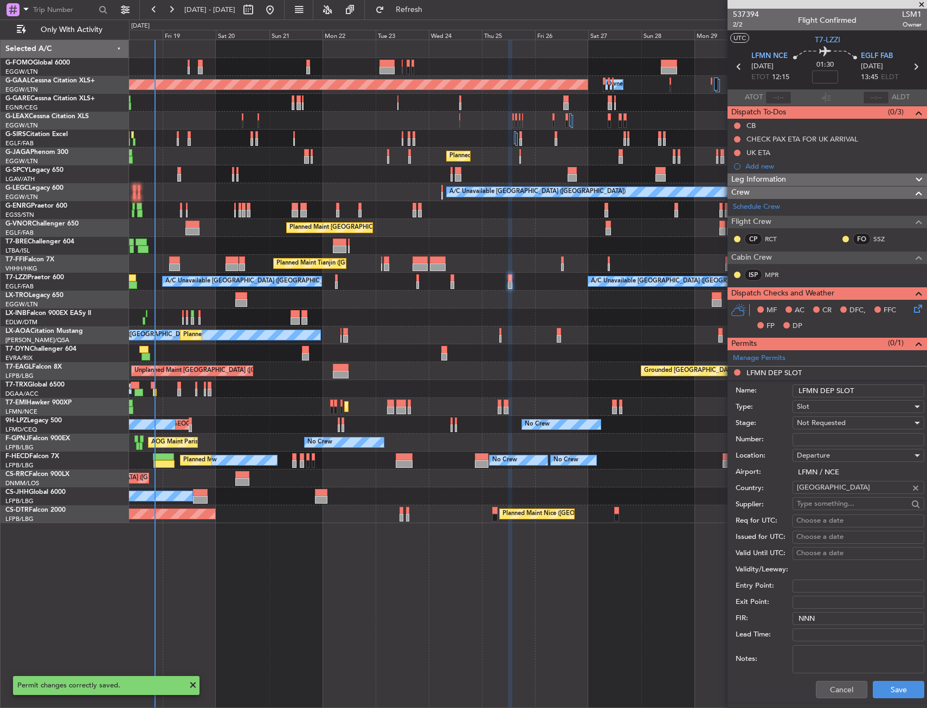
click at [871, 392] on input "LFMN DEP SLOT" at bounding box center [858, 390] width 132 height 13
type input "LFMN DEP SLOT 1200Z"
click at [824, 423] on span "Not Requested" at bounding box center [821, 423] width 49 height 10
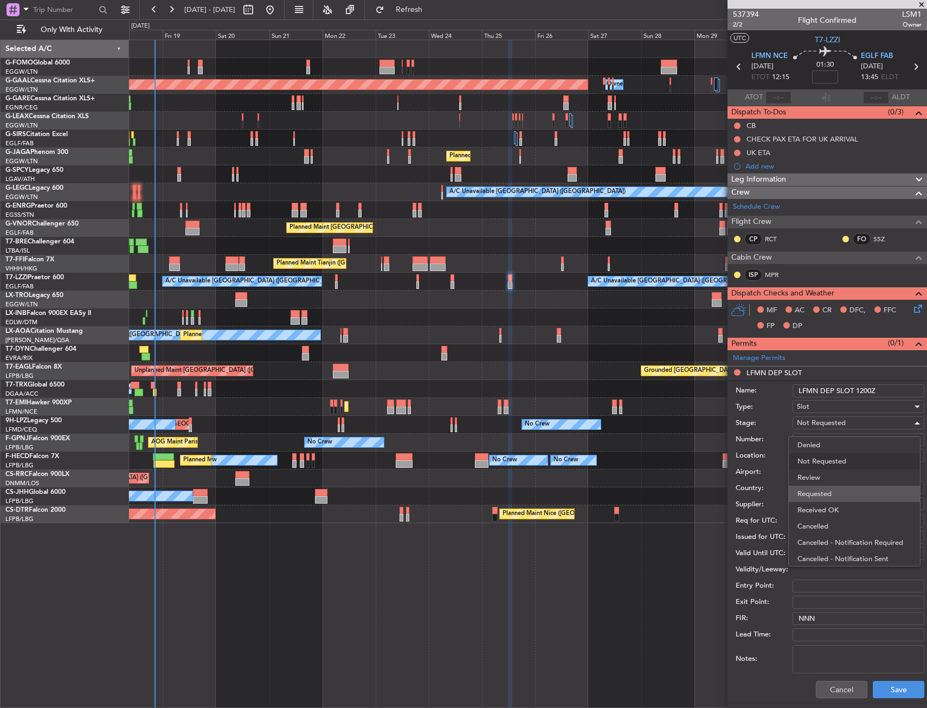
click at [835, 487] on span "Requested" at bounding box center [854, 494] width 114 height 16
click at [887, 682] on button "Save" at bounding box center [897, 689] width 51 height 17
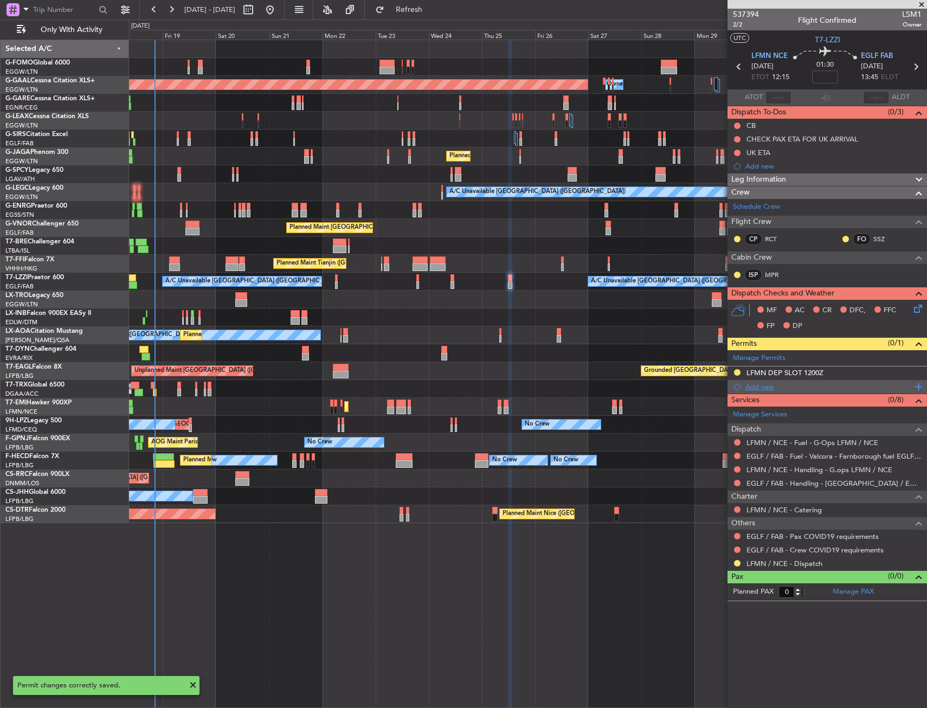
click at [754, 385] on div "Add new" at bounding box center [828, 386] width 166 height 9
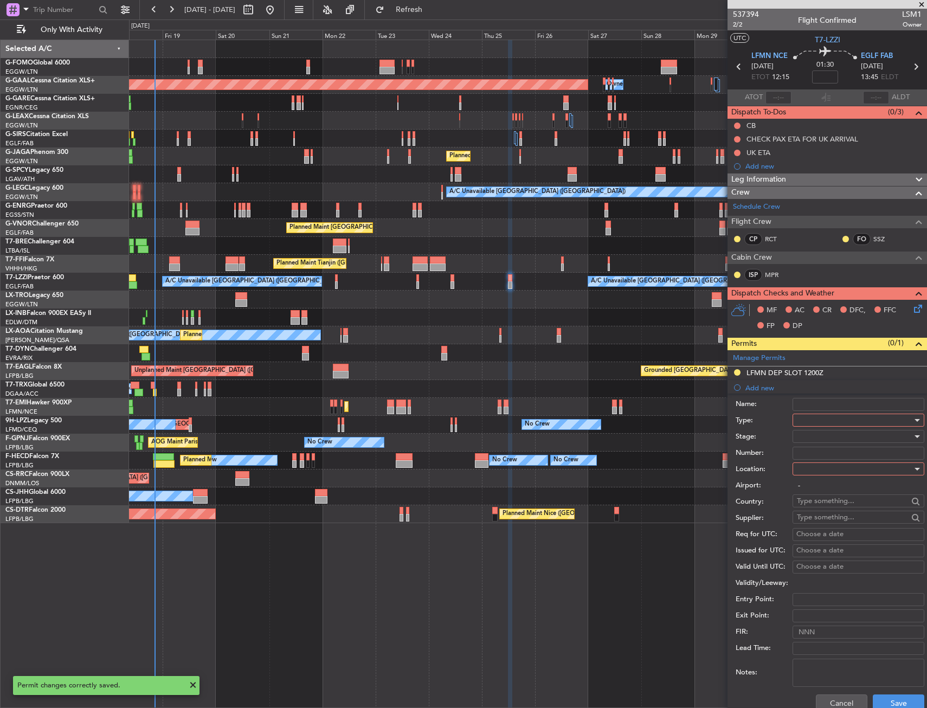
click at [817, 426] on div at bounding box center [854, 420] width 115 height 16
click at [816, 473] on span "PPR" at bounding box center [854, 473] width 114 height 16
click at [816, 473] on div at bounding box center [854, 469] width 115 height 16
click at [813, 519] on span "Arrival" at bounding box center [854, 523] width 114 height 16
type input "EGLF / FAB"
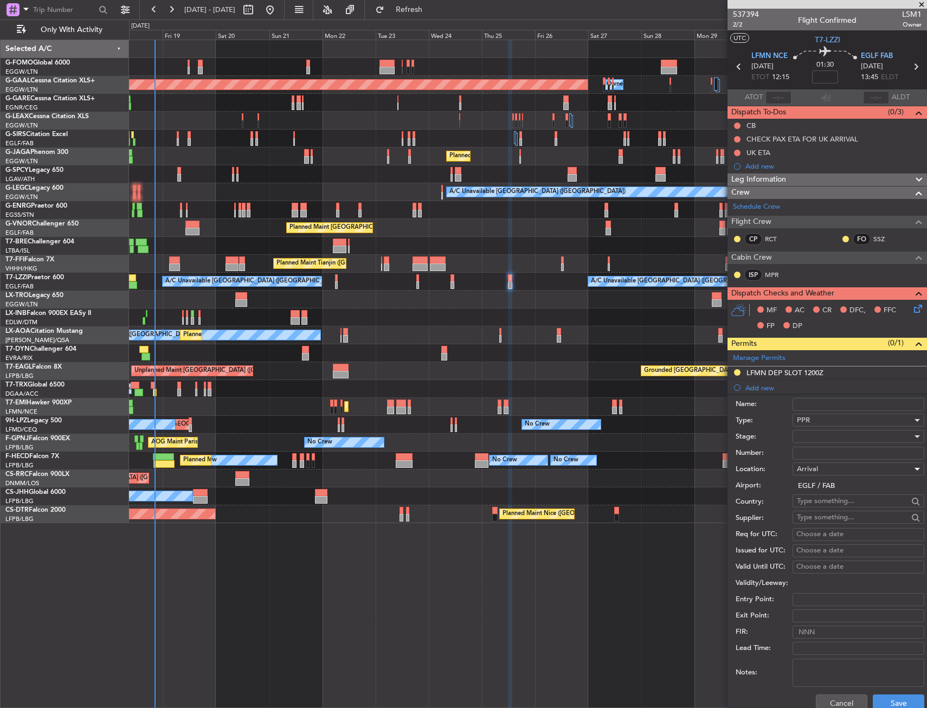
click at [878, 693] on div "Cancel Save" at bounding box center [829, 703] width 189 height 28
click at [878, 694] on button "Save" at bounding box center [897, 702] width 51 height 17
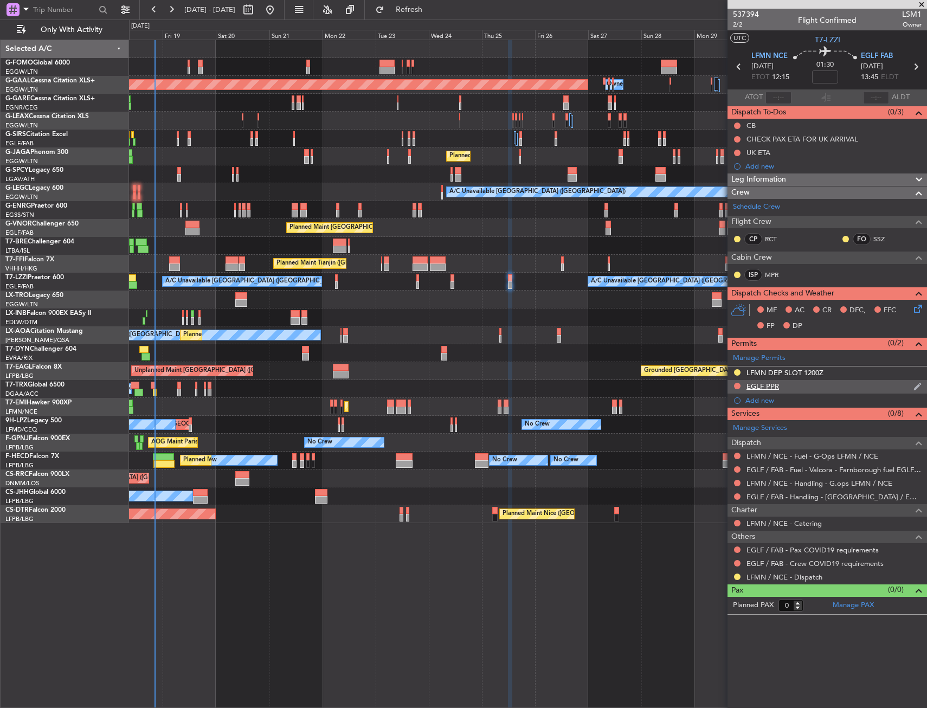
click at [799, 384] on div "EGLF PPR" at bounding box center [826, 387] width 199 height 14
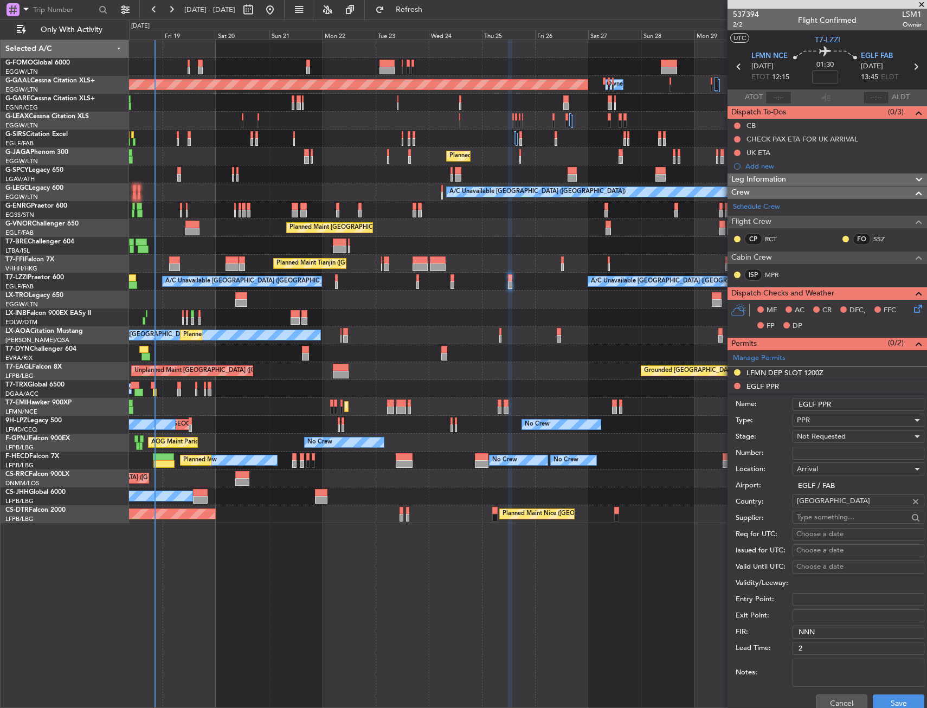
click at [862, 400] on input "EGLF PPR" at bounding box center [858, 404] width 132 height 13
type input "EGLF PPR 1350z"
click at [839, 439] on span "Not Requested" at bounding box center [821, 436] width 49 height 10
click at [838, 514] on span "Requested" at bounding box center [854, 507] width 114 height 16
click at [895, 698] on button "Save" at bounding box center [897, 702] width 51 height 17
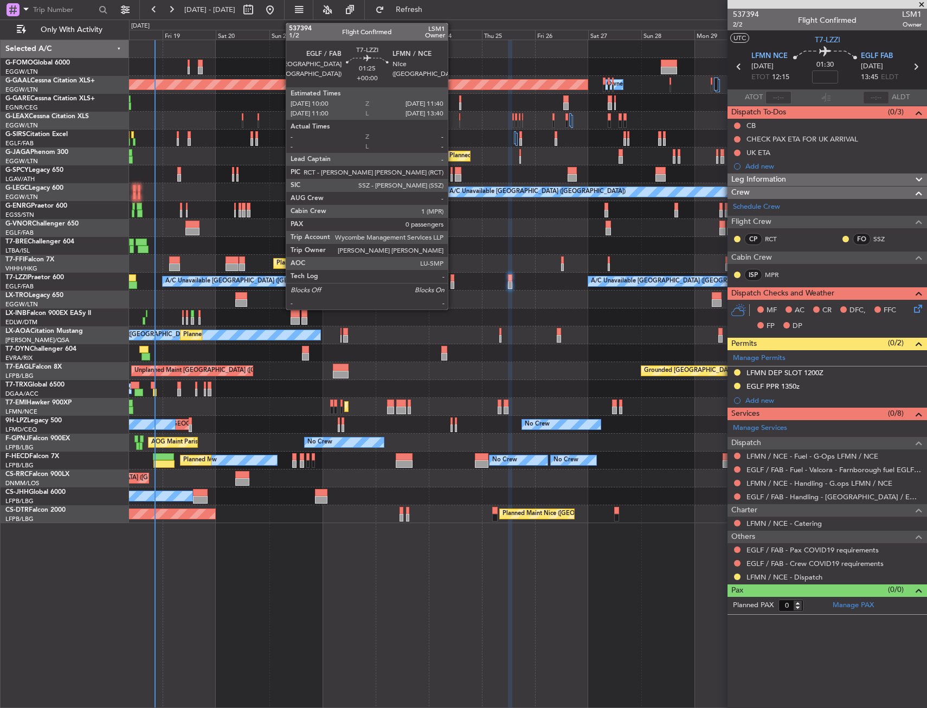
click at [452, 275] on div at bounding box center [452, 278] width 4 height 8
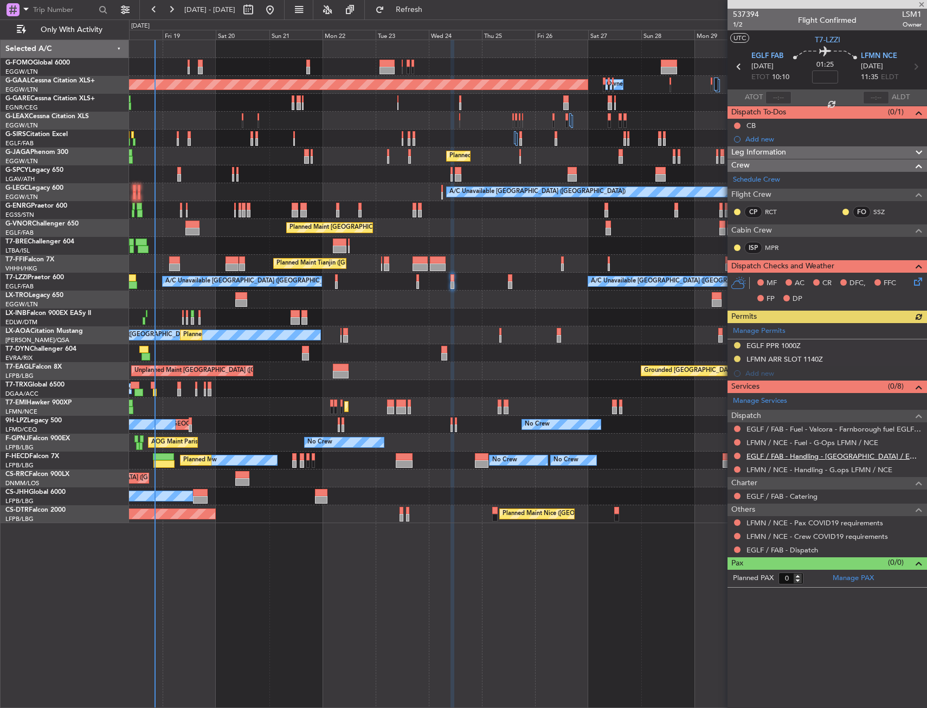
click at [761, 451] on link "EGLF / FAB - Handling - [GEOGRAPHIC_DATA] / EGLF / FAB" at bounding box center [833, 455] width 175 height 9
click at [861, 59] on span "LFMN NCE" at bounding box center [879, 56] width 36 height 11
click at [766, 465] on link "LFMN / NCE - Handling - G.ops LFMN / NCE" at bounding box center [819, 469] width 146 height 9
click at [432, 12] on span "Refresh" at bounding box center [409, 10] width 46 height 8
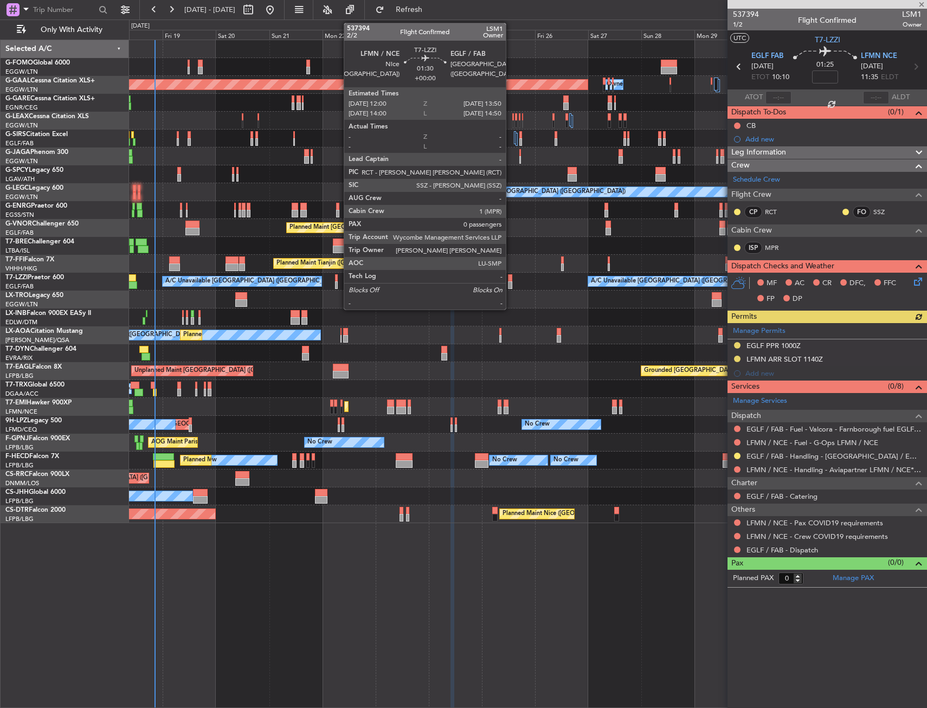
click at [510, 281] on div at bounding box center [510, 285] width 4 height 8
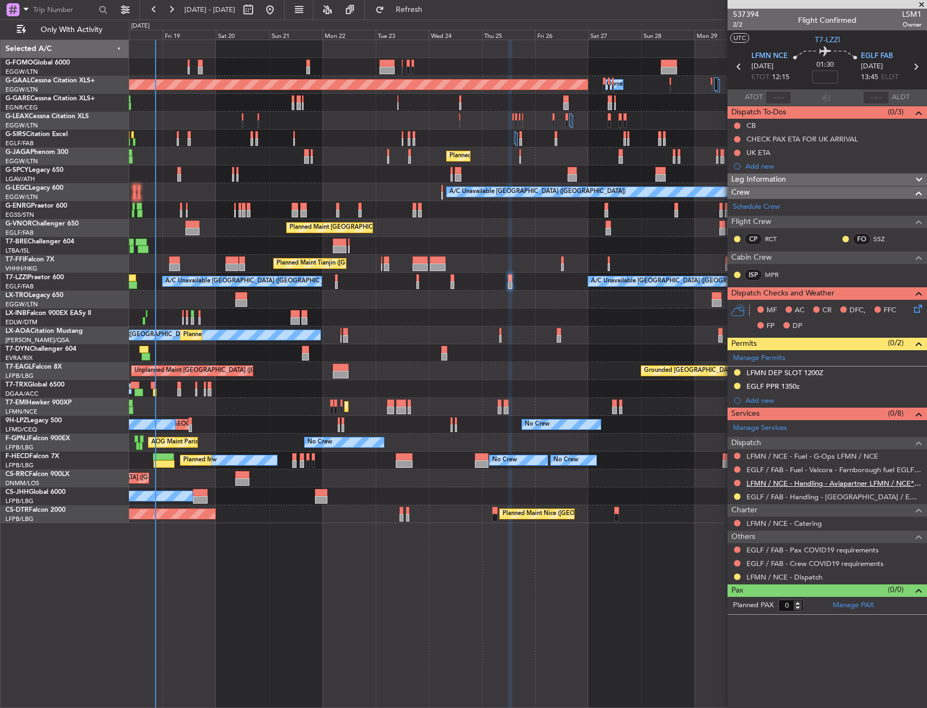
click at [772, 483] on link "LFMN / NCE - Handling - Aviapartner LFMN / NCE*****MY HANDLING****" at bounding box center [833, 482] width 175 height 9
click at [773, 484] on link "LFMN / NCE - Handling - Aviapartner LFMN / NCE*****MY HANDLING****" at bounding box center [833, 482] width 175 height 9
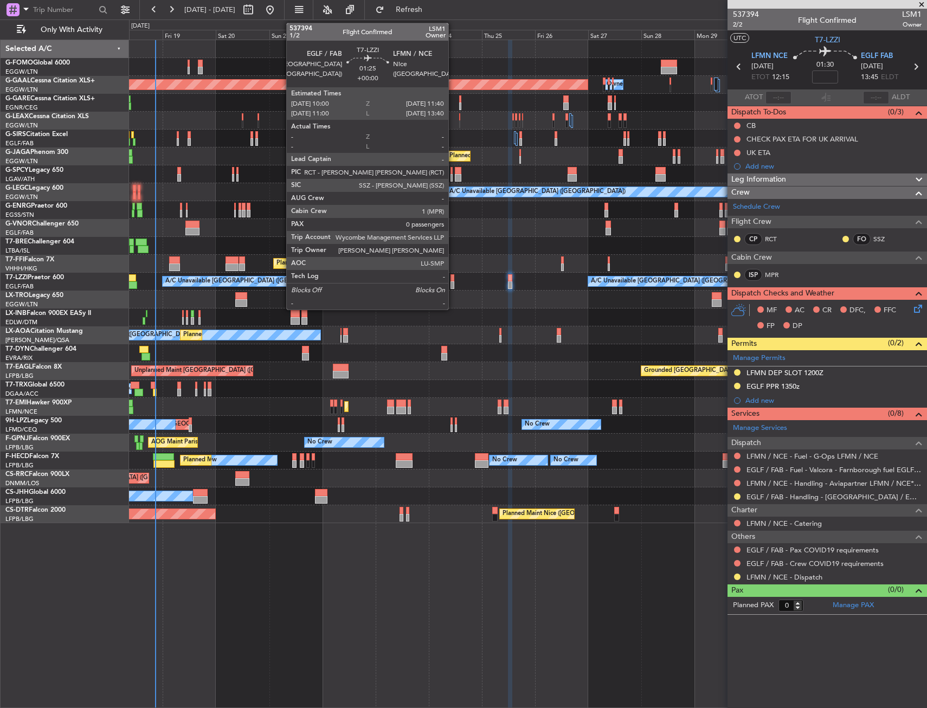
click at [452, 276] on div at bounding box center [452, 278] width 4 height 8
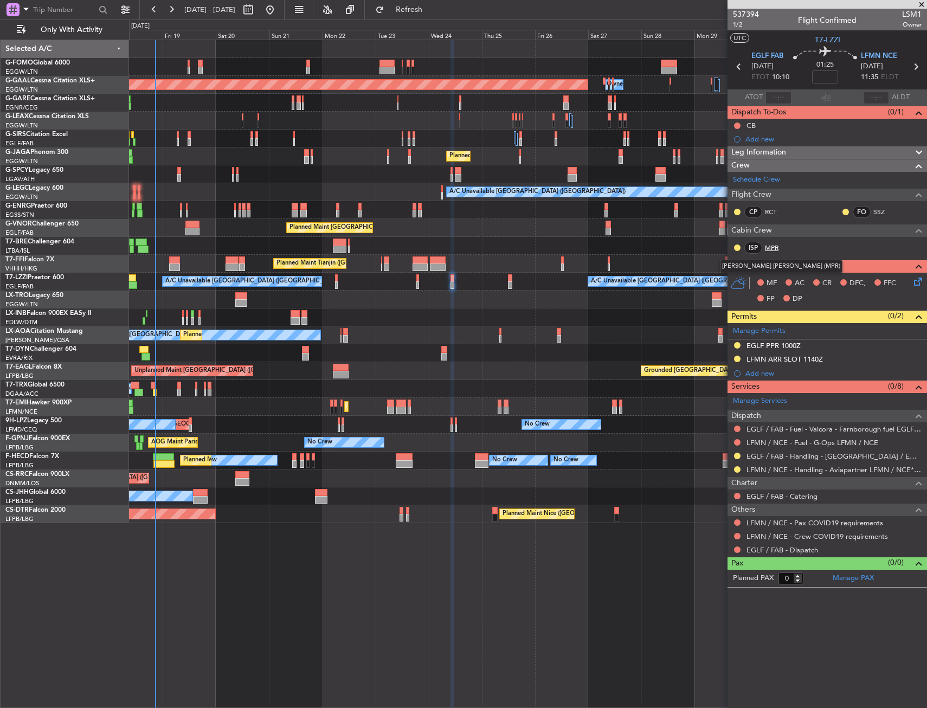
click at [779, 243] on link "MPR" at bounding box center [777, 248] width 24 height 10
drag, startPoint x: 735, startPoint y: 522, endPoint x: 726, endPoint y: 525, distance: 10.1
click at [735, 522] on button at bounding box center [737, 522] width 7 height 7
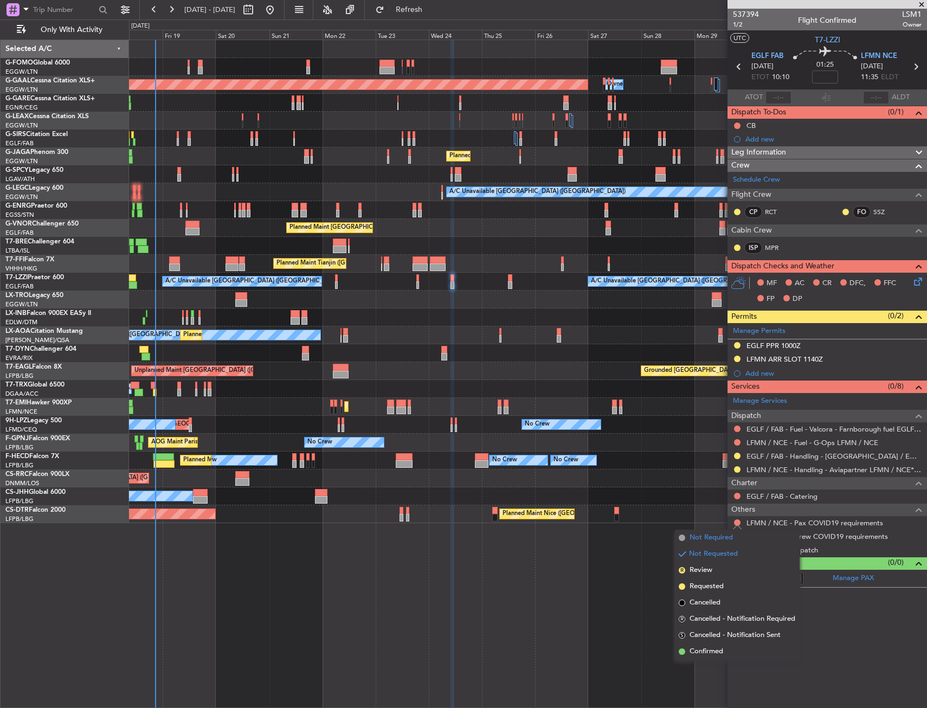
click at [704, 538] on span "Not Required" at bounding box center [710, 537] width 43 height 11
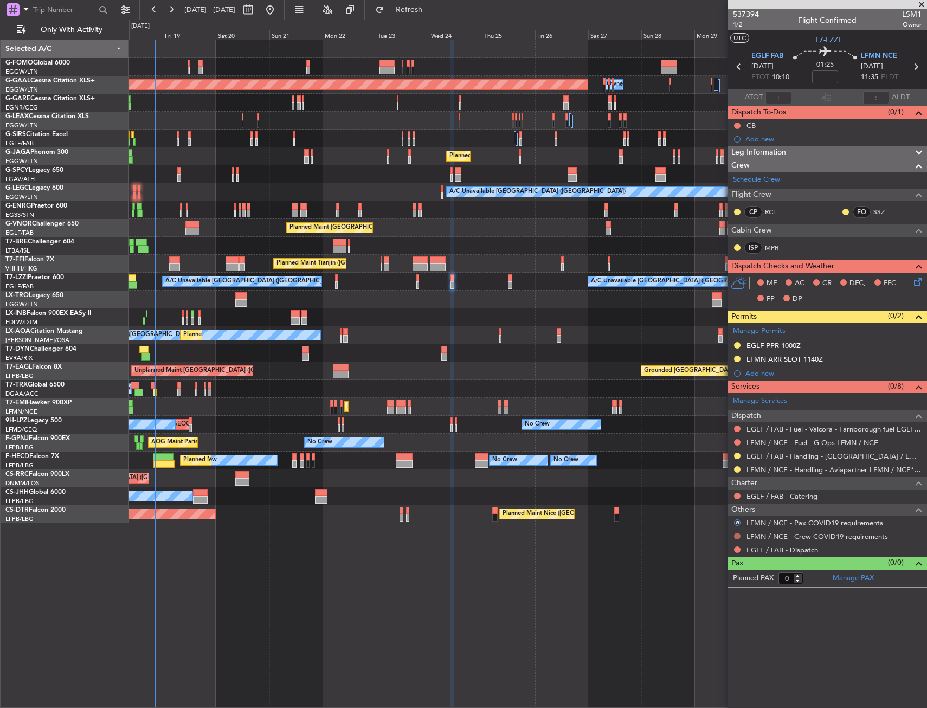
click at [736, 534] on button at bounding box center [737, 536] width 7 height 7
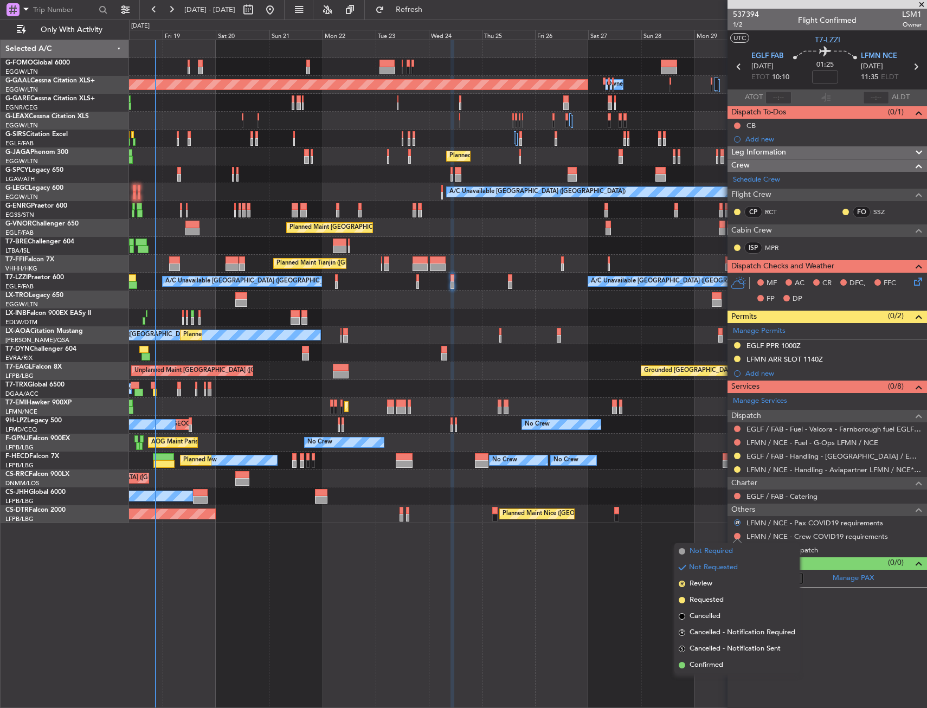
click at [709, 548] on span "Not Required" at bounding box center [710, 551] width 43 height 11
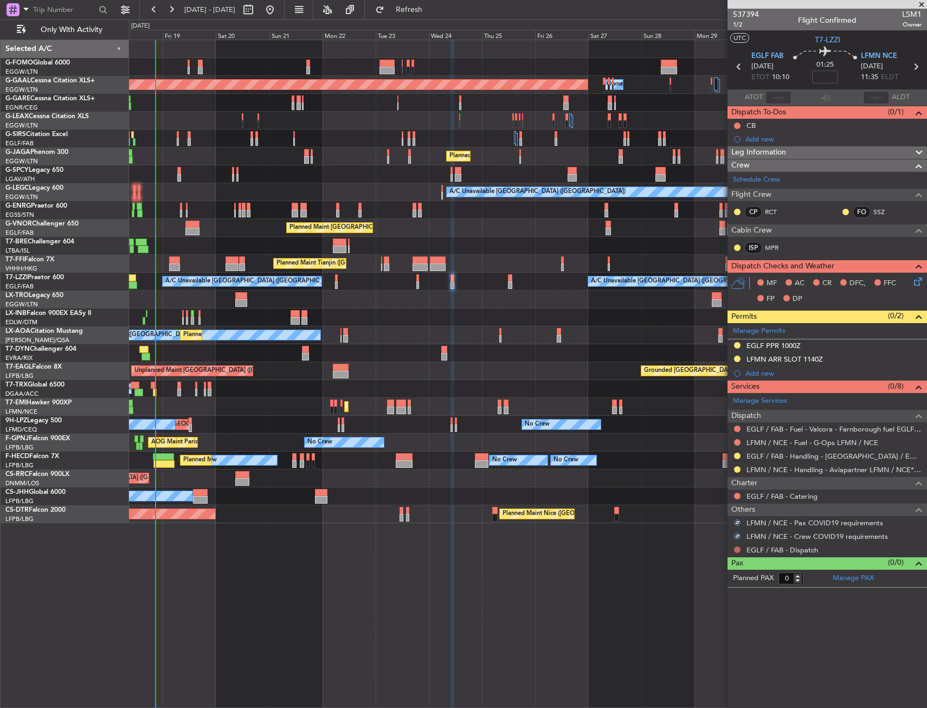
click at [739, 549] on button at bounding box center [737, 549] width 7 height 7
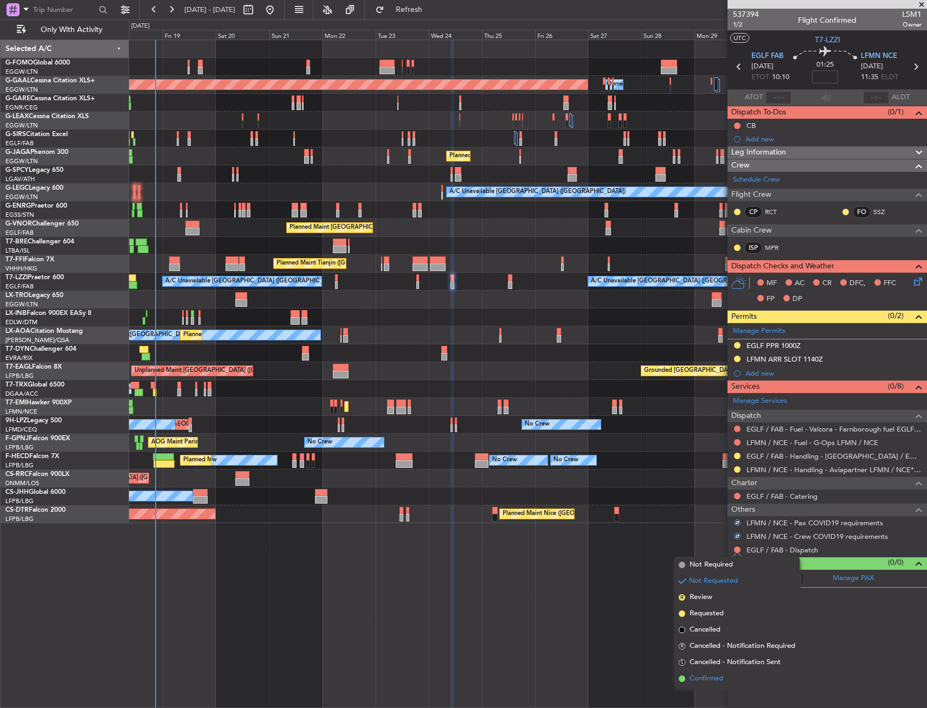
click at [708, 681] on span "Confirmed" at bounding box center [706, 678] width 34 height 11
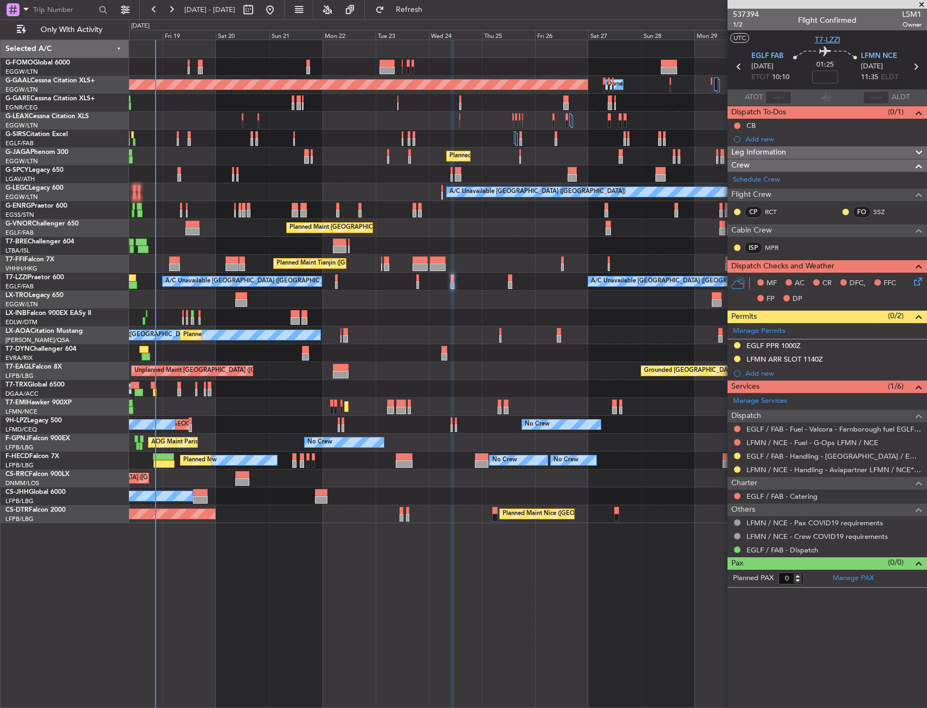
click at [823, 33] on section "UTC T7-LZZI" at bounding box center [826, 38] width 199 height 16
click at [825, 41] on span "T7-LZZI" at bounding box center [826, 39] width 25 height 11
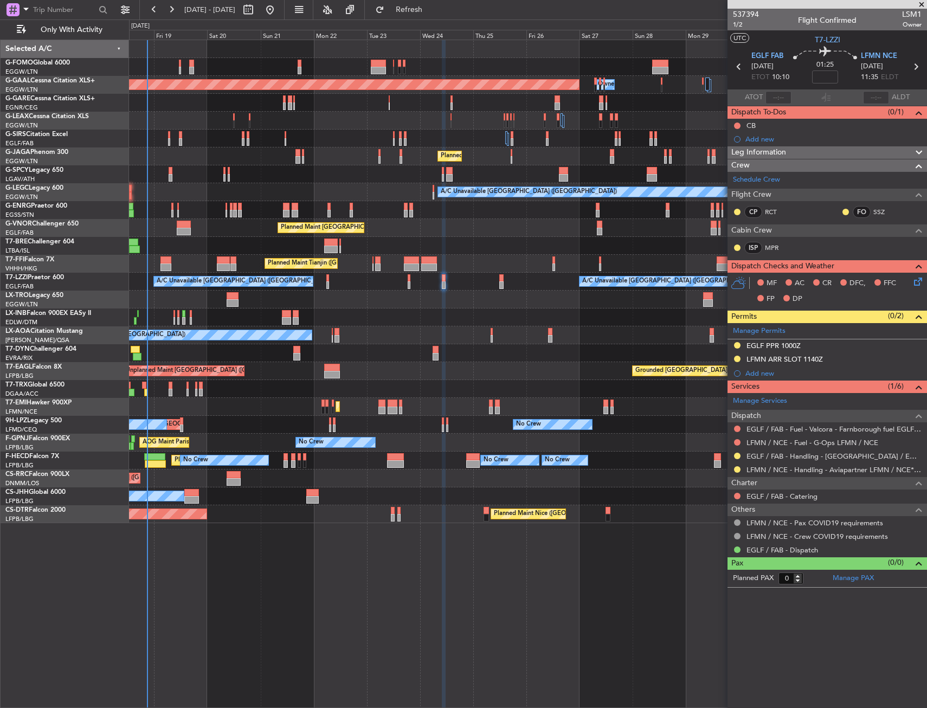
click at [458, 277] on div "Unplanned Maint London (Farnborough) A/C Unavailable London (Farnborough) A/C U…" at bounding box center [527, 282] width 797 height 18
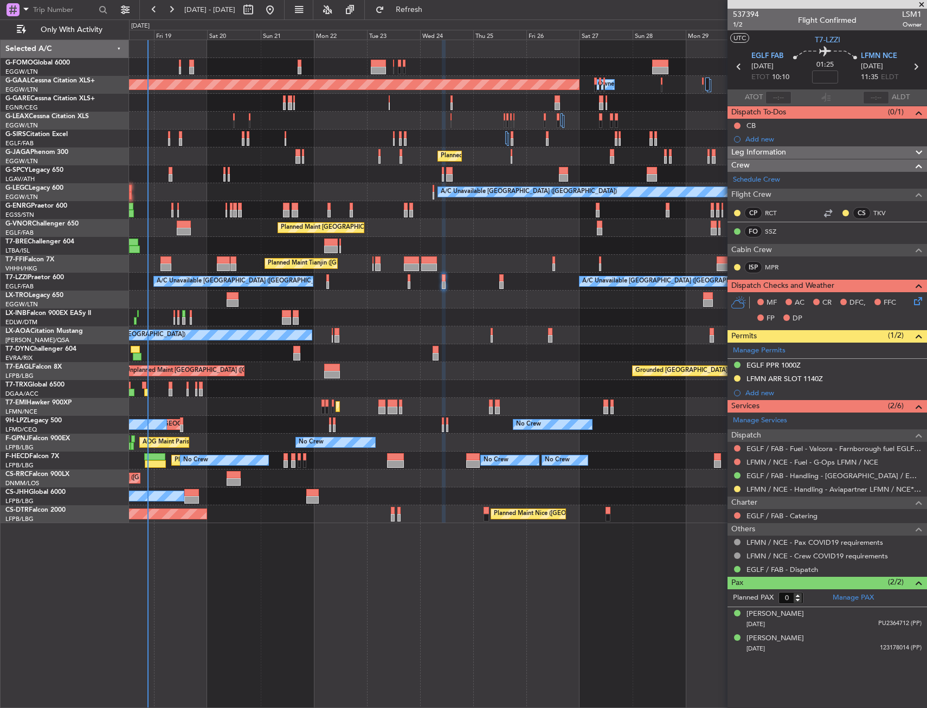
type input "2"
